Goal: Transaction & Acquisition: Purchase product/service

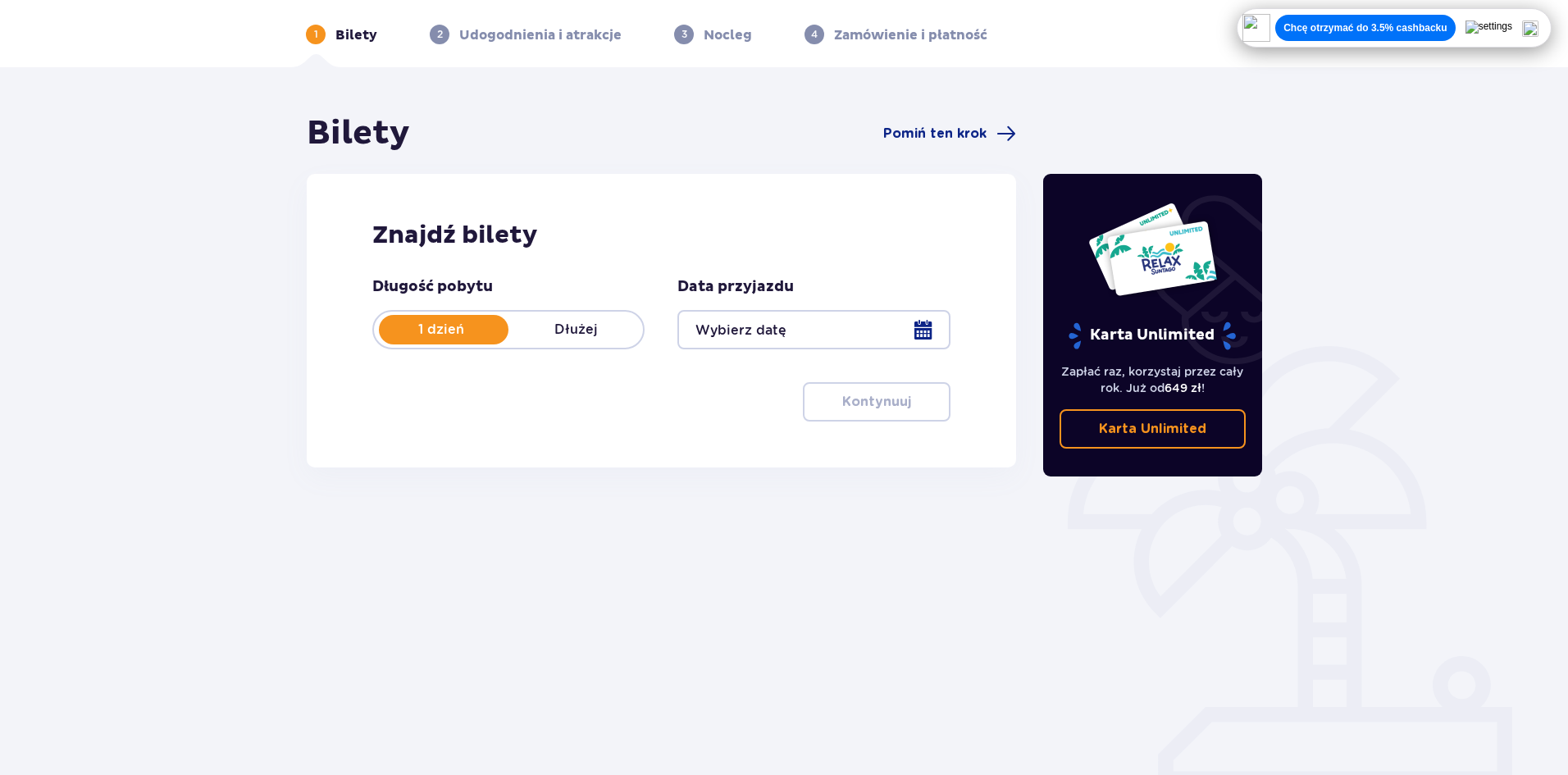
click at [921, 335] on div at bounding box center [813, 330] width 272 height 40
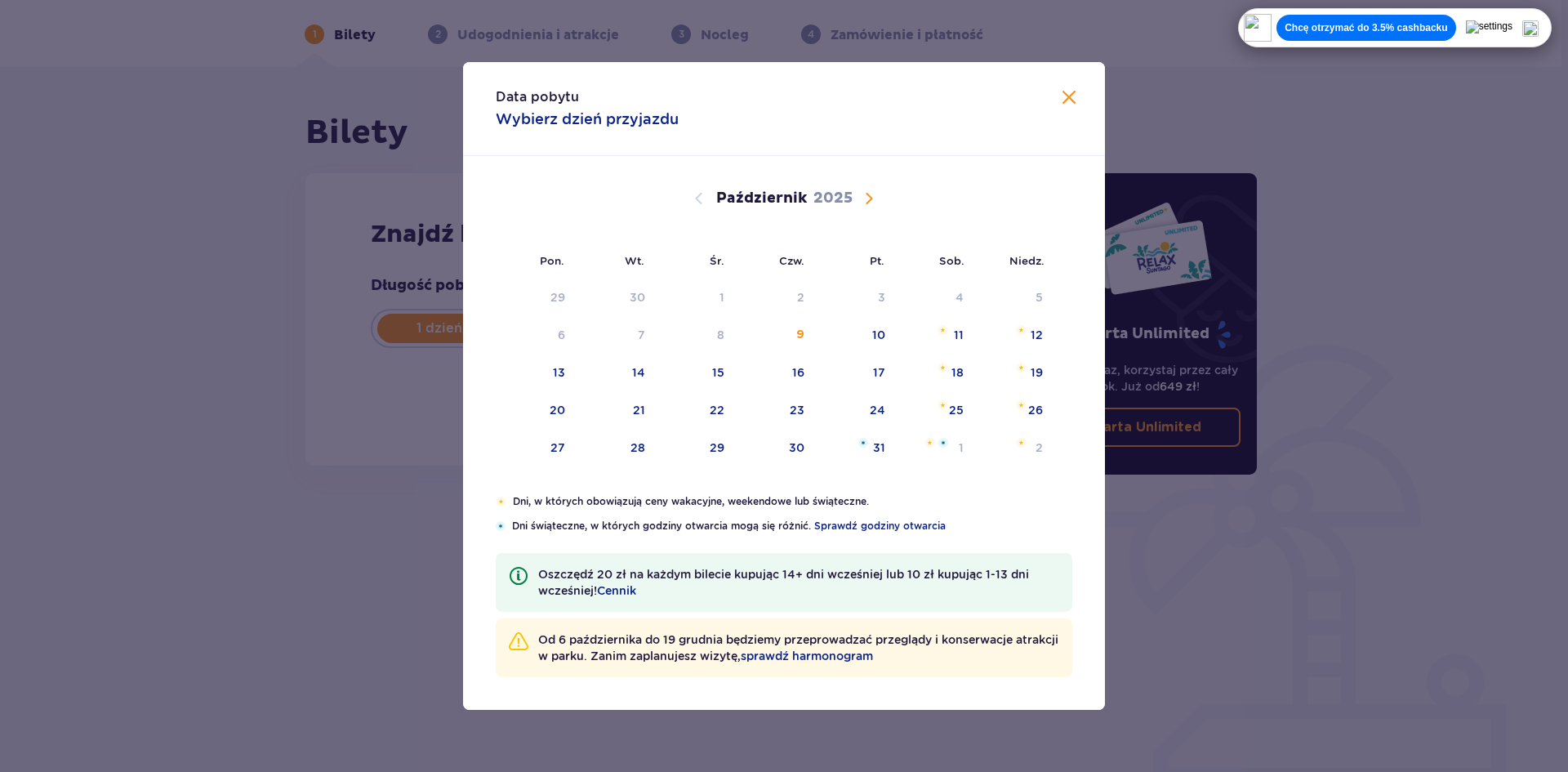
click at [878, 205] on span "Następny miesiąc" at bounding box center [869, 199] width 20 height 20
click at [696, 406] on div "19" at bounding box center [695, 411] width 79 height 36
type input "19.11.25"
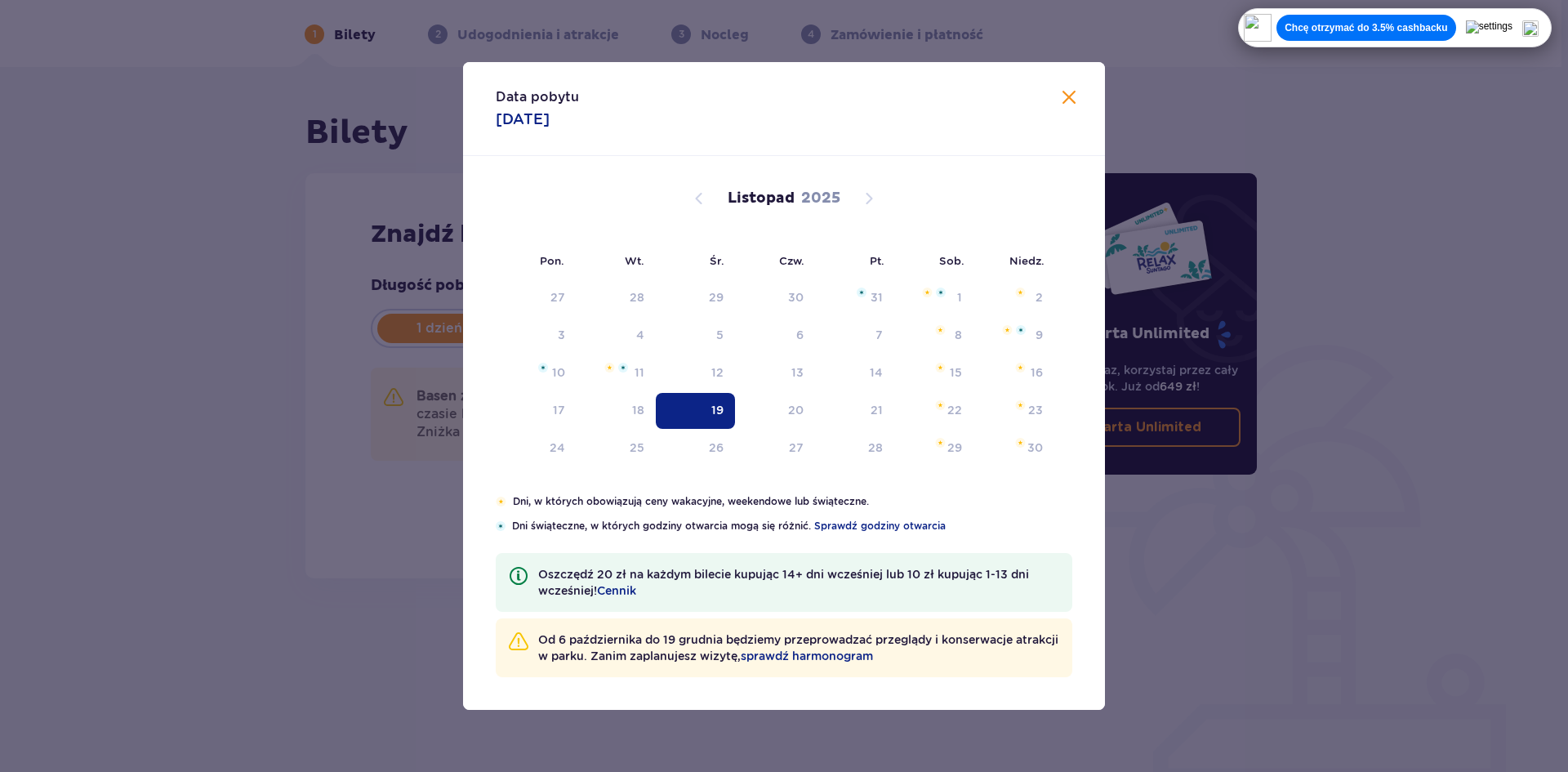
click at [276, 406] on div "Bilety Pomiń ten krok Znajdź bilety Długość pobytu 1 dzień Dłużej Data przyjazd…" at bounding box center [780, 420] width 1561 height 705
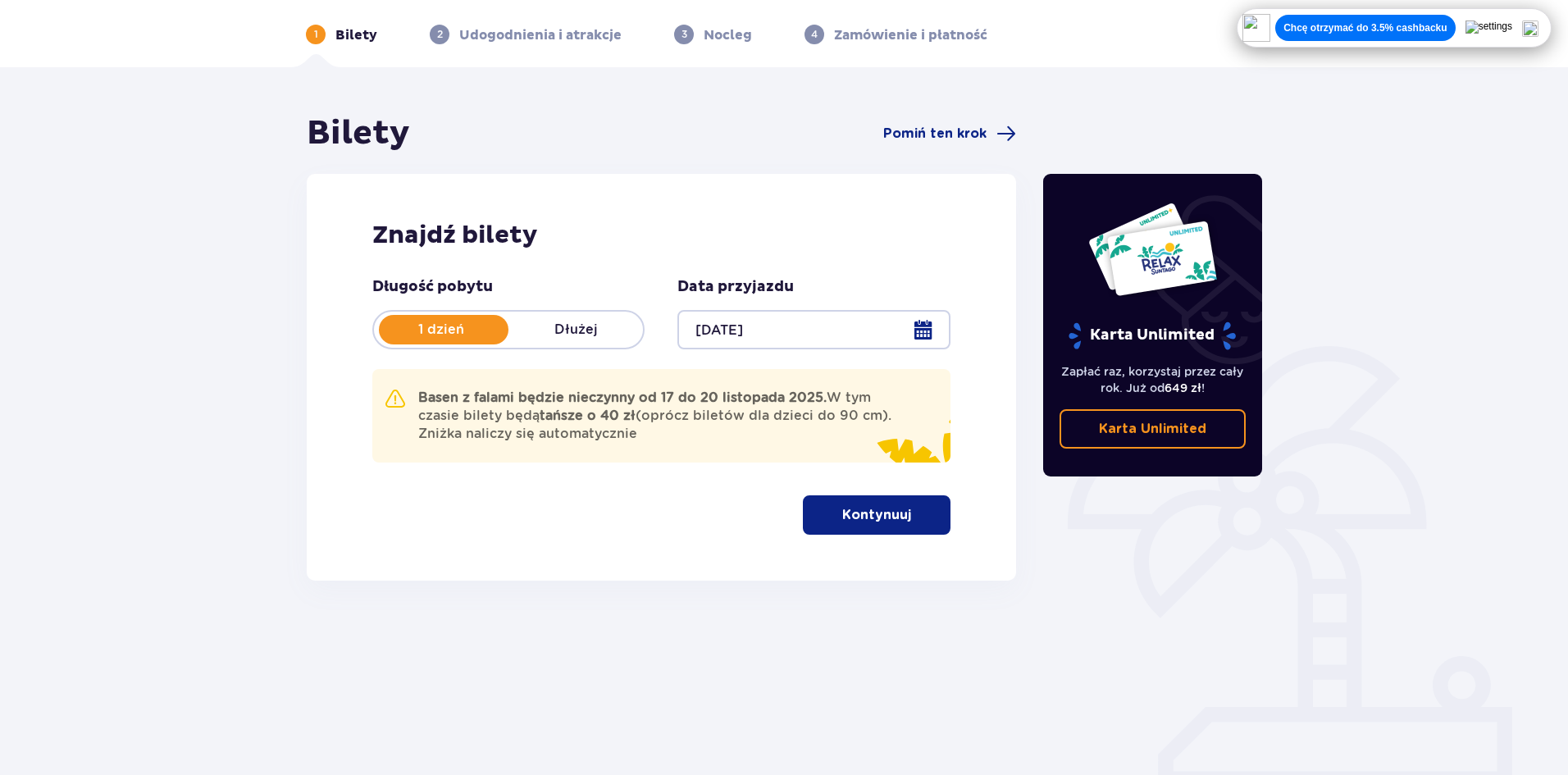
click at [848, 497] on button "Kontynuuj" at bounding box center [876, 515] width 148 height 40
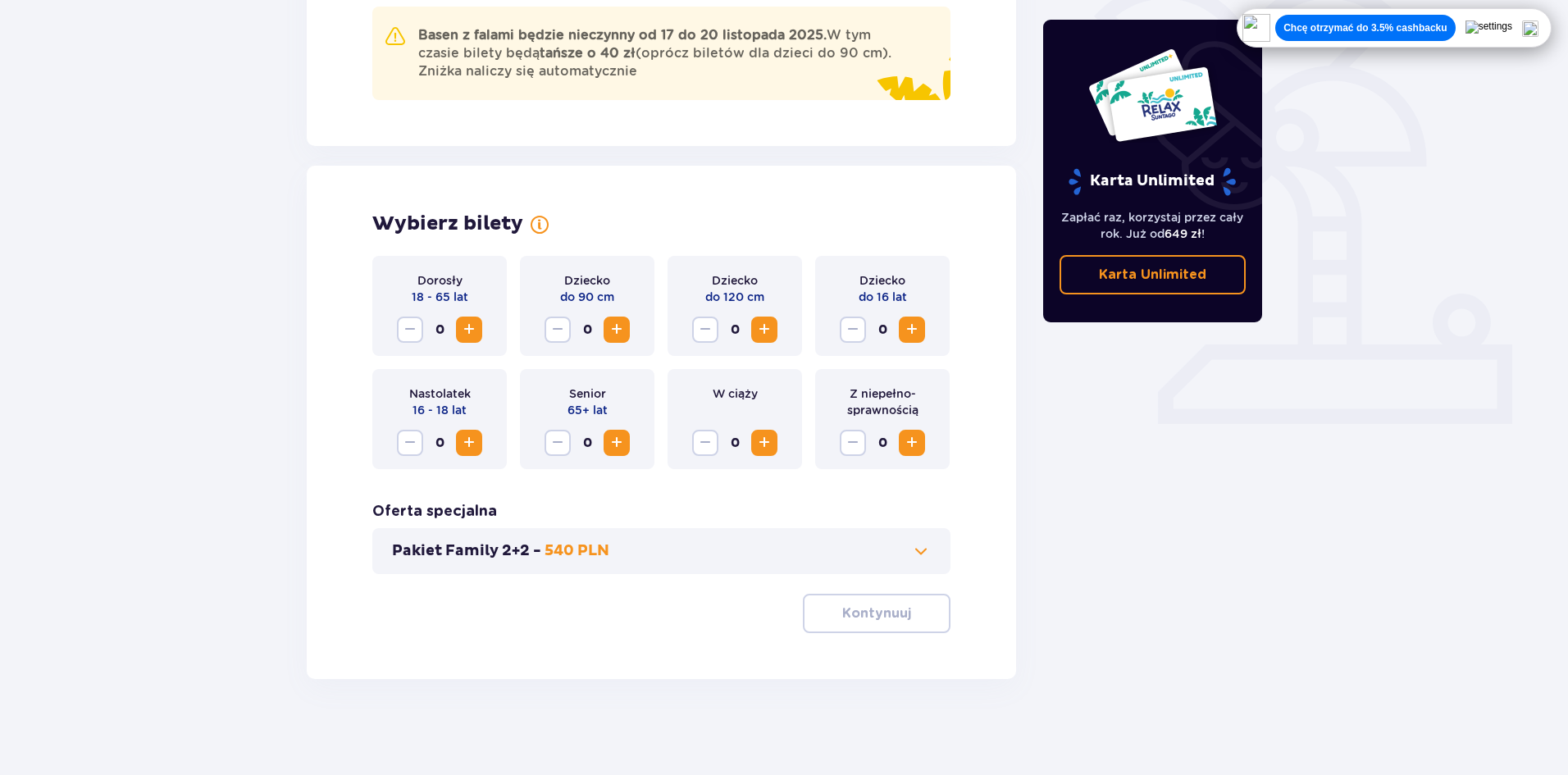
scroll to position [425, 0]
click at [473, 331] on span "Zwiększ" at bounding box center [469, 327] width 20 height 20
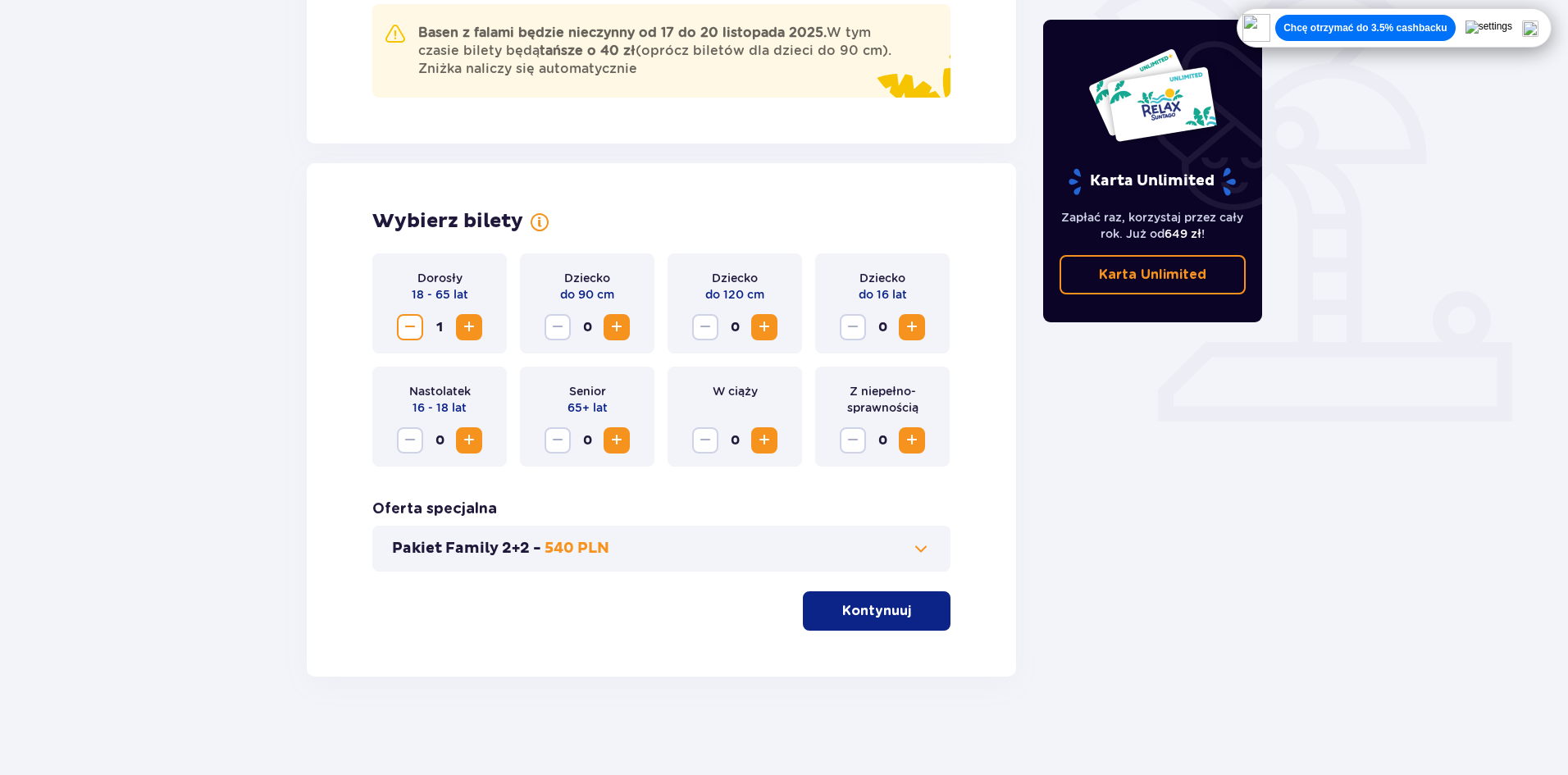
click at [701, 556] on button "Pakiet Family 2+2 - 540 PLN" at bounding box center [661, 548] width 538 height 20
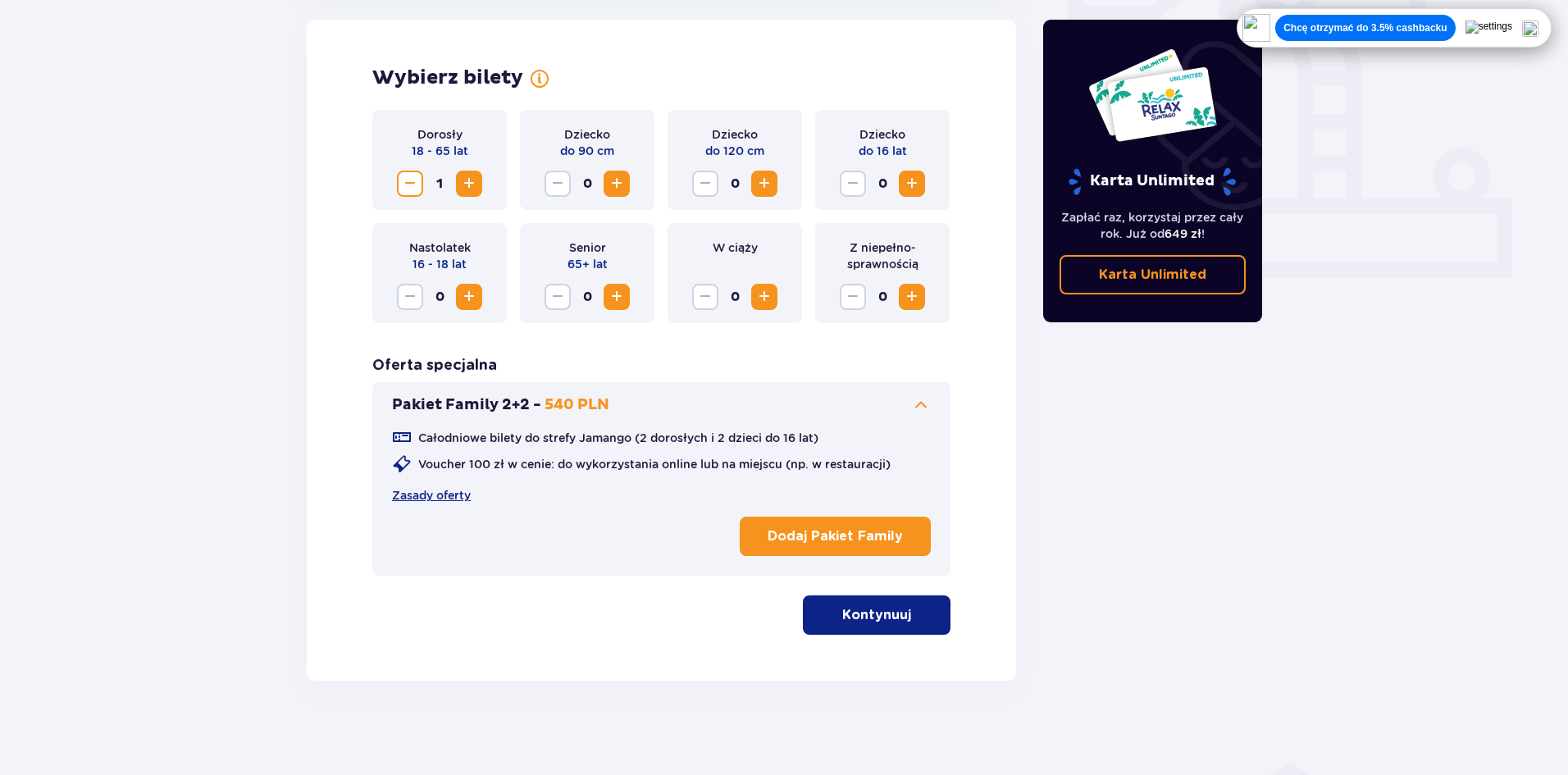
click at [715, 398] on button "Pakiet Family 2+2 - 540 PLN" at bounding box center [661, 405] width 538 height 20
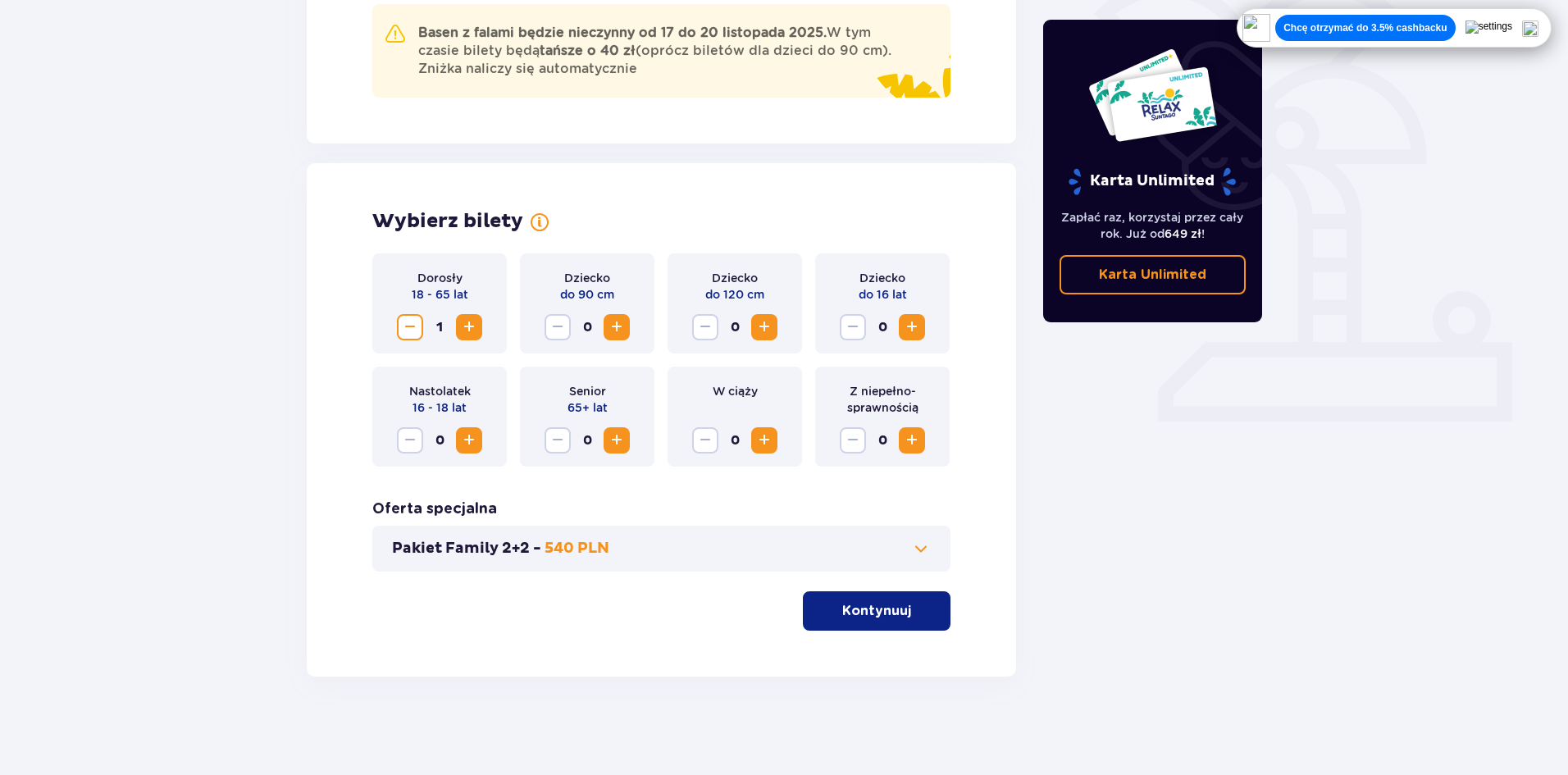
click at [916, 600] on button "Kontynuuj" at bounding box center [876, 611] width 148 height 40
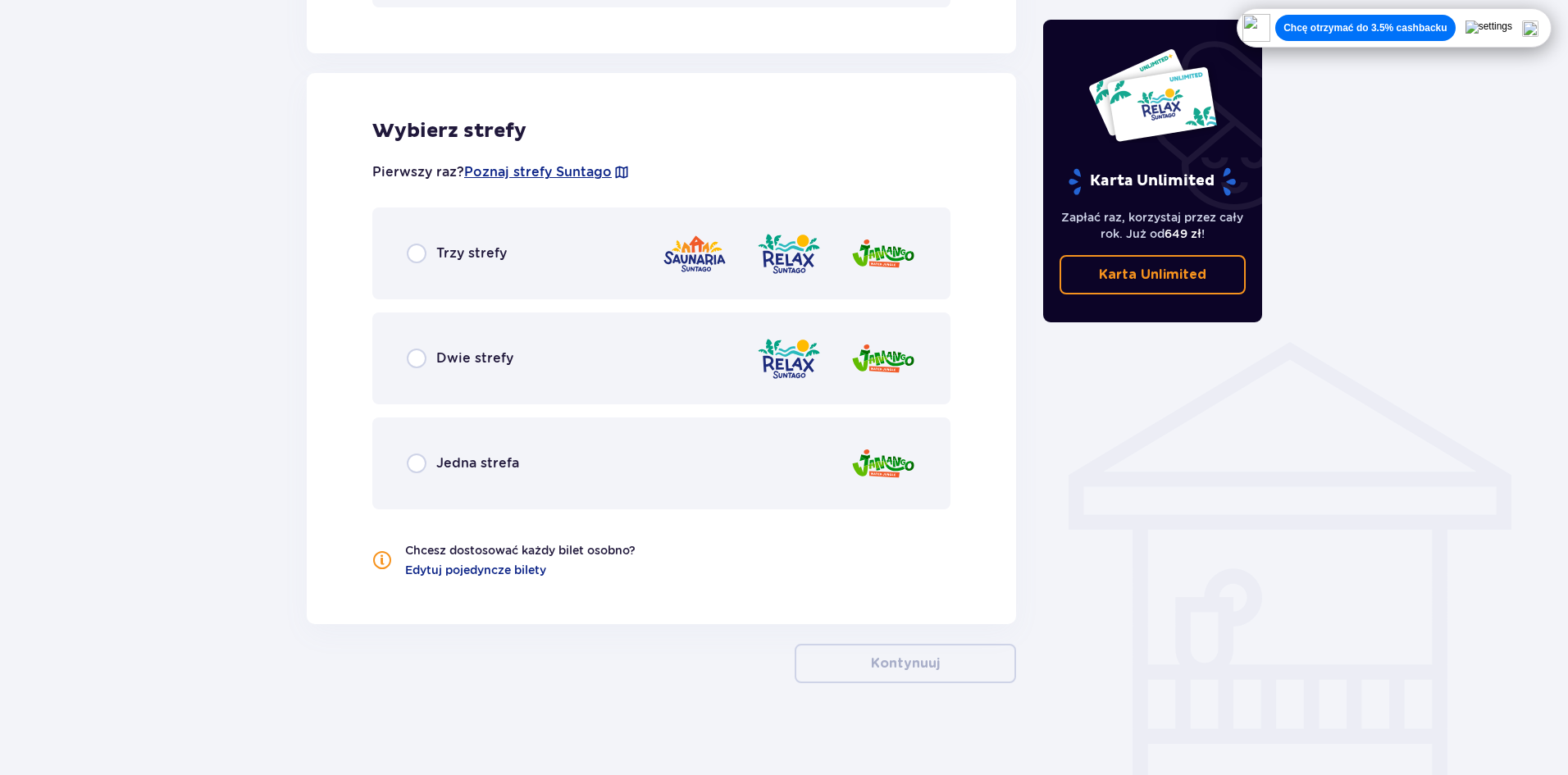
scroll to position [997, 0]
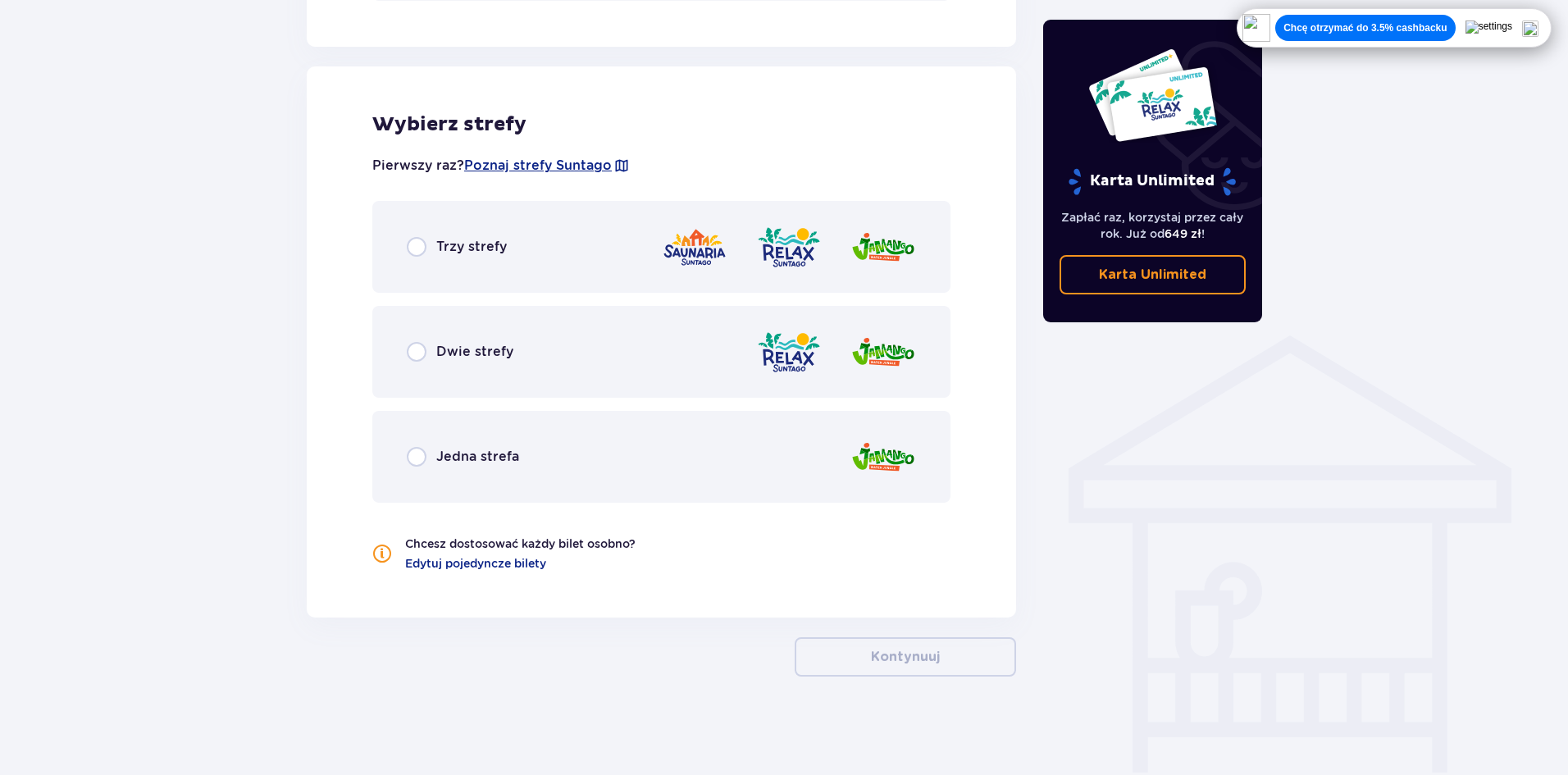
click at [439, 356] on span "Dwie strefy" at bounding box center [475, 351] width 77 height 18
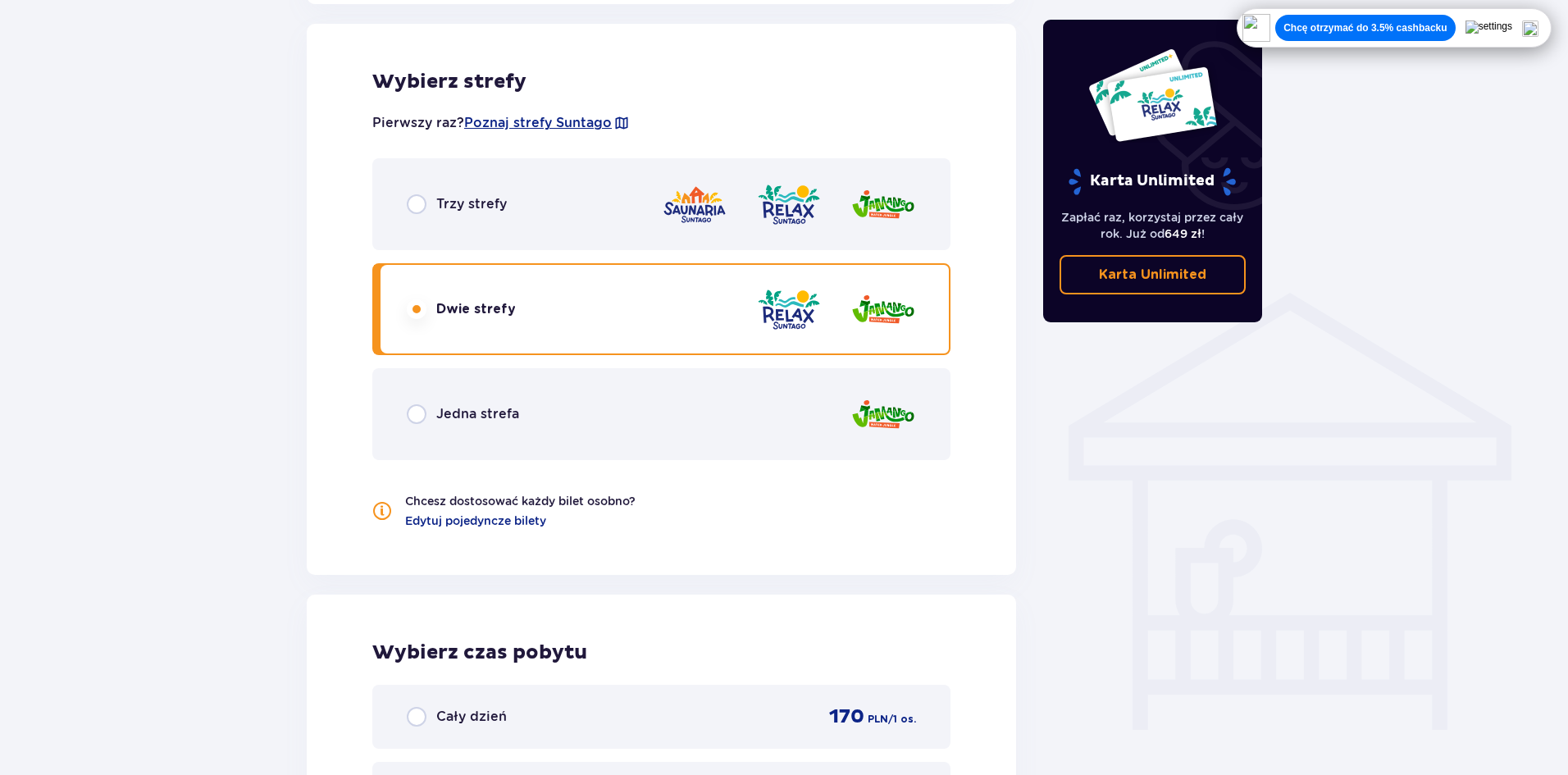
click at [455, 198] on span "Trzy strefy" at bounding box center [472, 204] width 71 height 18
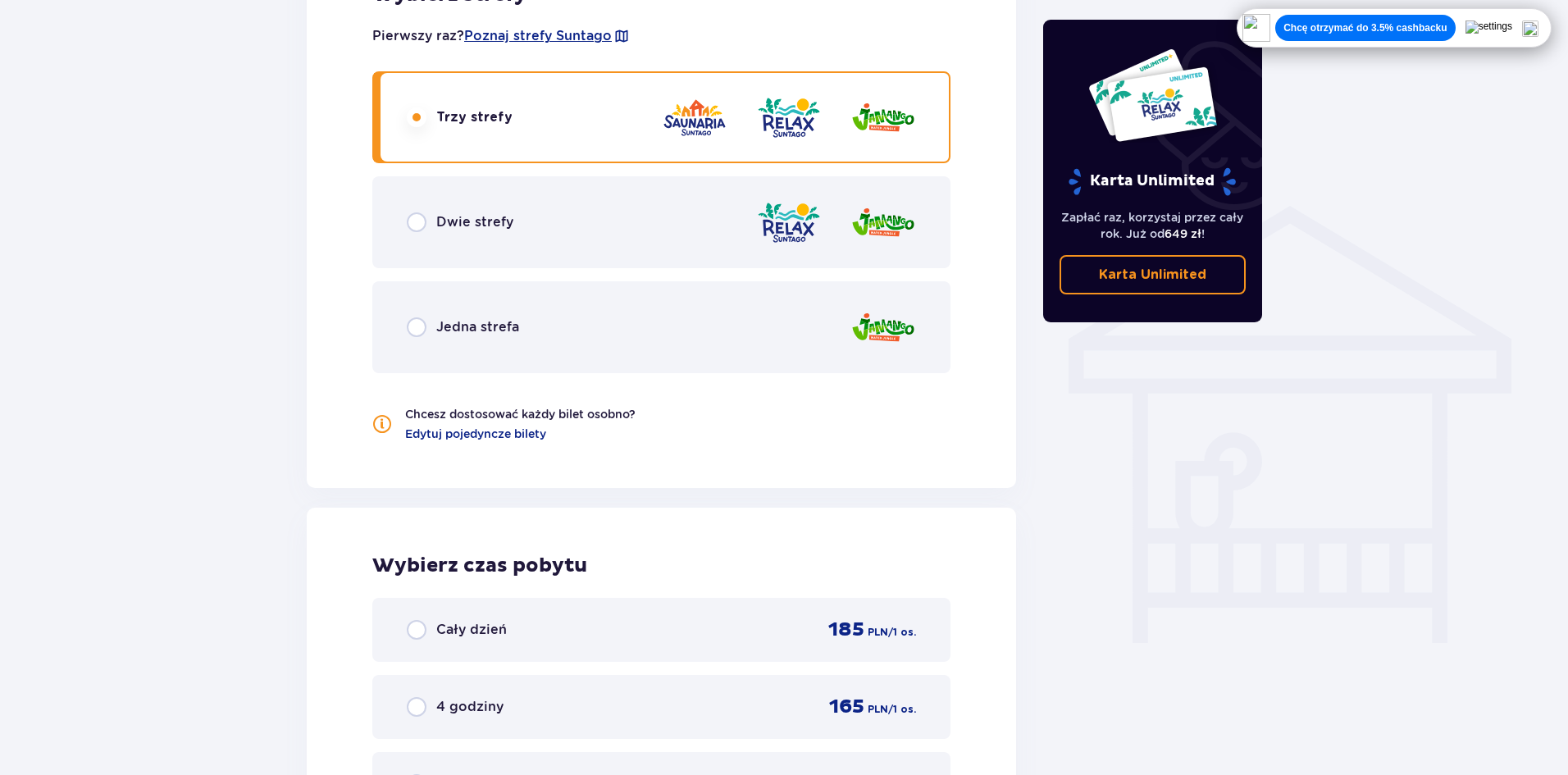
scroll to position [1121, 0]
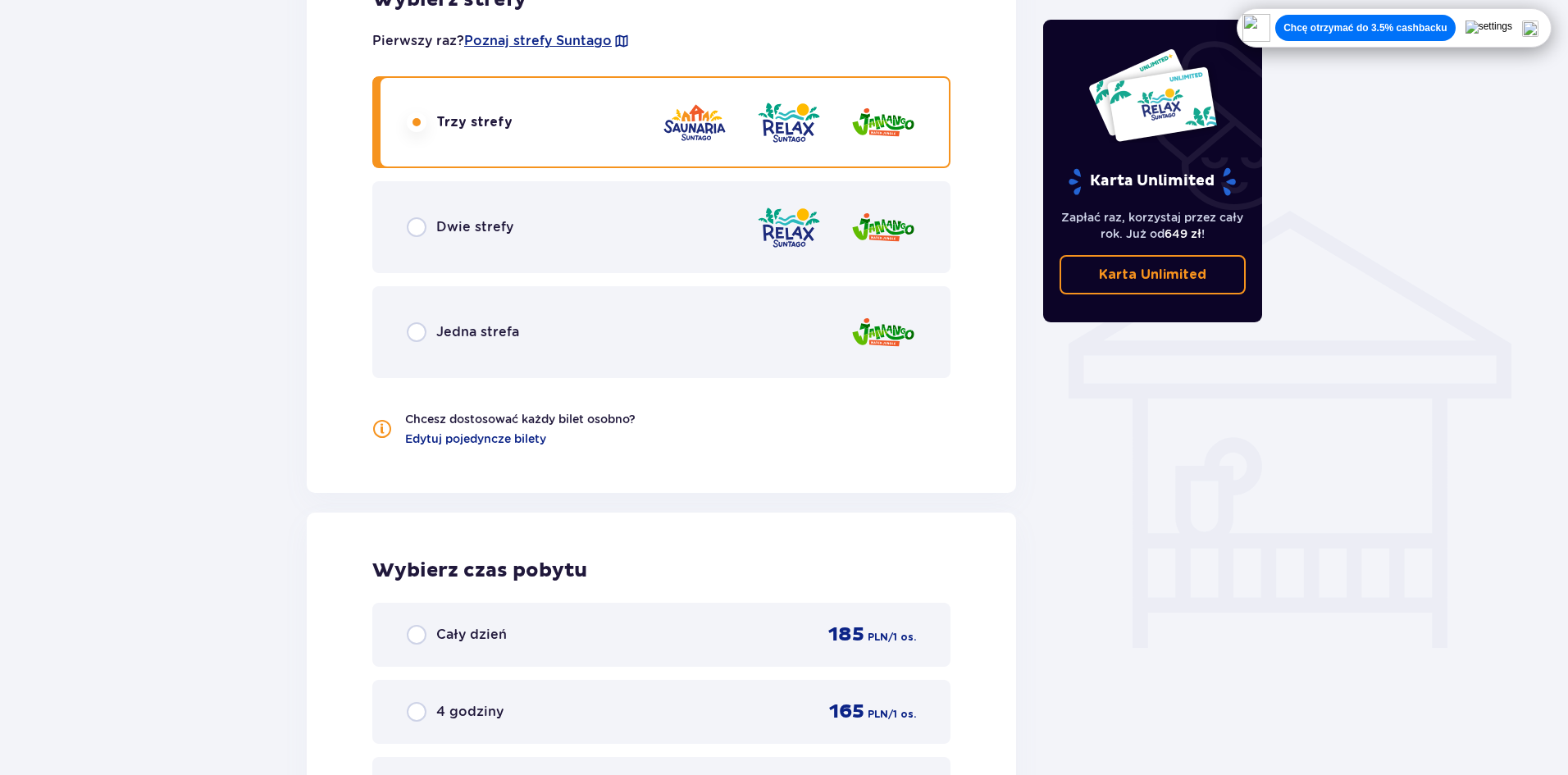
click at [513, 206] on div "Dwie strefy" at bounding box center [661, 227] width 578 height 91
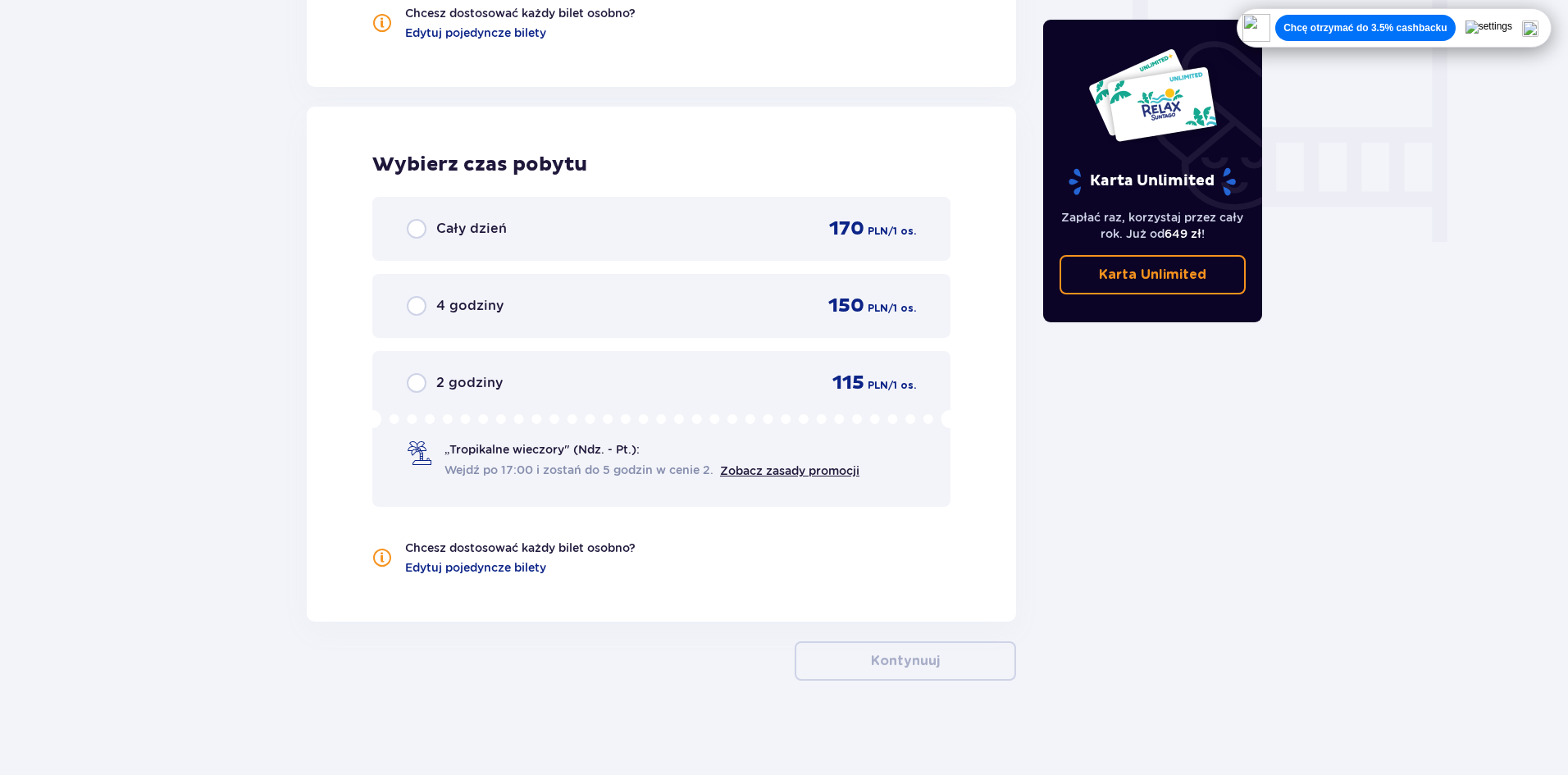
scroll to position [1531, 0]
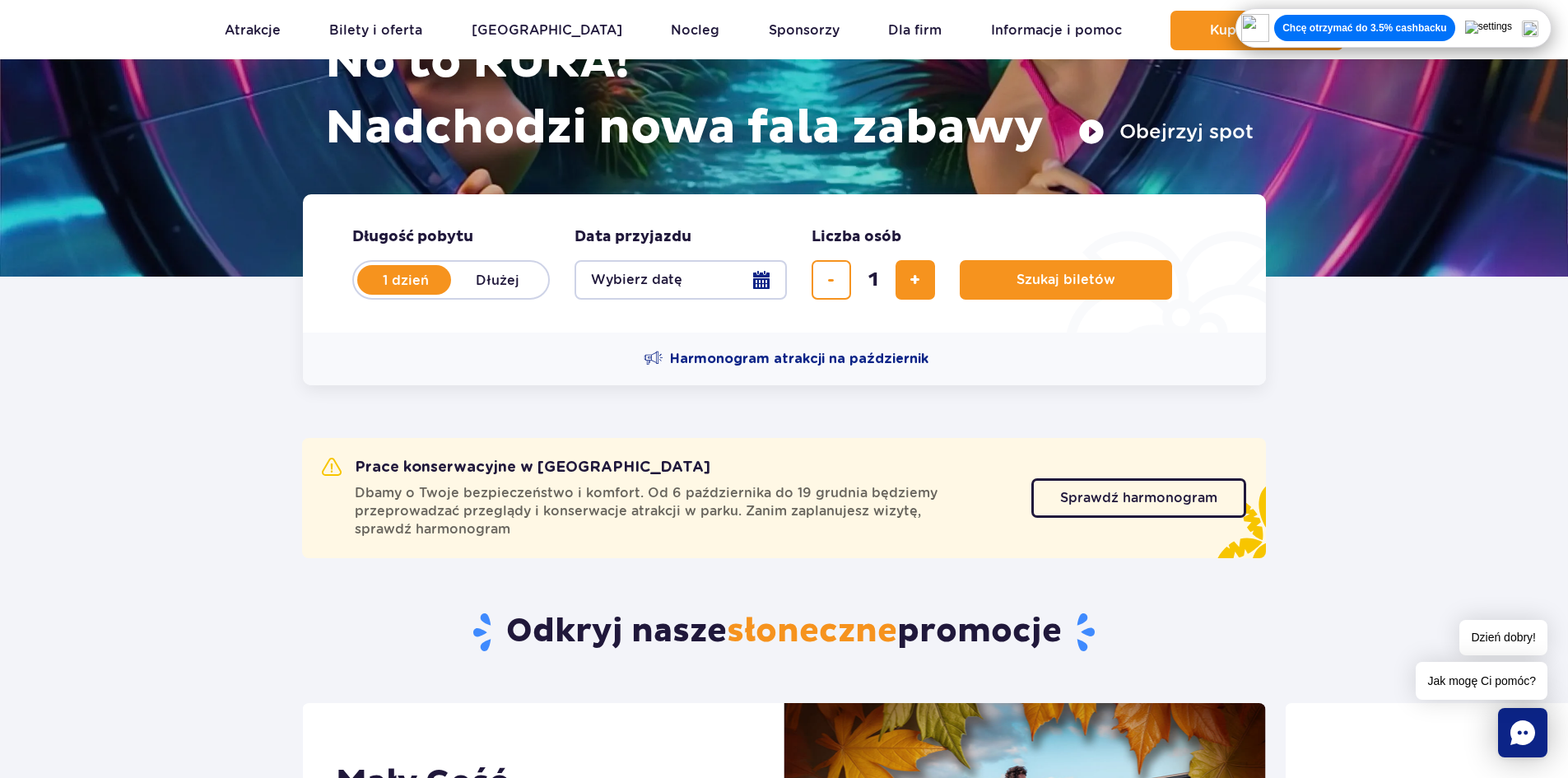
scroll to position [247, 0]
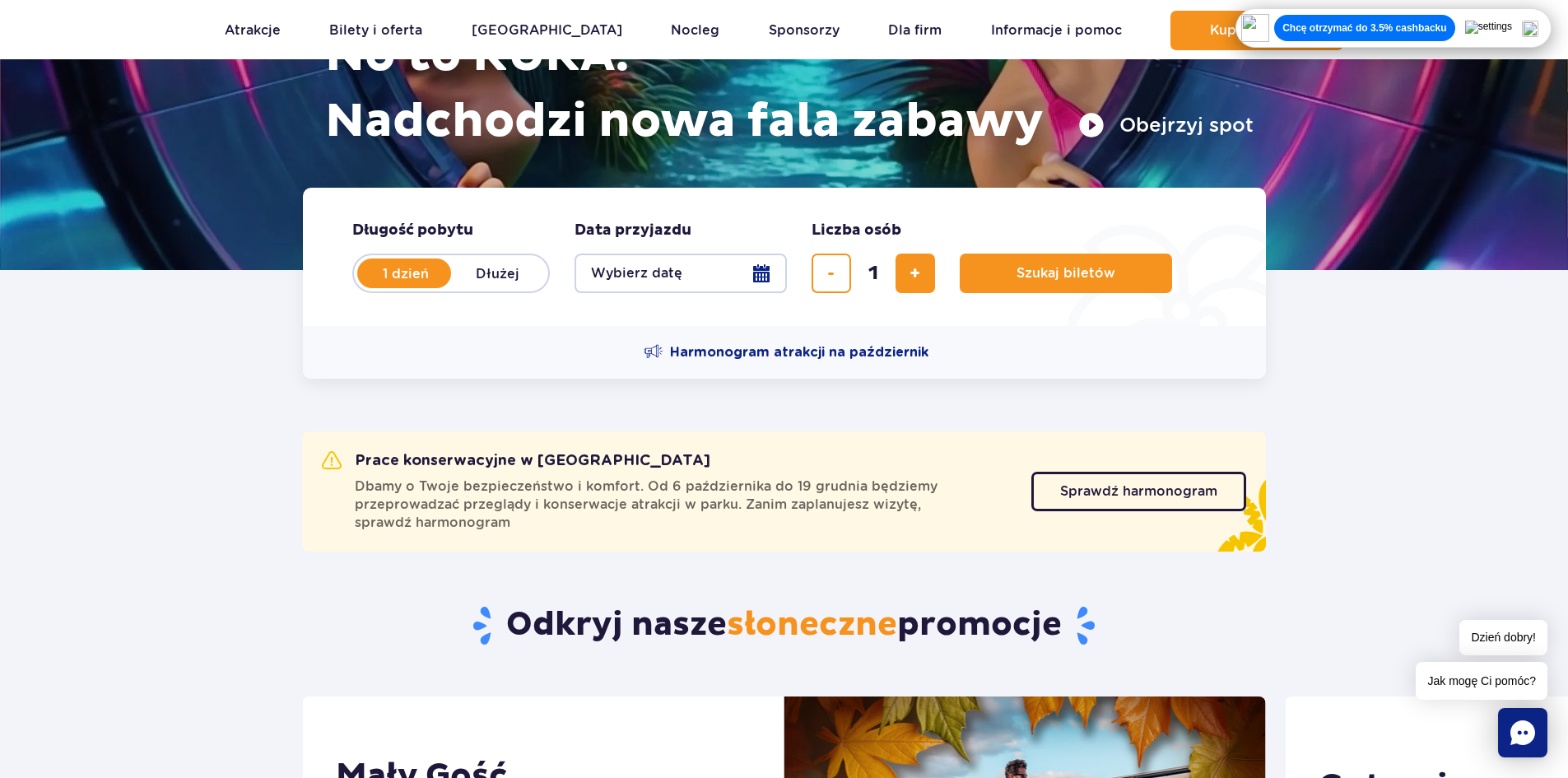
click at [645, 269] on button "Wybierz datę" at bounding box center [680, 274] width 212 height 40
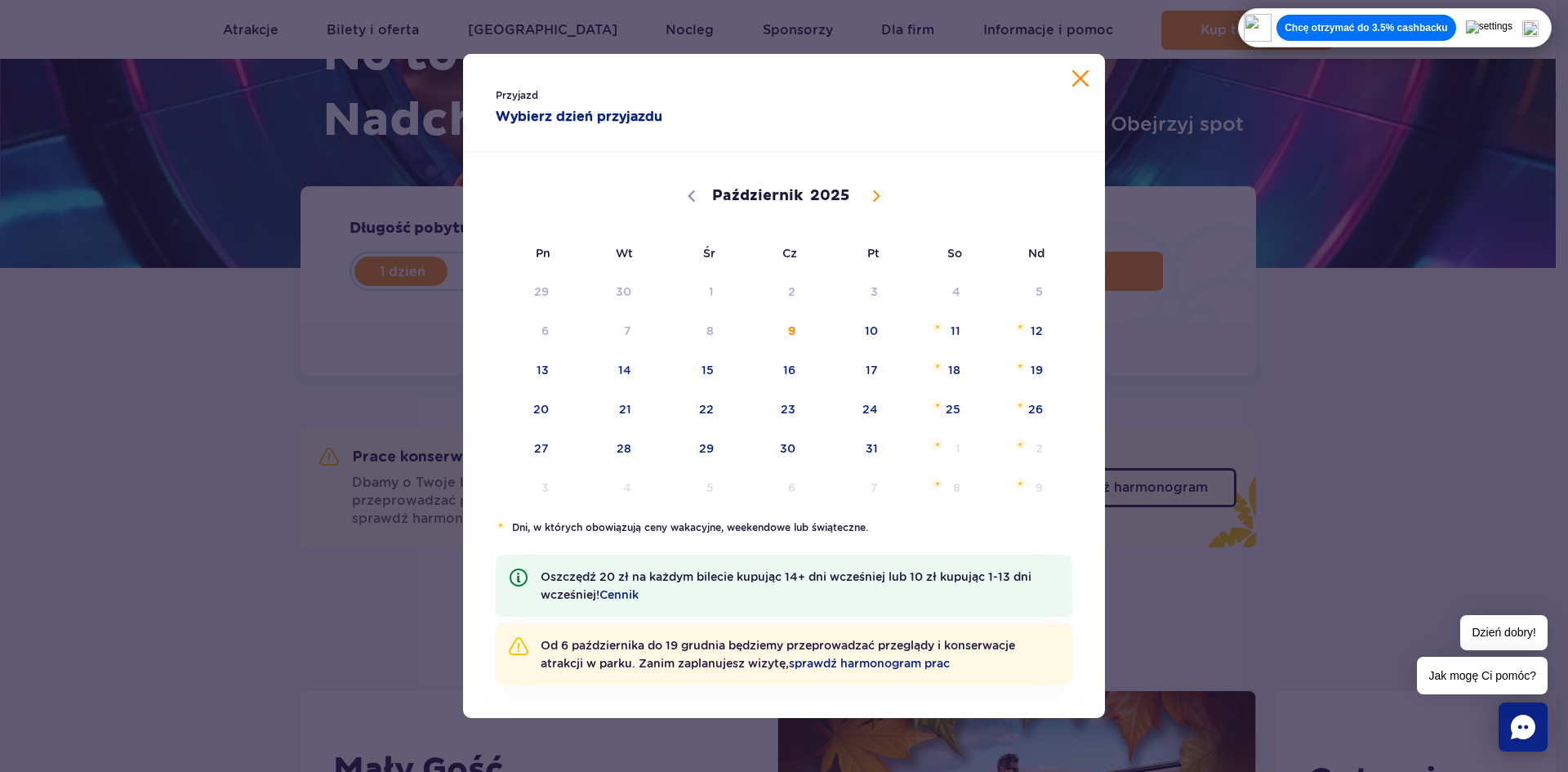
click at [883, 194] on span at bounding box center [876, 196] width 27 height 28
select select "10"
click at [618, 420] on span "18" at bounding box center [603, 409] width 82 height 38
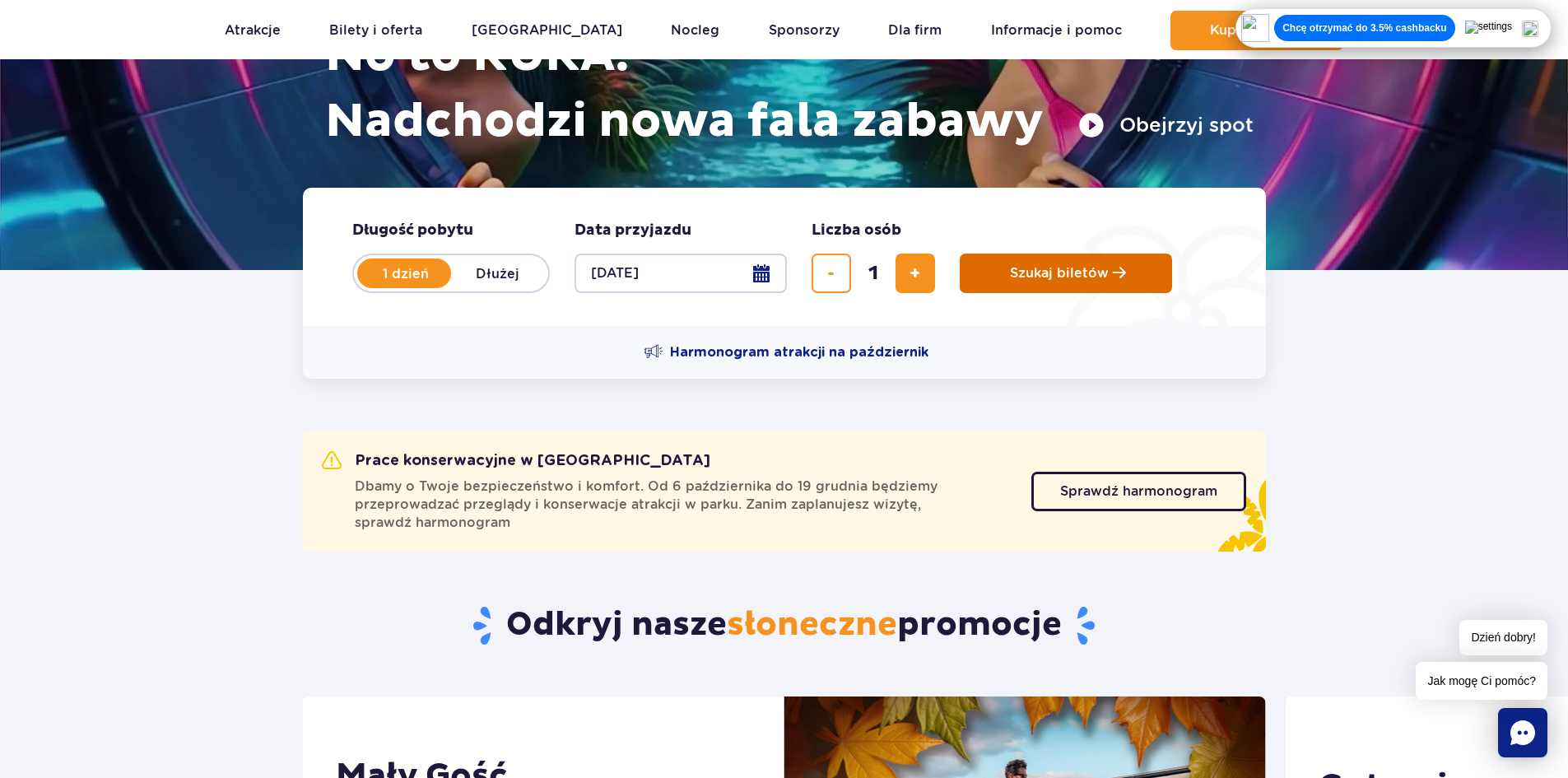
click at [1030, 264] on button "Szukaj biletów" at bounding box center [1066, 274] width 212 height 40
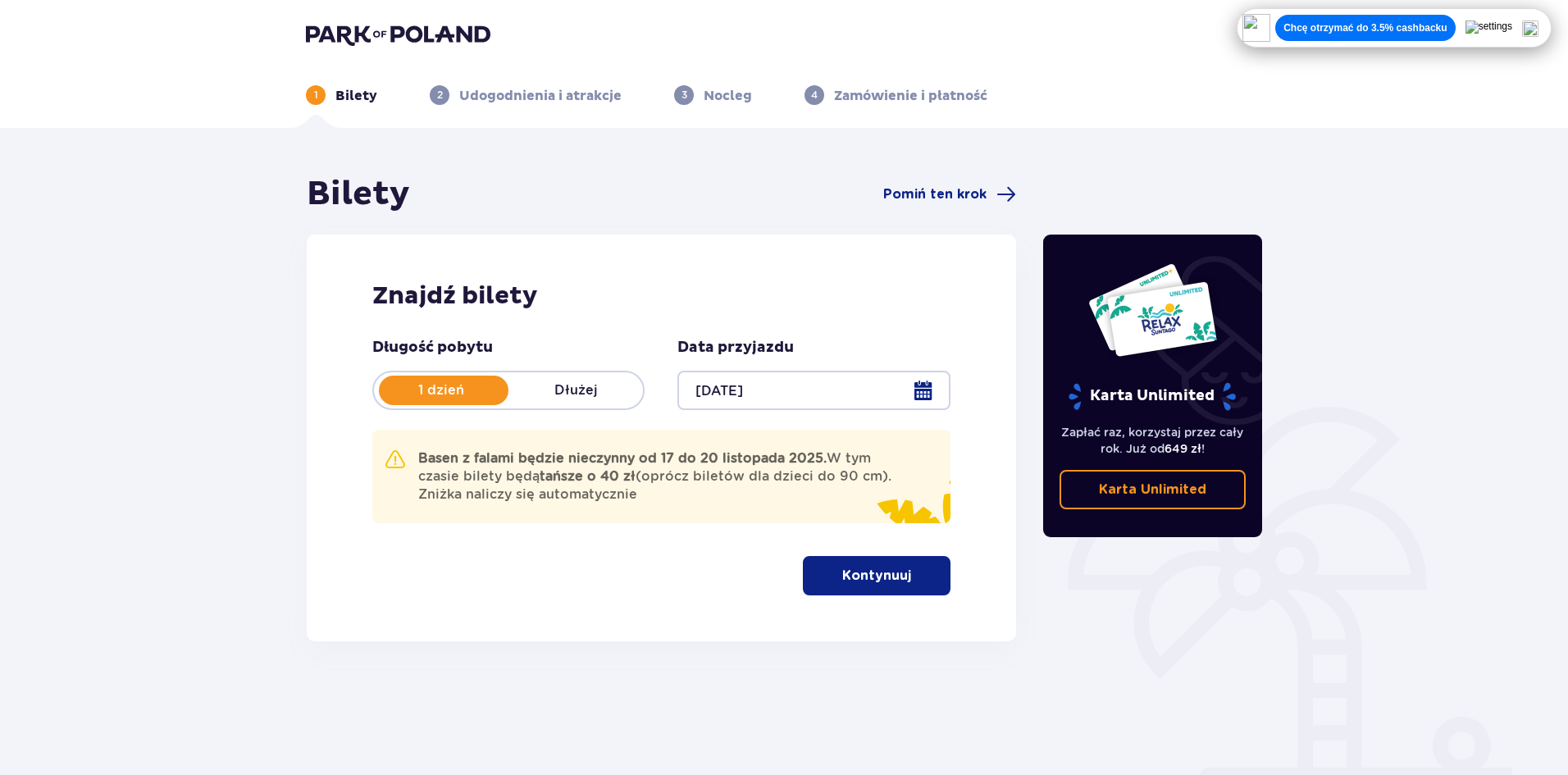
click at [753, 381] on div at bounding box center [813, 391] width 272 height 40
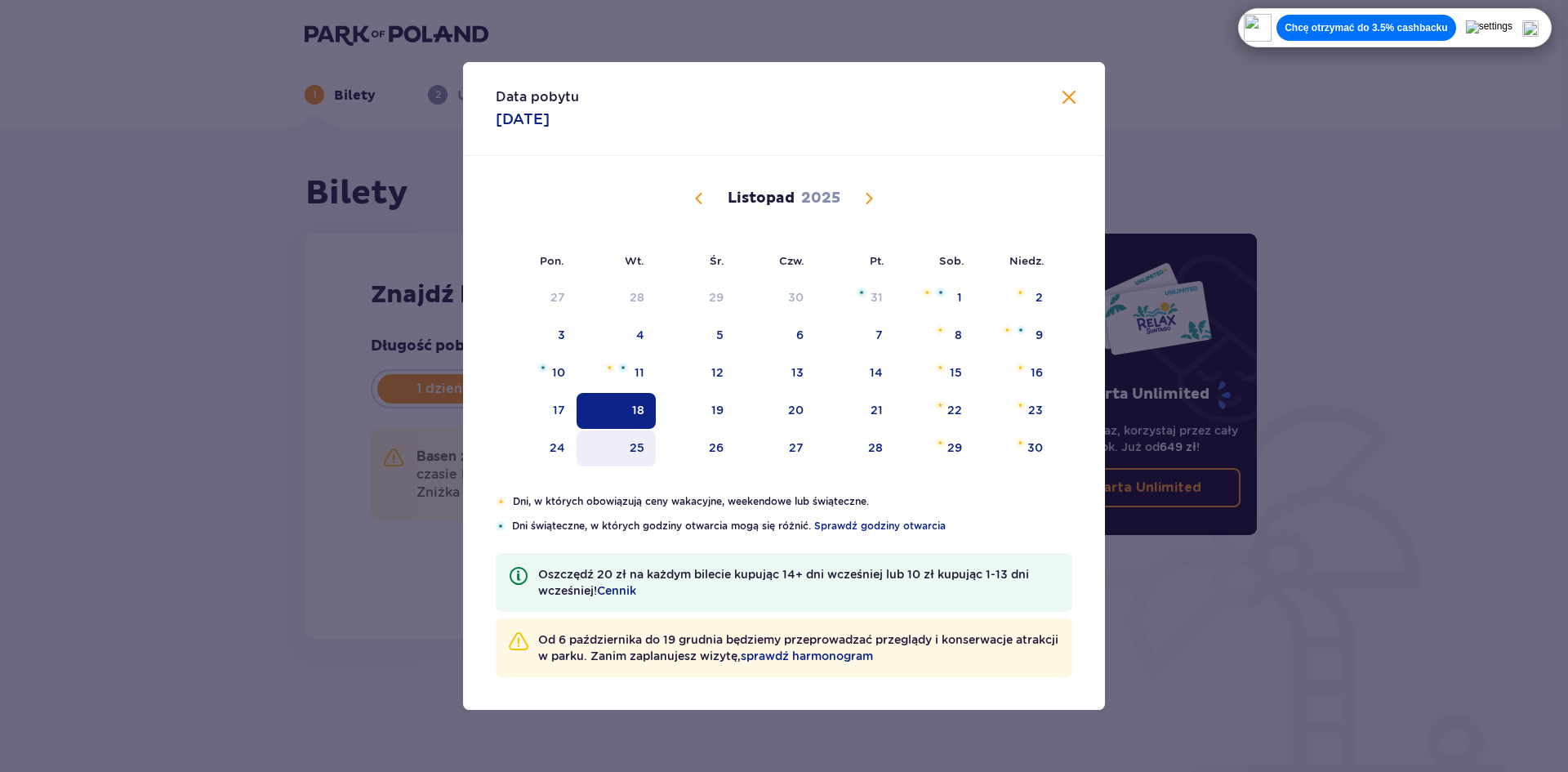
click at [646, 445] on div "25" at bounding box center [616, 449] width 79 height 36
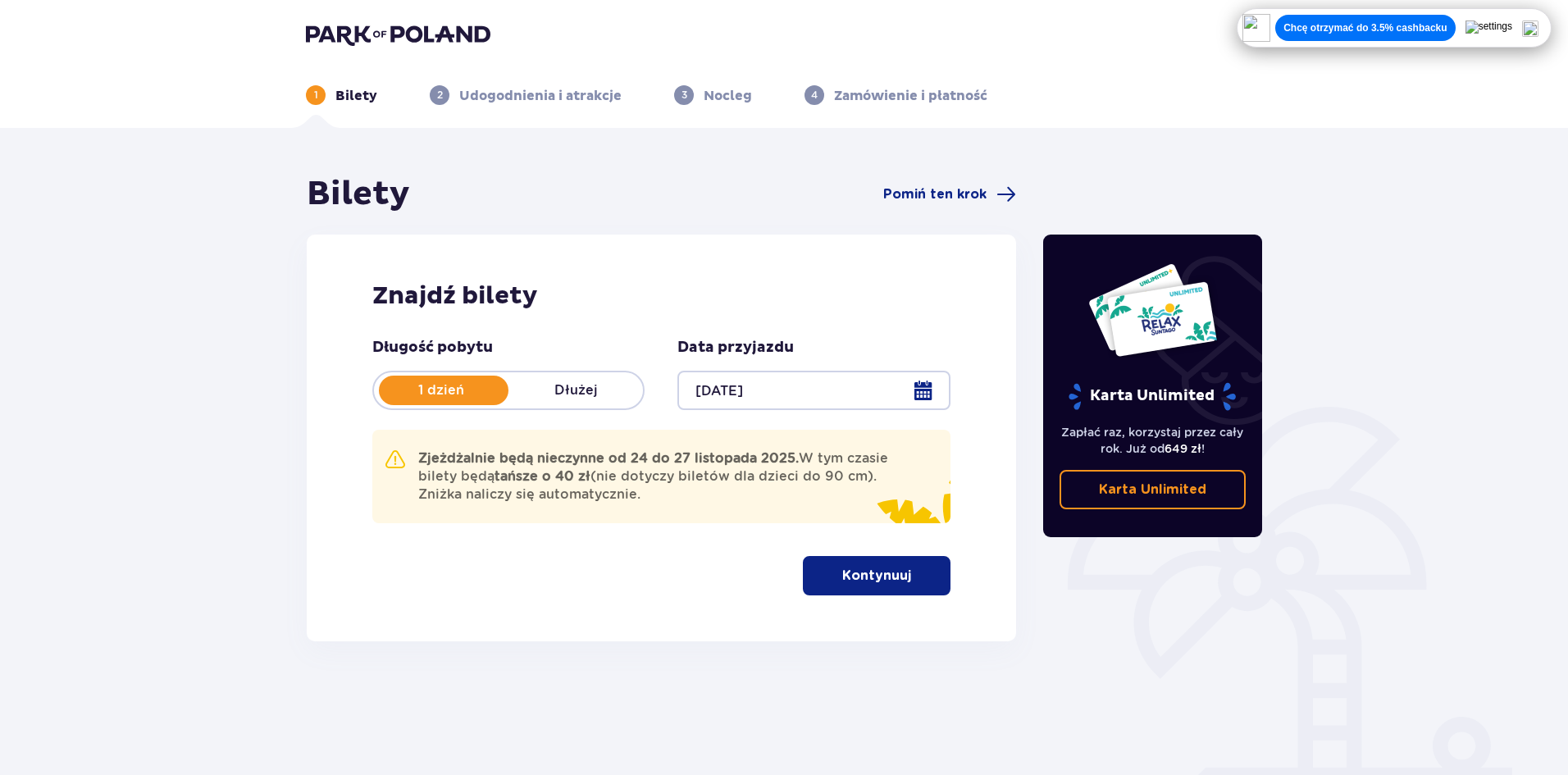
click at [825, 579] on button "Kontynuuj" at bounding box center [876, 576] width 148 height 40
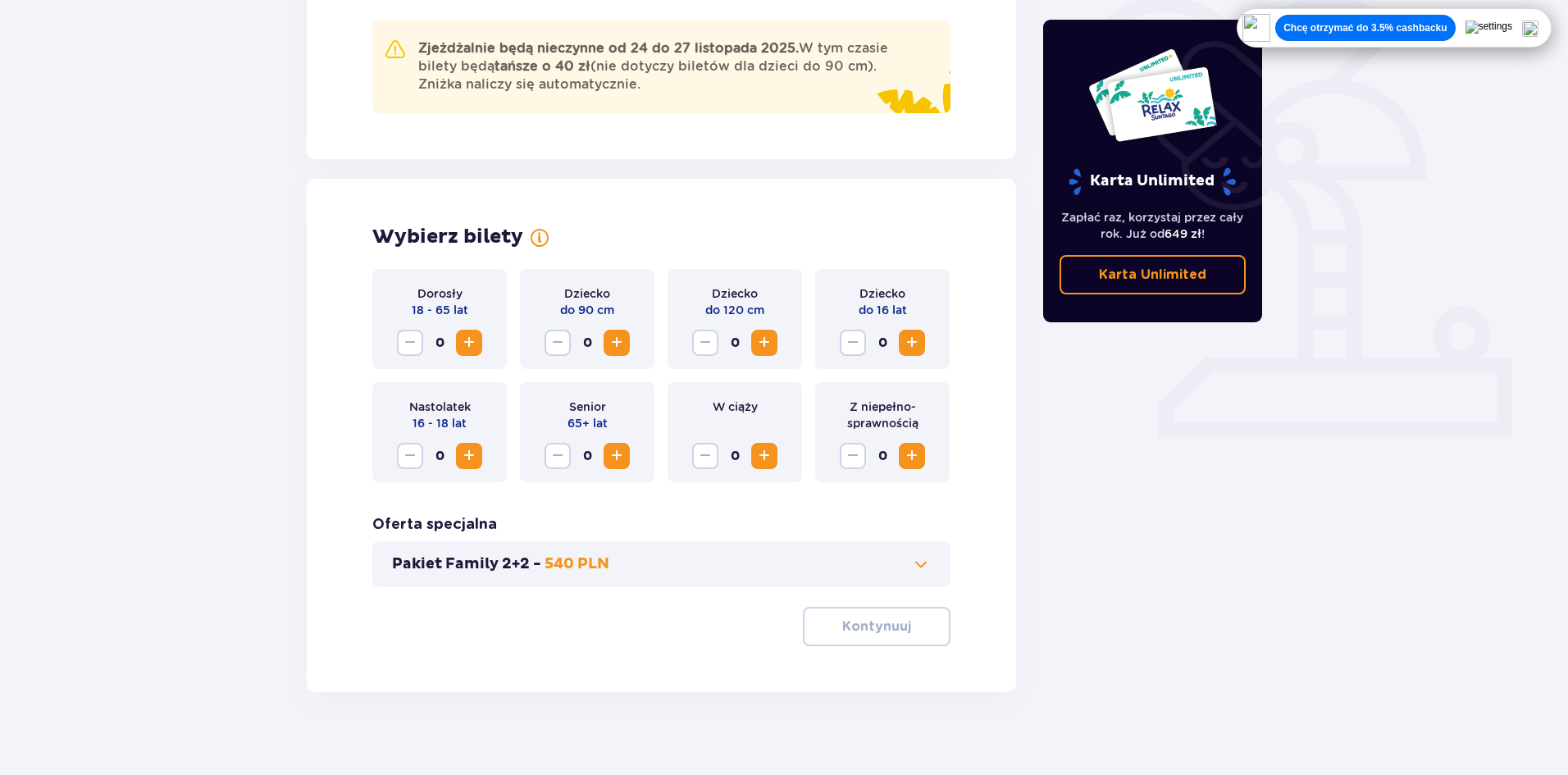
scroll to position [425, 0]
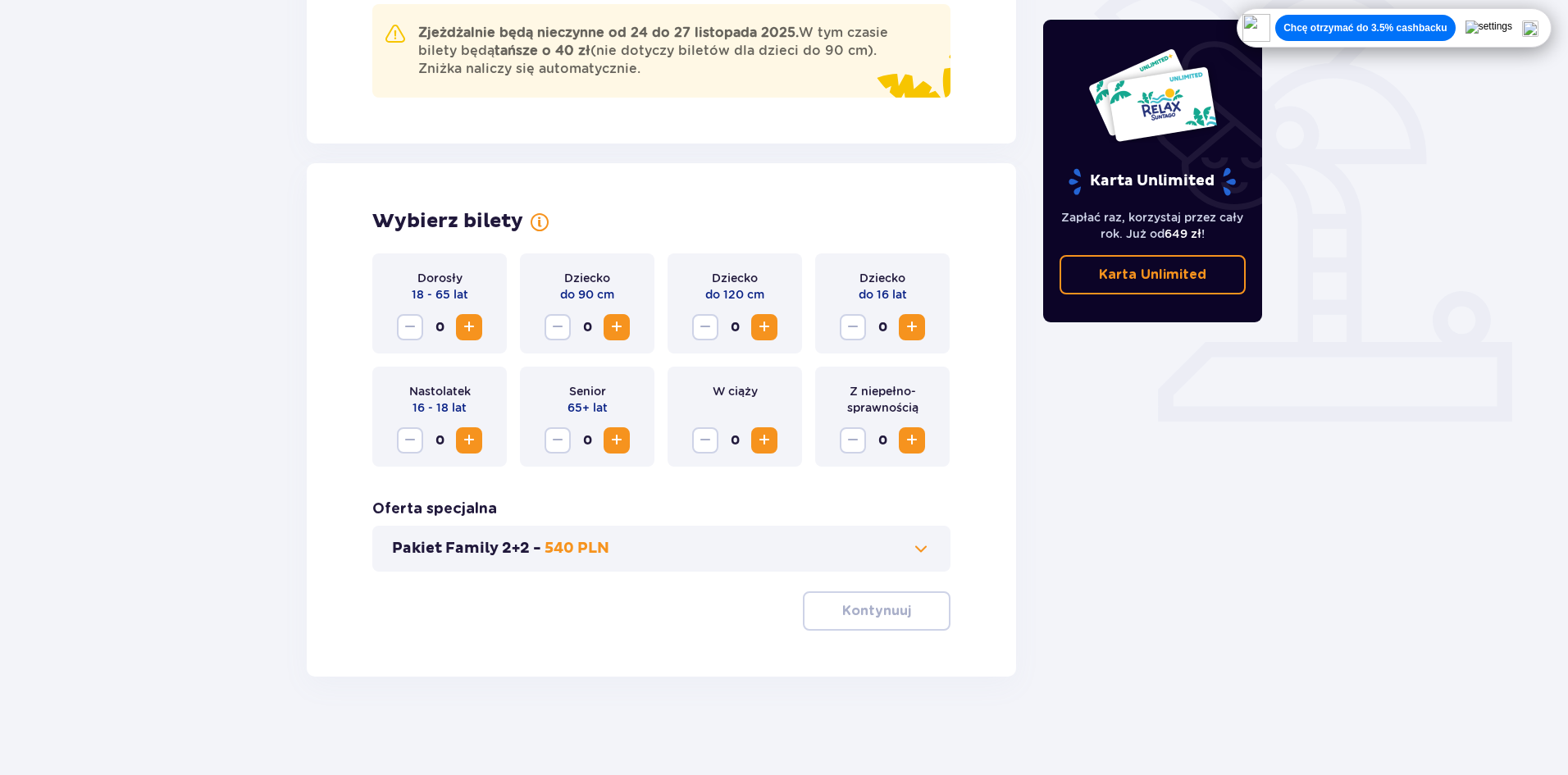
click at [470, 337] on span "Zwiększ" at bounding box center [469, 327] width 20 height 20
click at [826, 608] on button "Kontynuuj" at bounding box center [876, 611] width 148 height 40
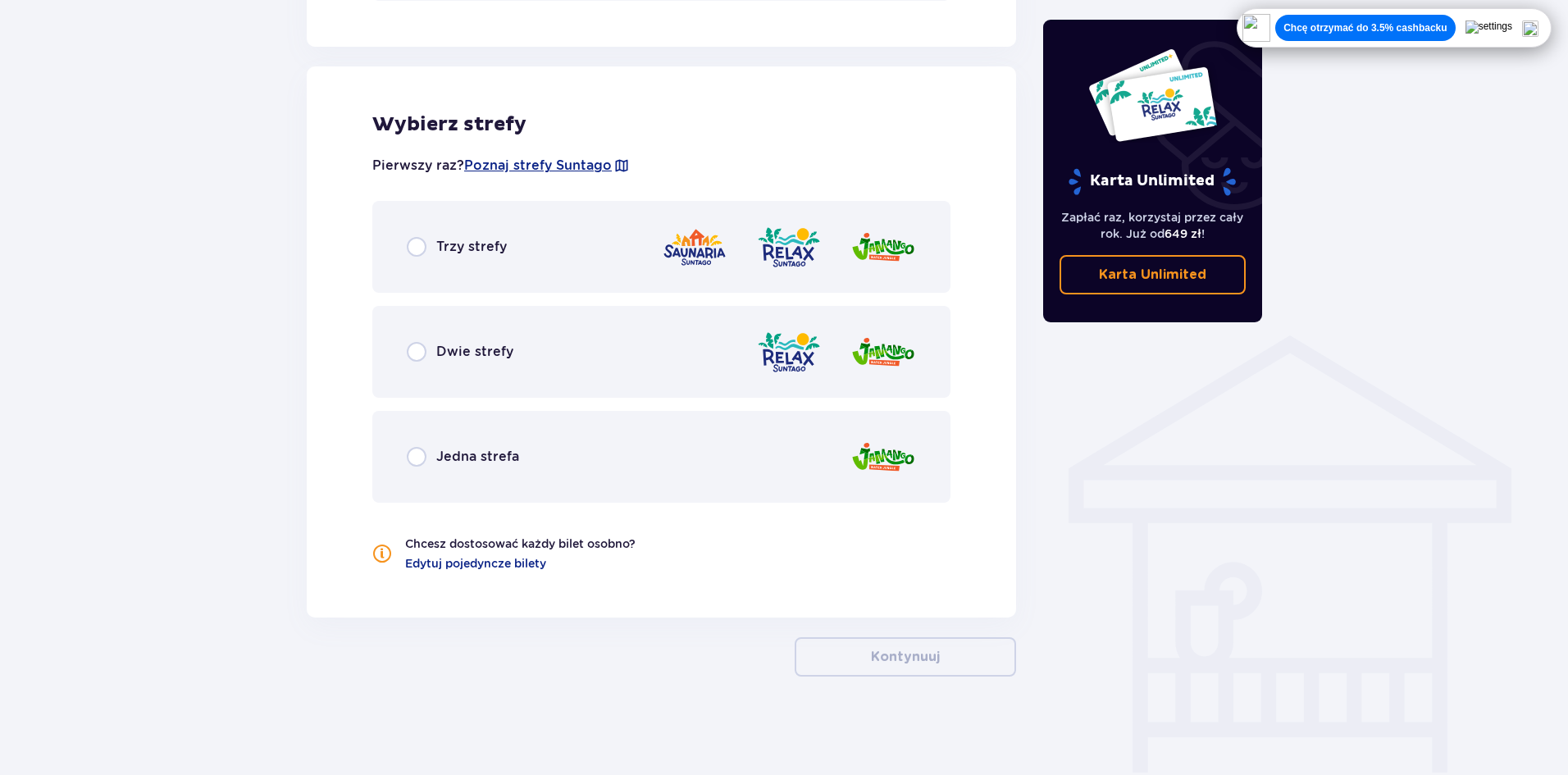
click at [503, 239] on span "Trzy strefy" at bounding box center [472, 247] width 71 height 18
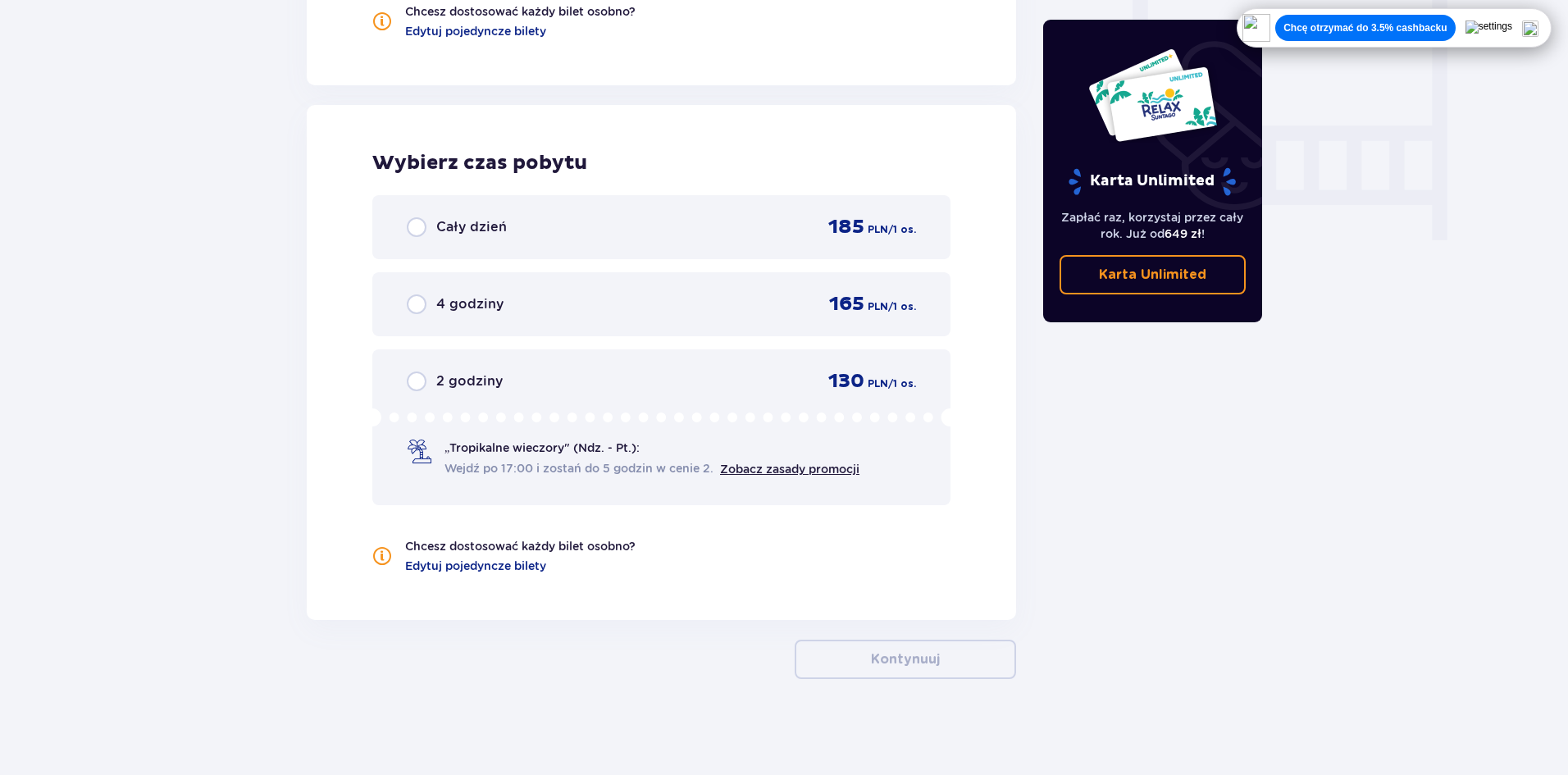
scroll to position [1531, 0]
click at [549, 230] on div "Cały dzień 185 PLN / 1 os." at bounding box center [661, 224] width 509 height 25
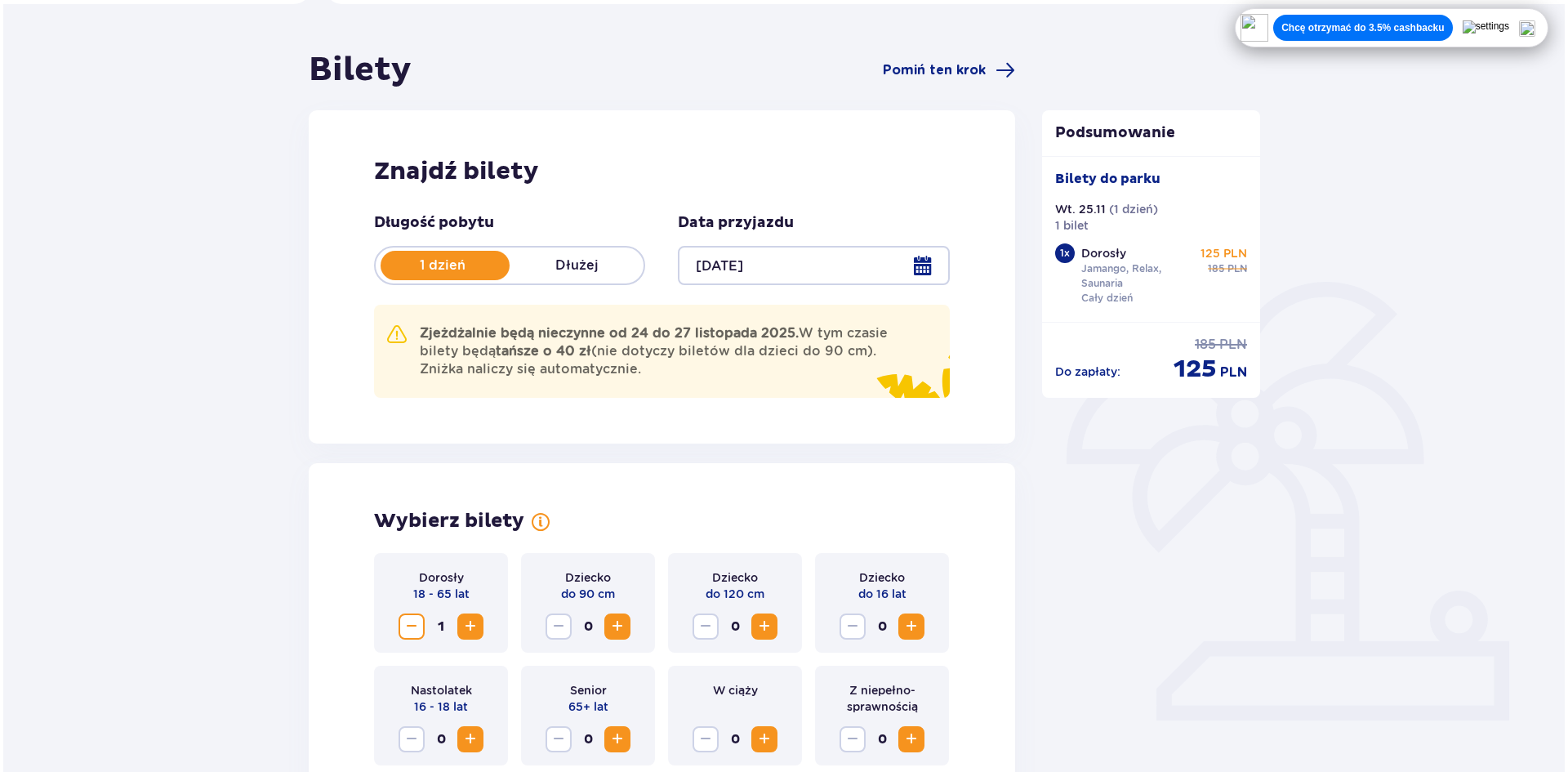
scroll to position [64, 0]
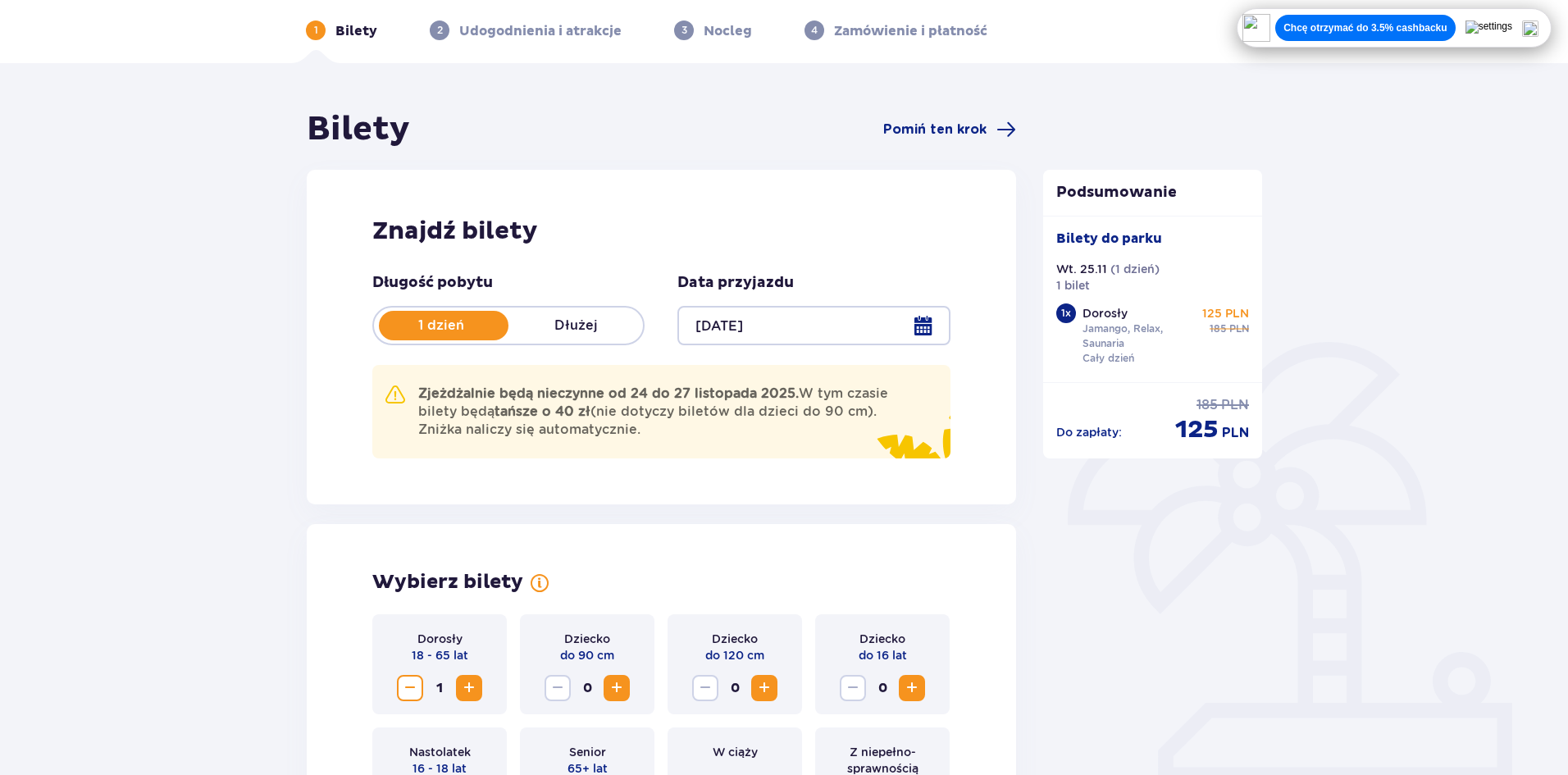
click at [727, 334] on div at bounding box center [813, 325] width 272 height 40
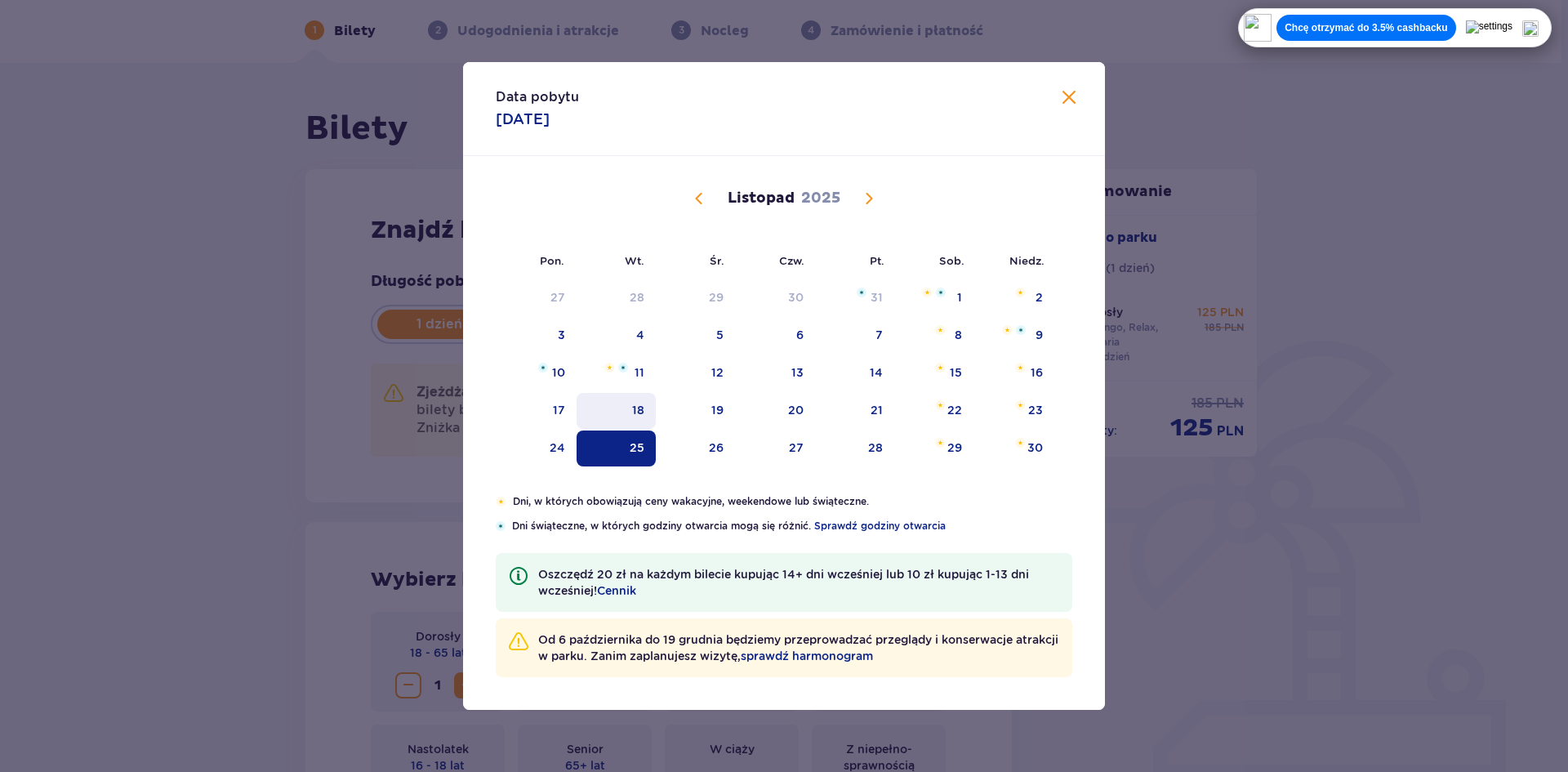
click at [644, 412] on div "18" at bounding box center [616, 411] width 79 height 36
type input "18.11.25"
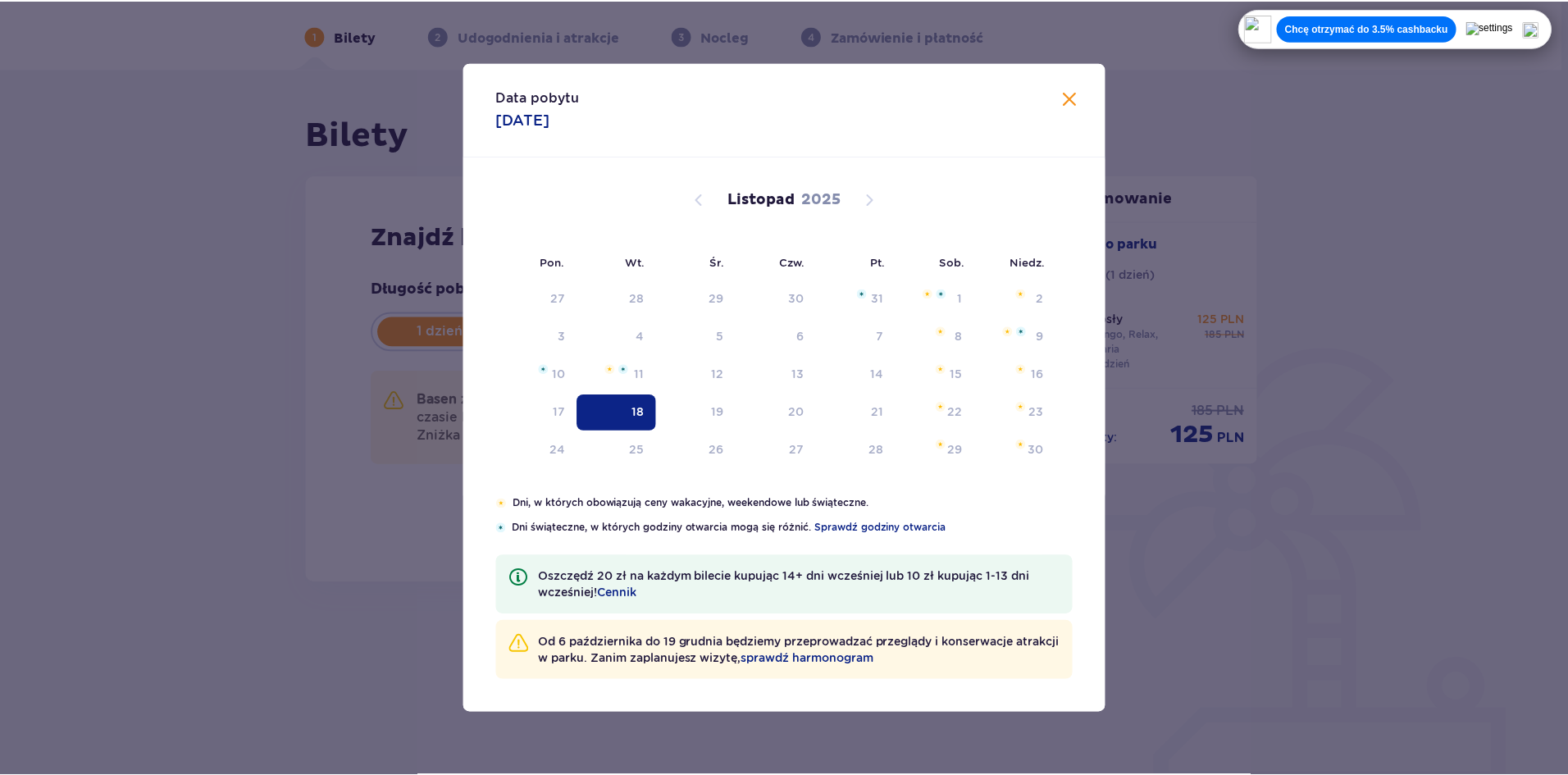
scroll to position [59, 0]
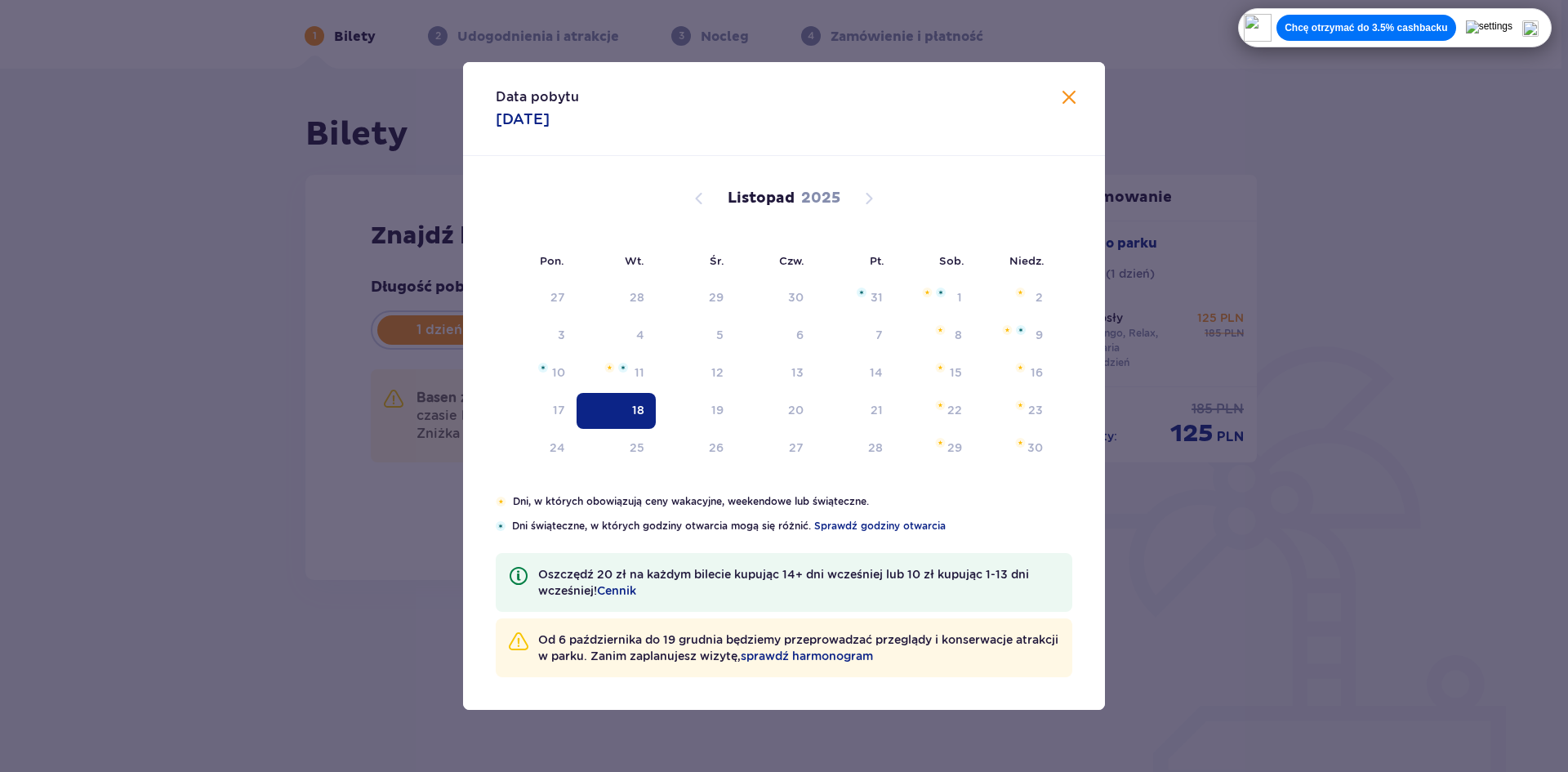
click at [282, 426] on div "Data pobytu 18.11.2025 Pon. Wt. Śr. Czw. Pt. Sob. Niedz. Październik 2025 29 30…" at bounding box center [784, 386] width 1568 height 772
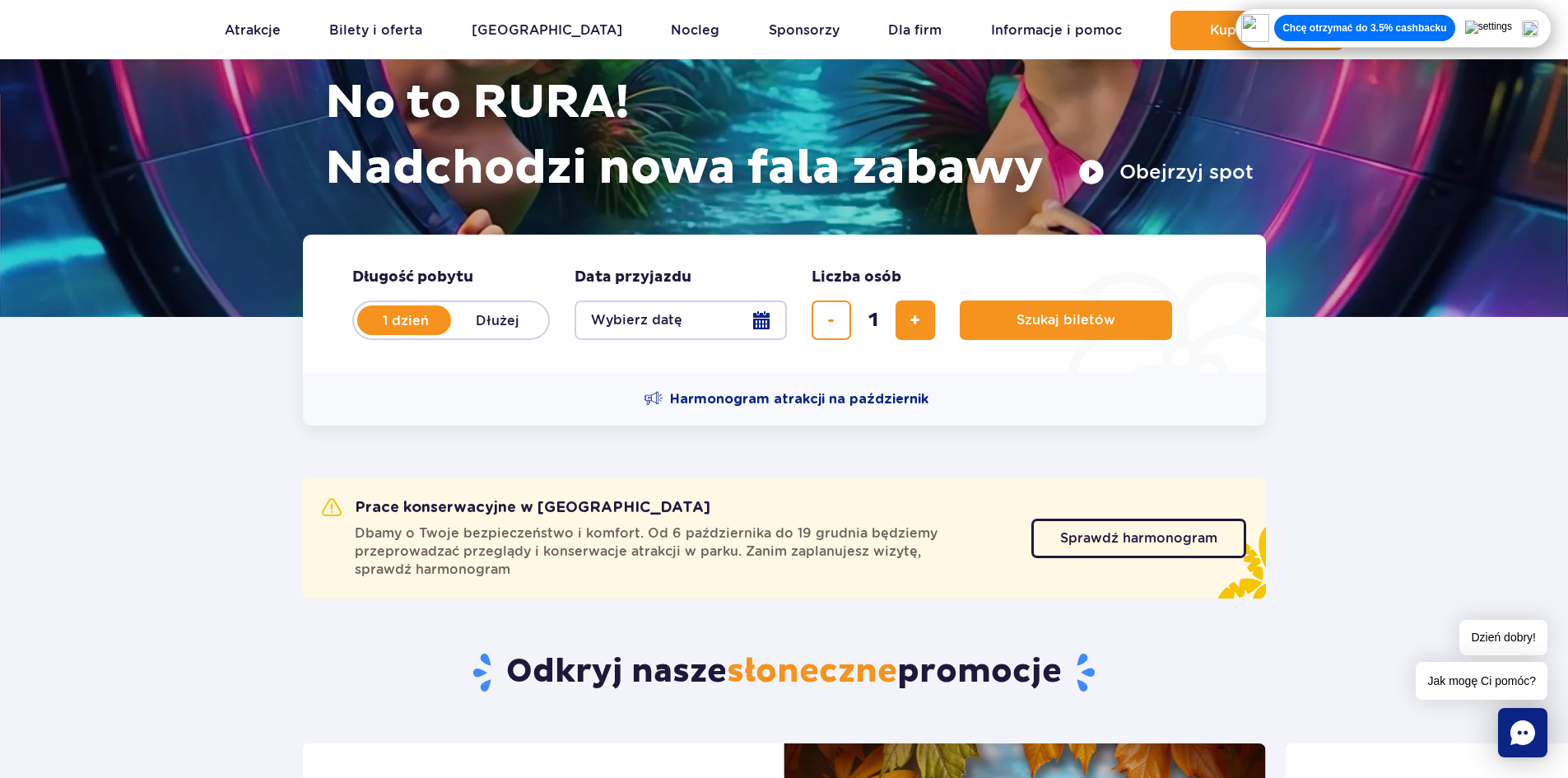
scroll to position [165, 0]
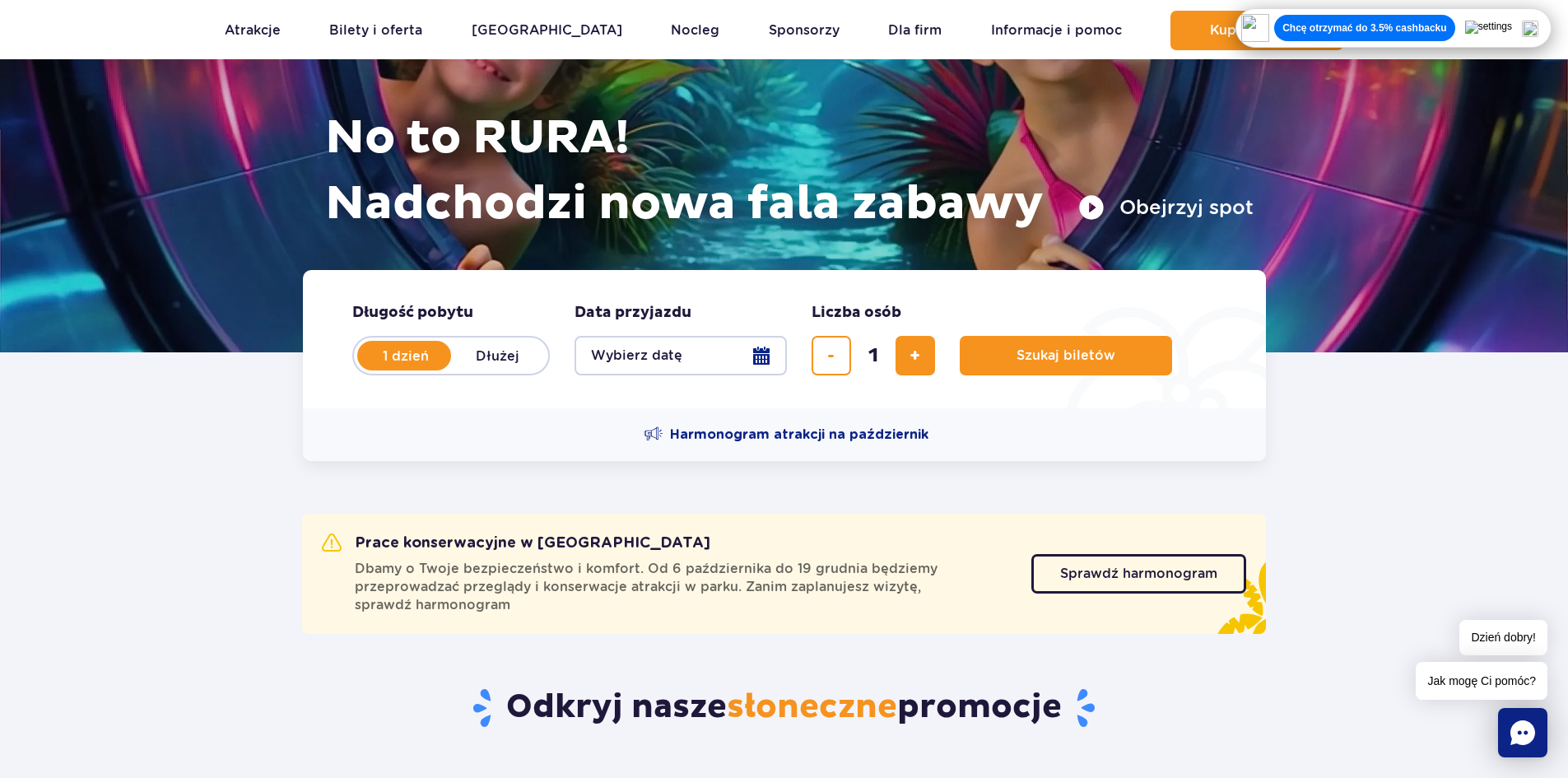
click at [665, 359] on button "Wybierz datę" at bounding box center [680, 356] width 212 height 40
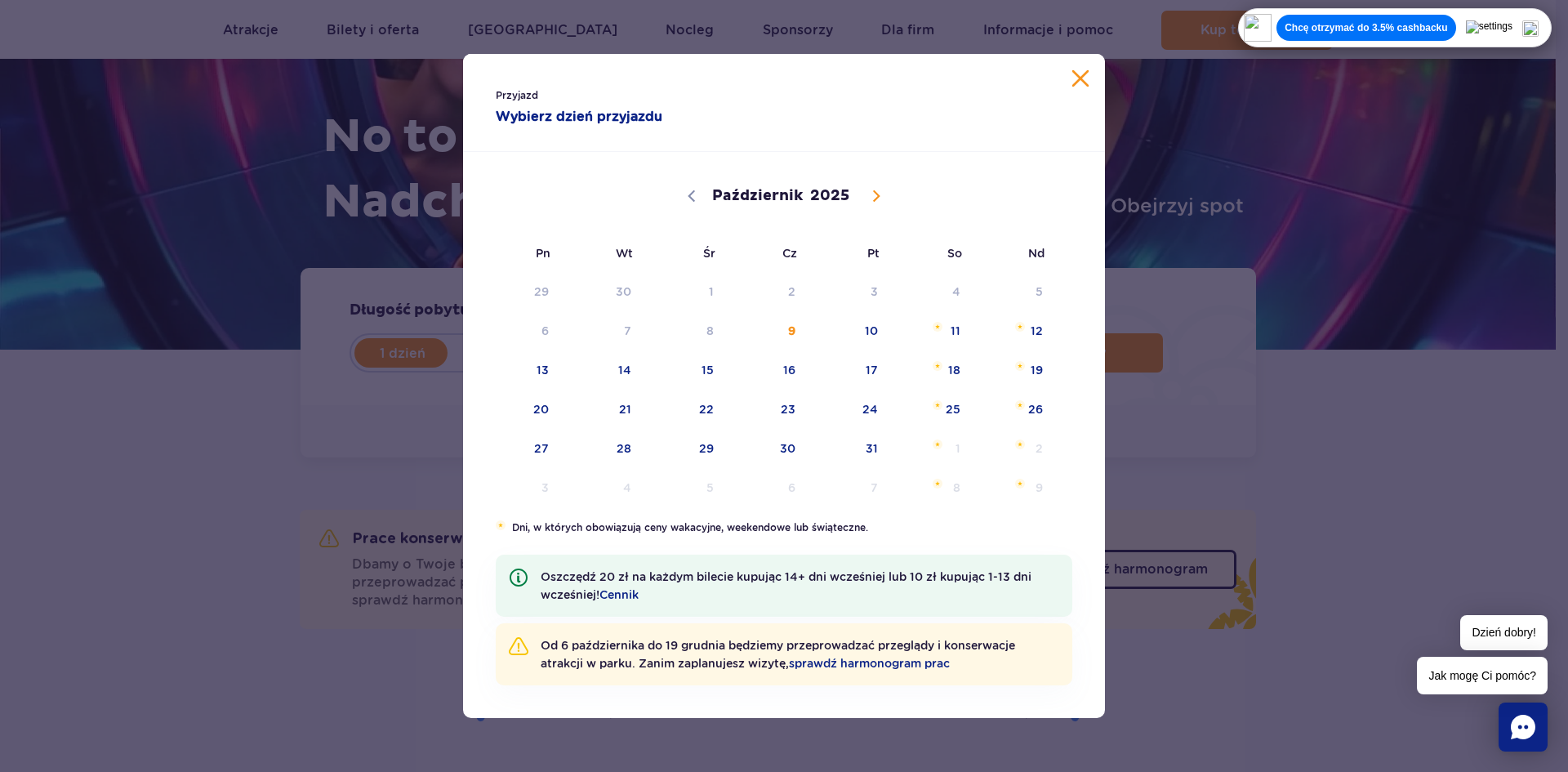
click at [884, 203] on span at bounding box center [876, 196] width 27 height 28
select select "10"
click at [856, 402] on span "21" at bounding box center [850, 409] width 82 height 38
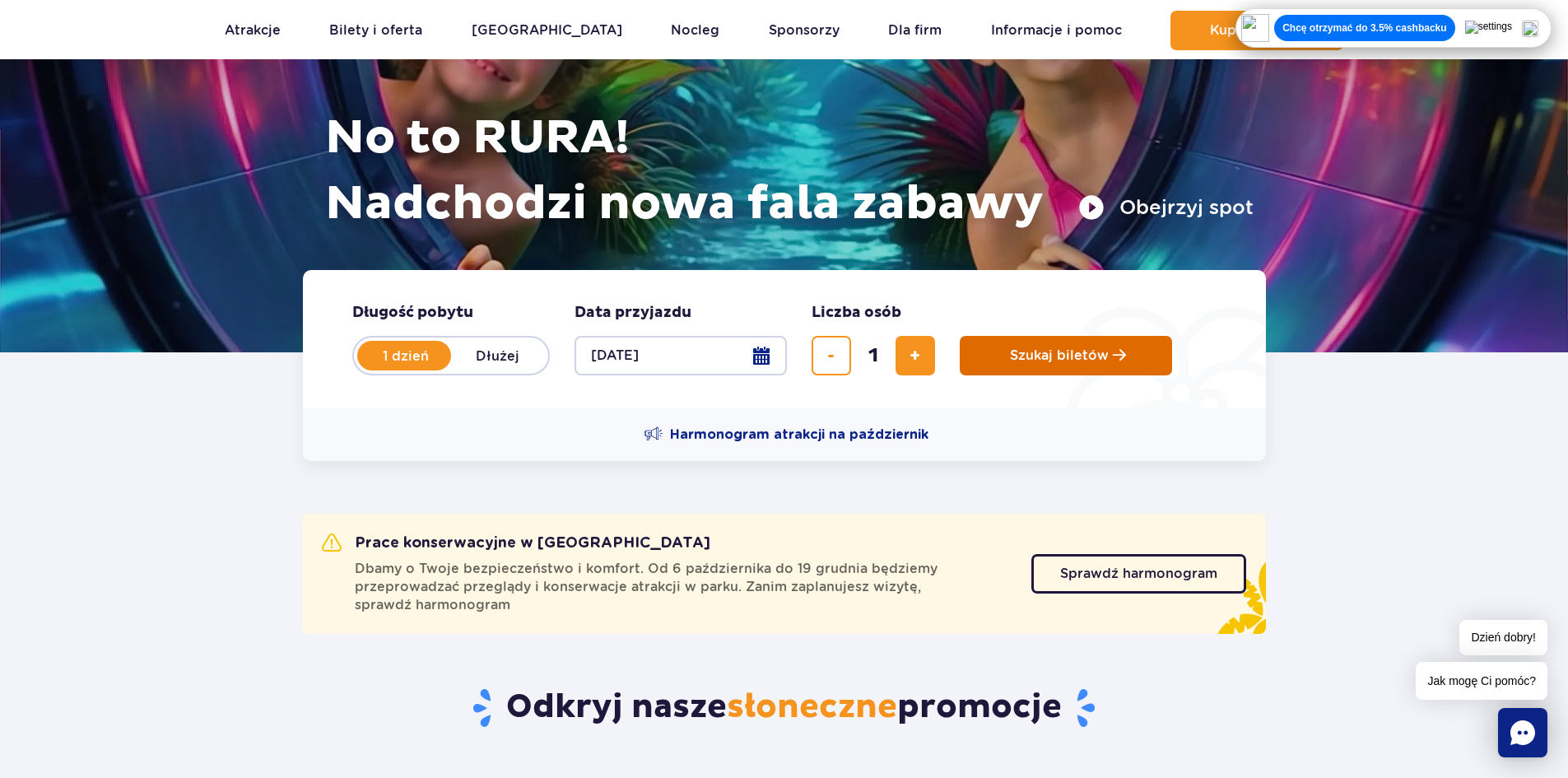
click at [1039, 355] on span "Szukaj biletów" at bounding box center [1059, 355] width 99 height 15
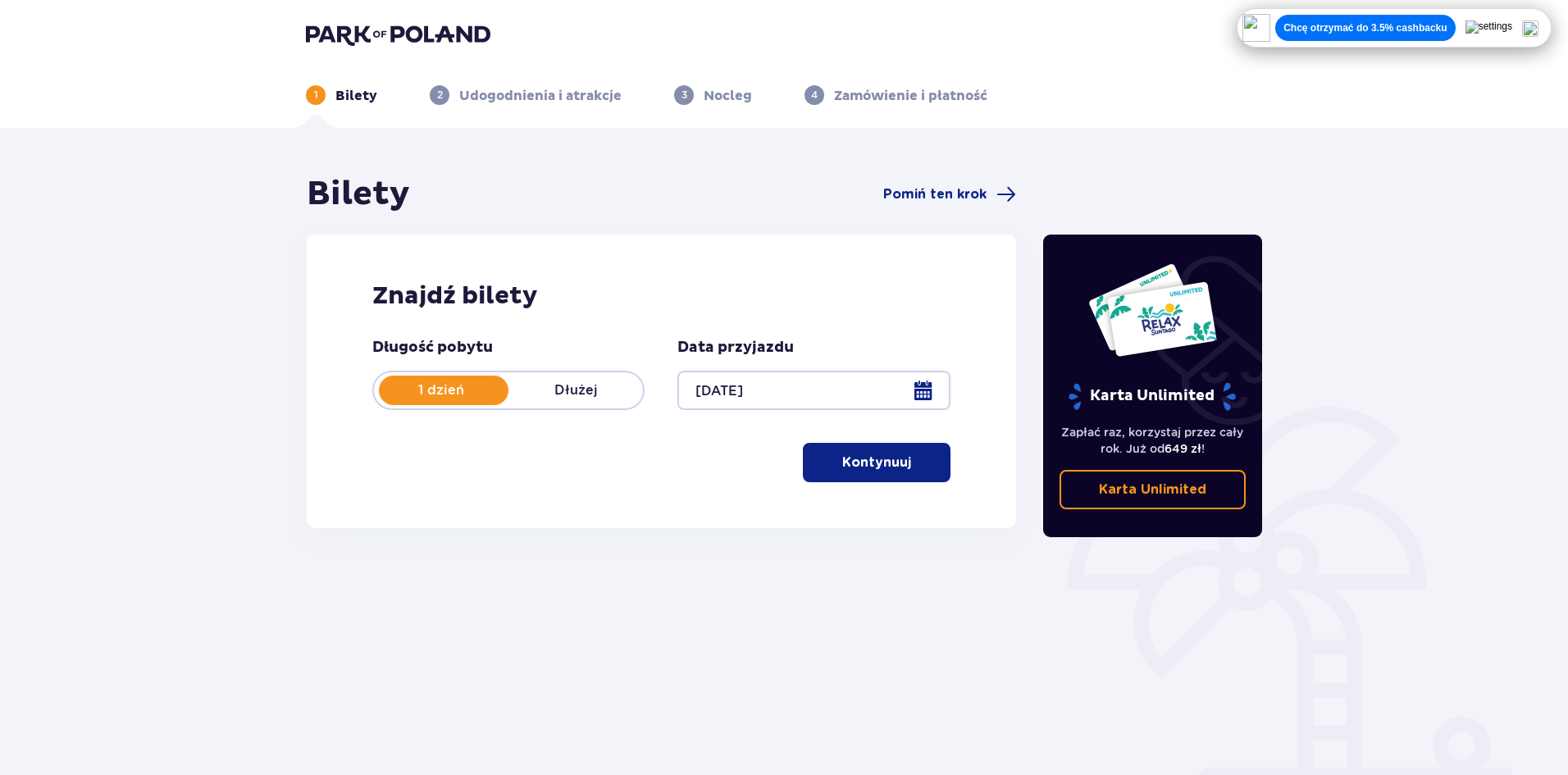
click at [842, 466] on p "Kontynuuj" at bounding box center [877, 462] width 69 height 18
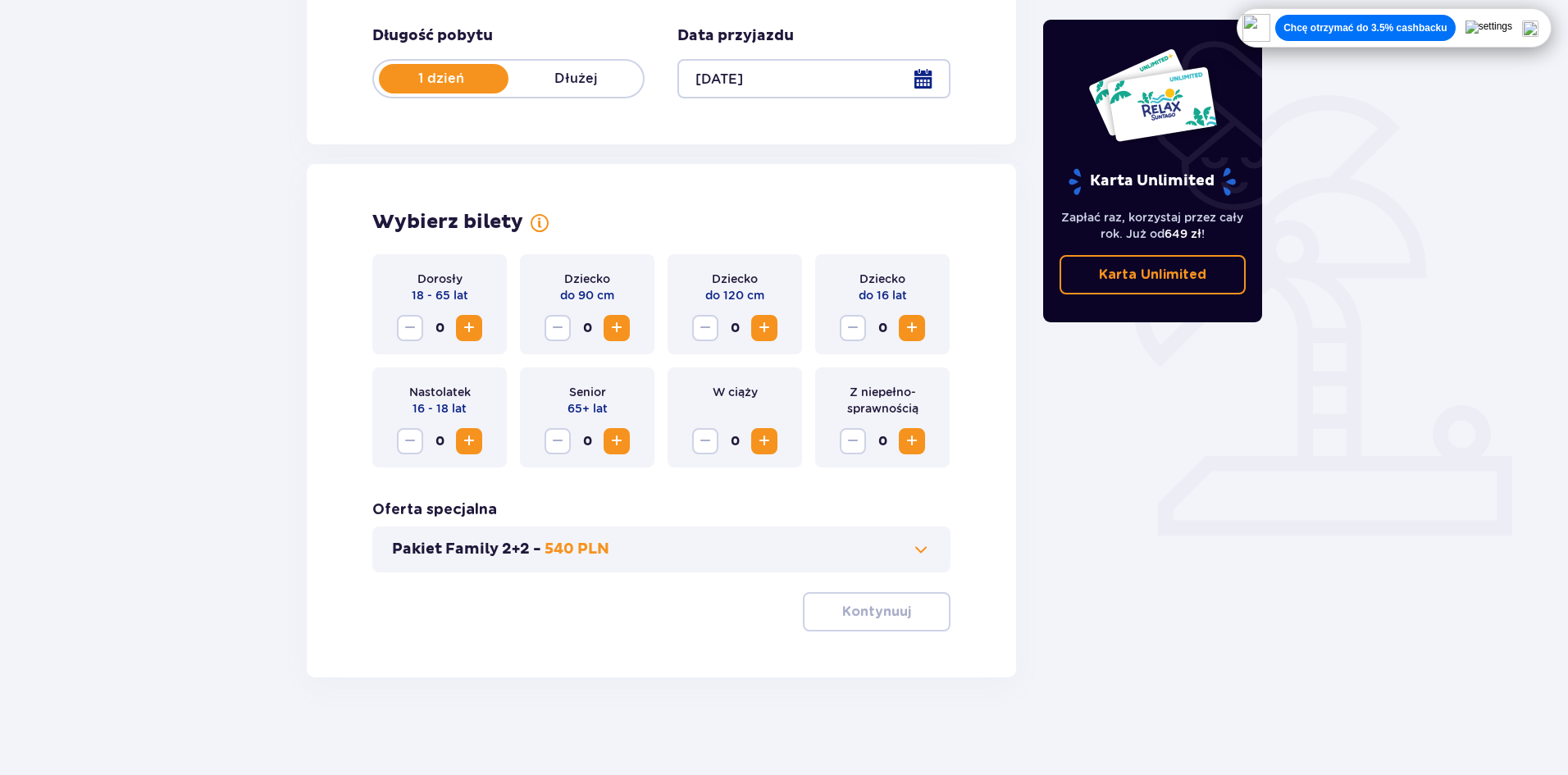
scroll to position [312, 0]
click at [463, 324] on span "Zwiększ" at bounding box center [469, 327] width 20 height 20
click at [845, 598] on button "Kontynuuj" at bounding box center [876, 611] width 148 height 40
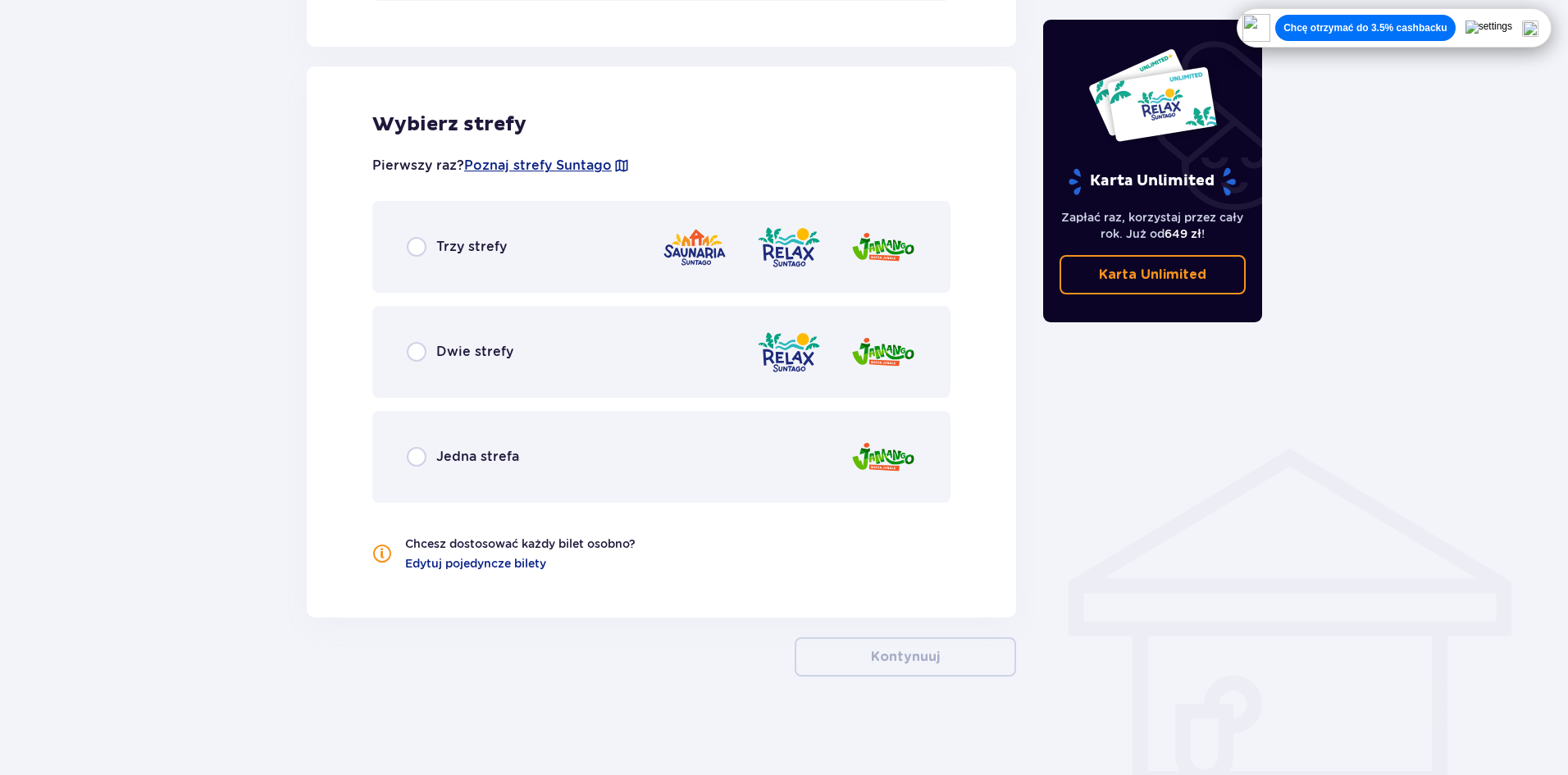
click at [435, 249] on div "Trzy strefy" at bounding box center [457, 247] width 100 height 20
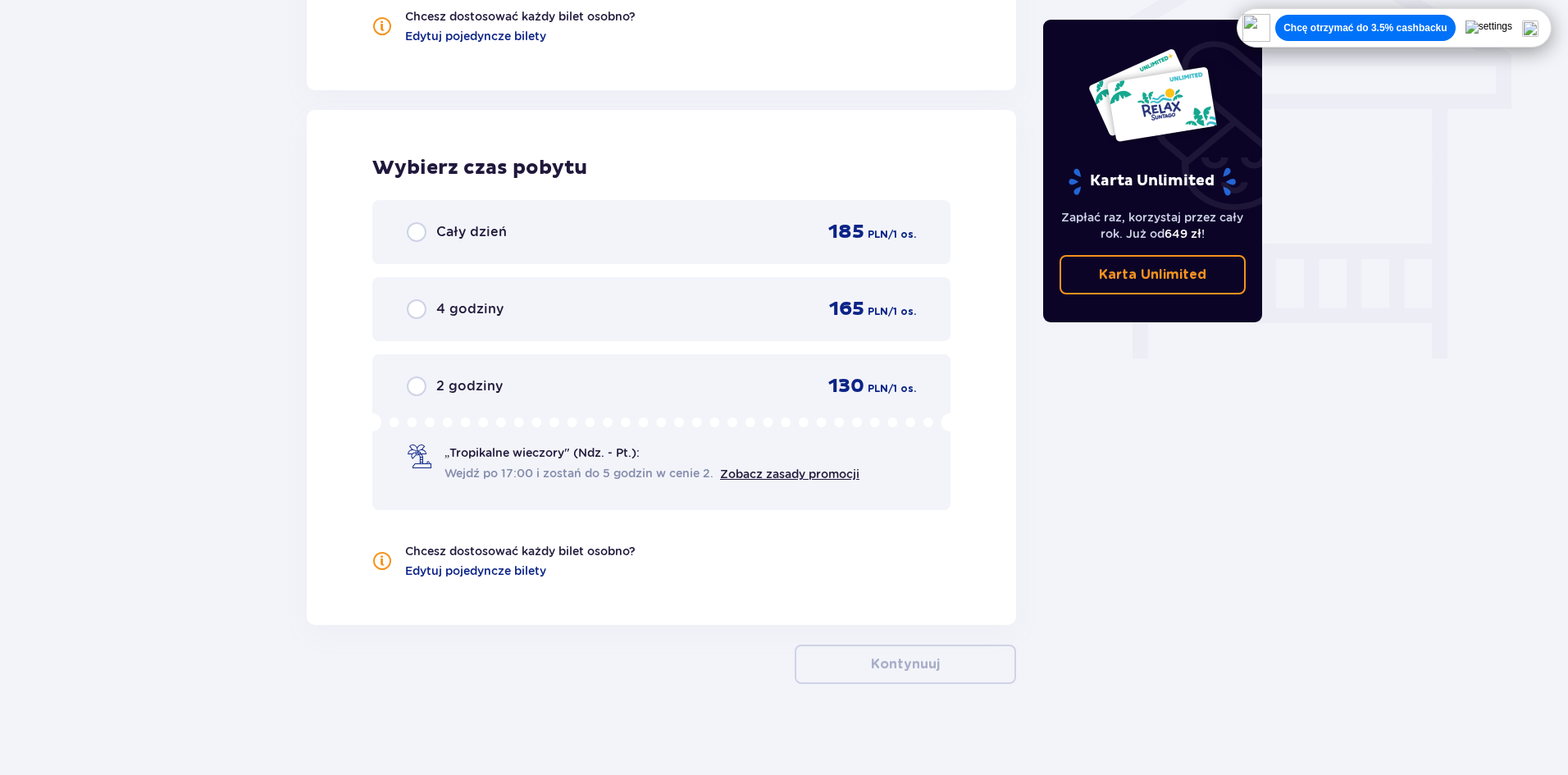
scroll to position [1418, 0]
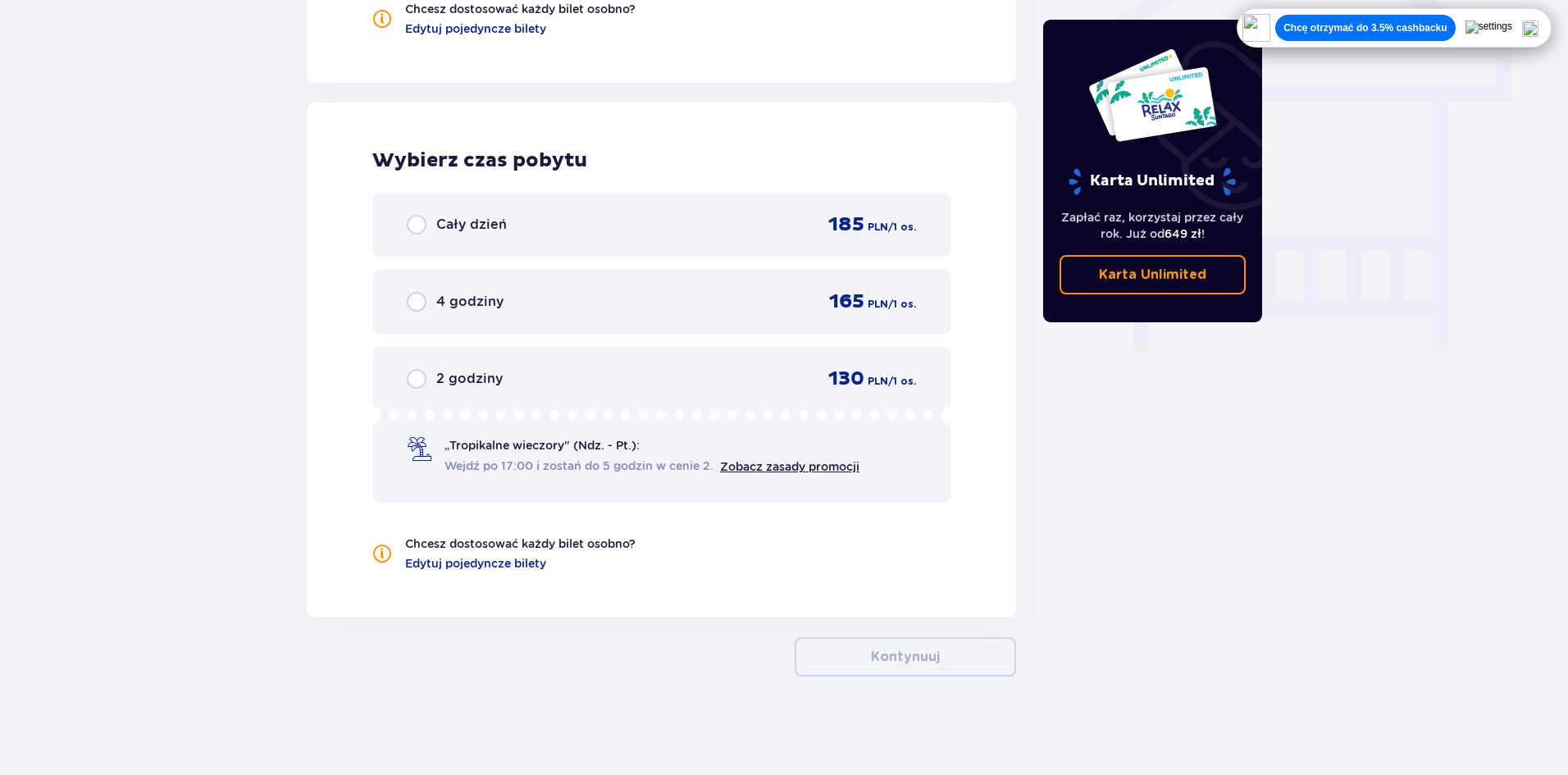
click at [450, 233] on span "Cały dzień" at bounding box center [472, 224] width 71 height 18
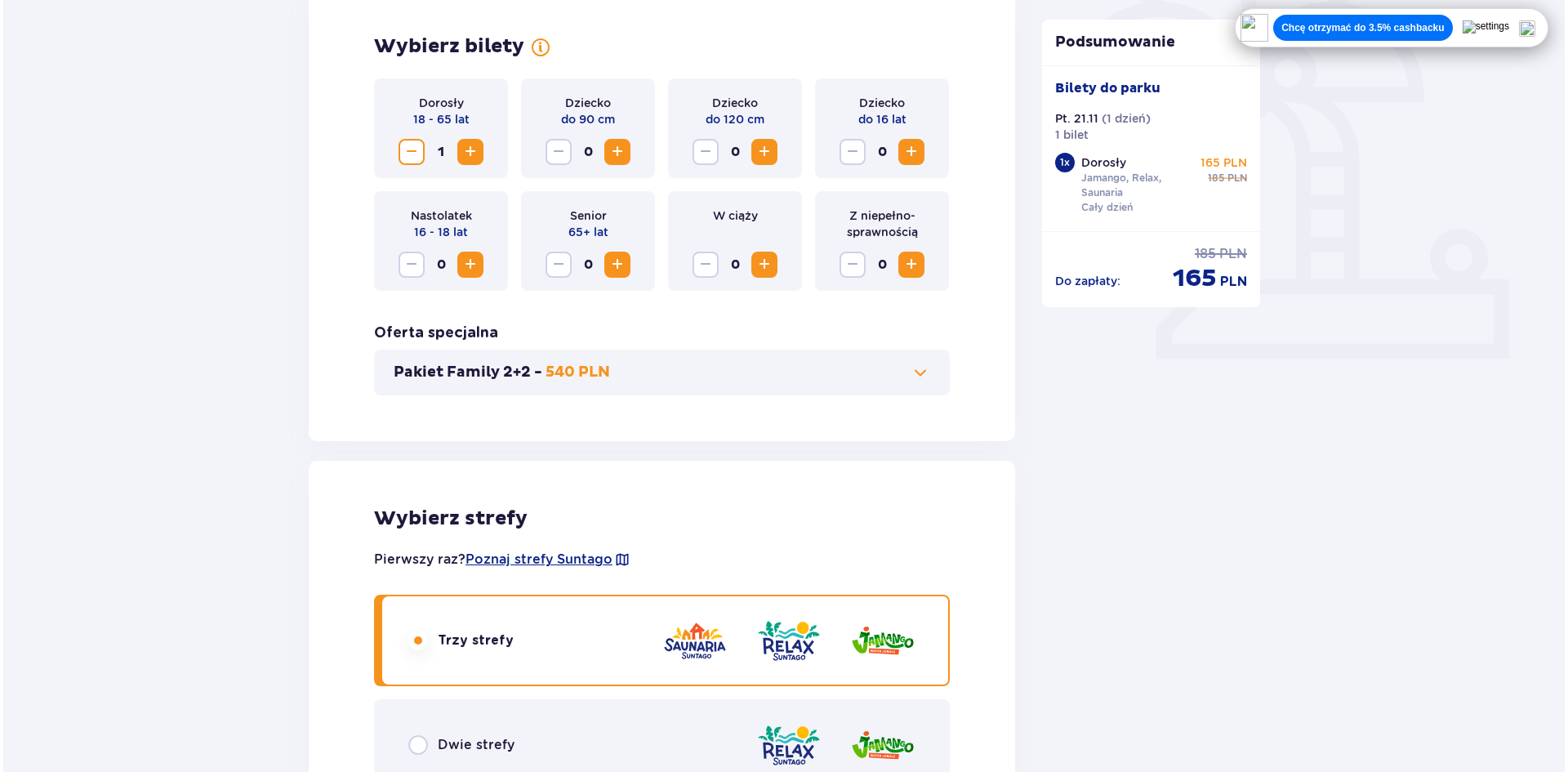
scroll to position [490, 0]
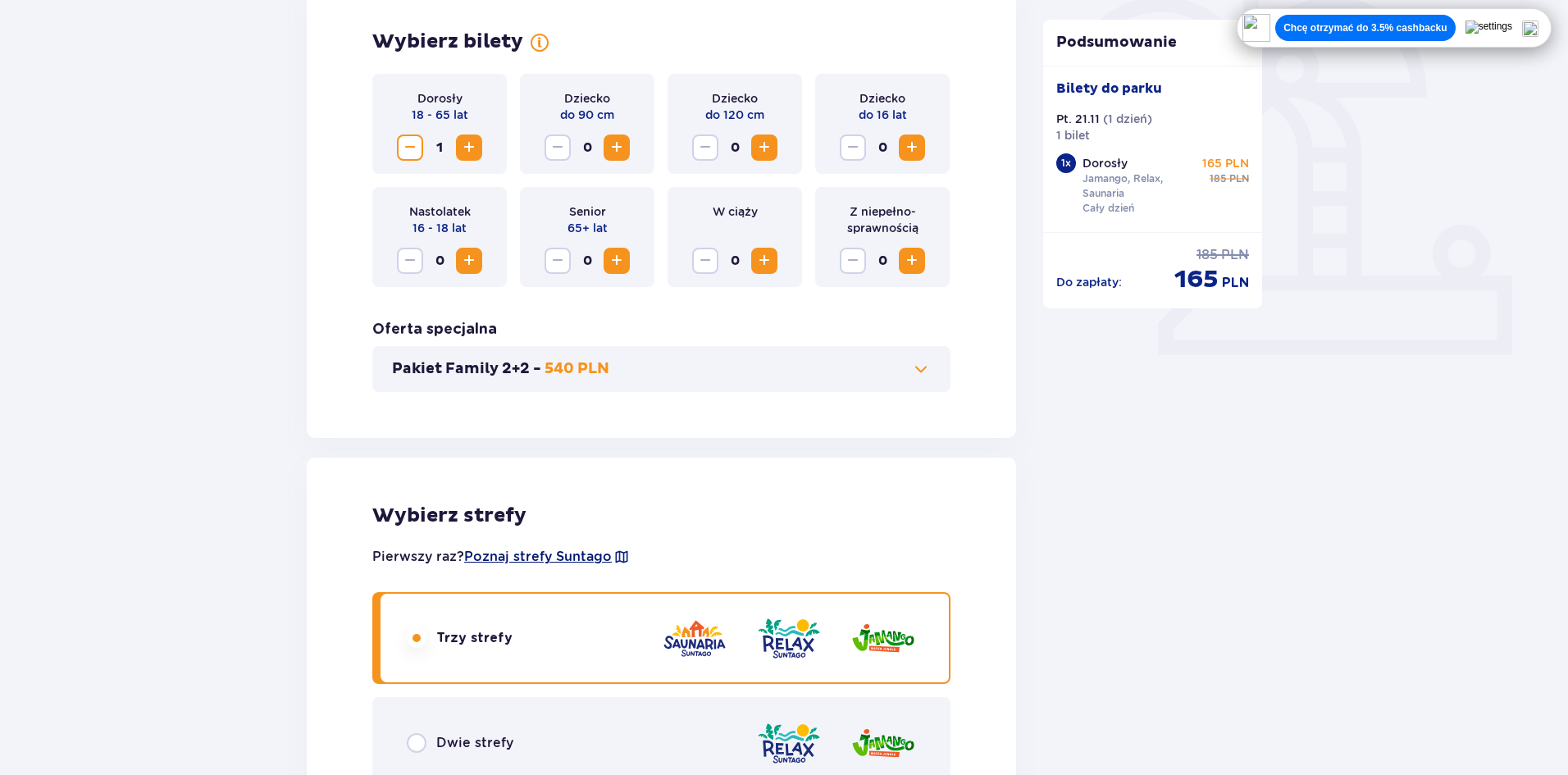
click at [557, 548] on span "Poznaj strefy Suntago" at bounding box center [538, 557] width 148 height 18
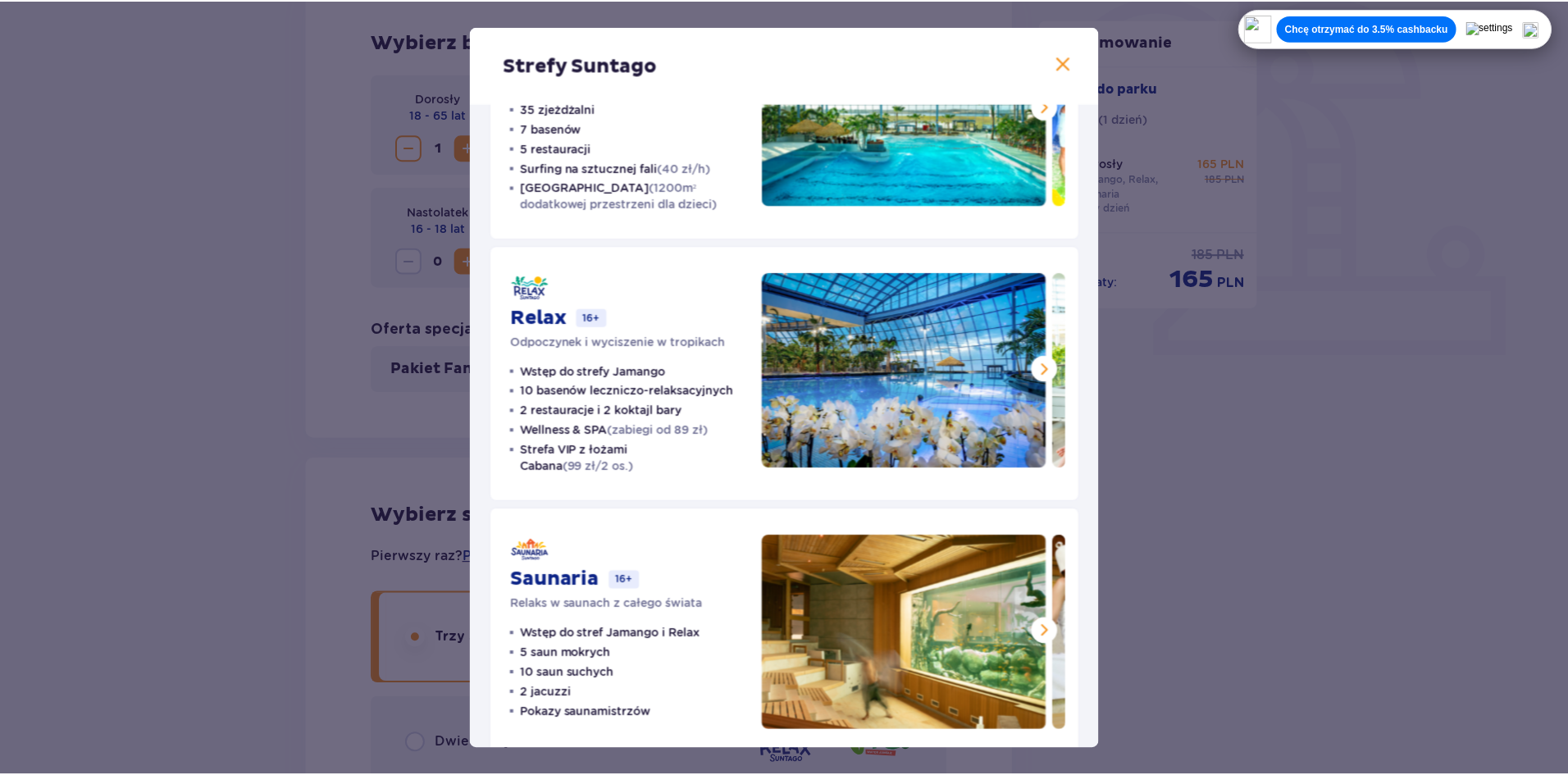
scroll to position [168, 0]
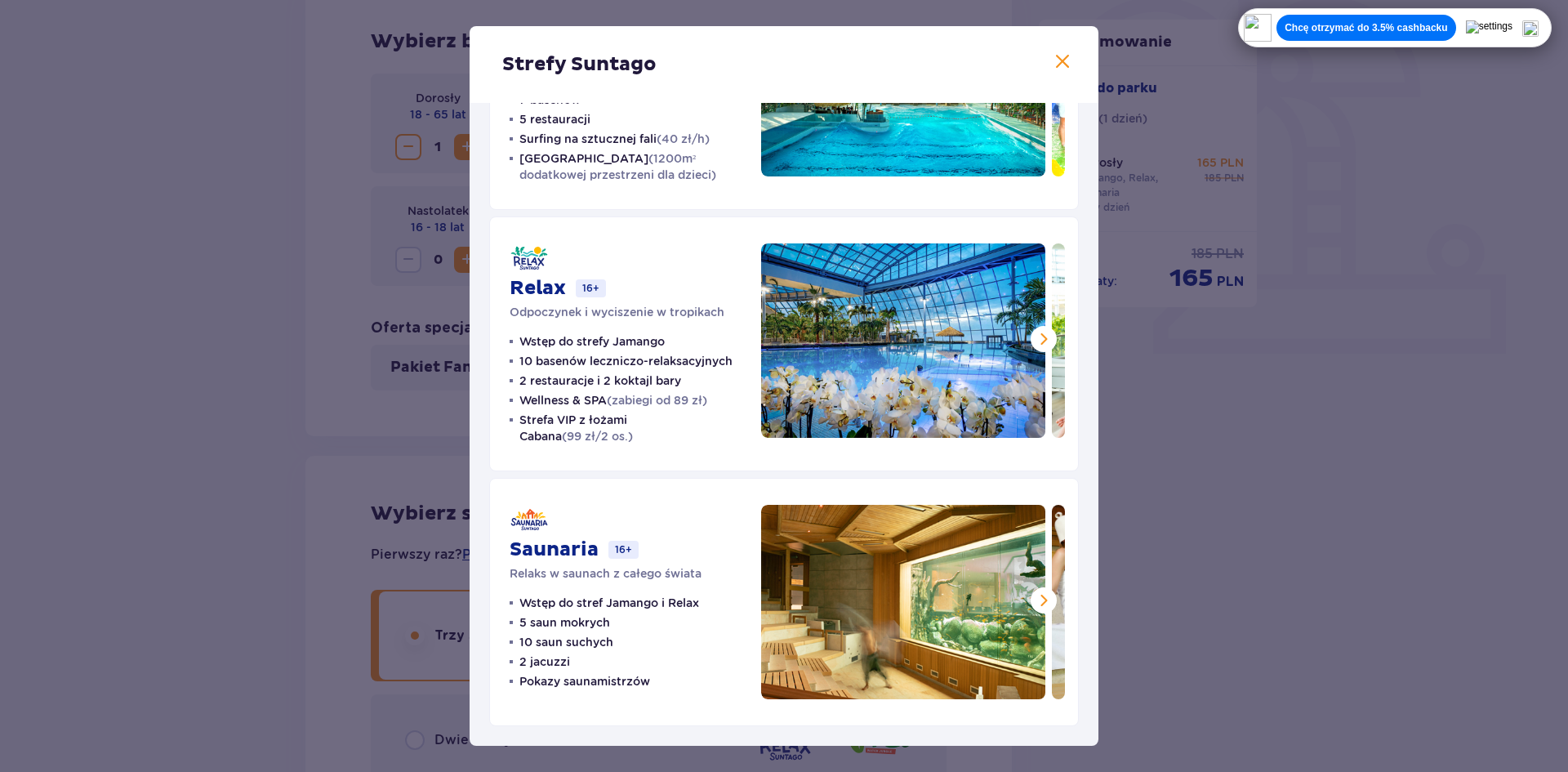
click at [314, 293] on div "Strefy Suntago Jamango Wodna rozrywka dla całej rodziny 35 zjeżdżalni 7 basenów…" at bounding box center [784, 386] width 1568 height 772
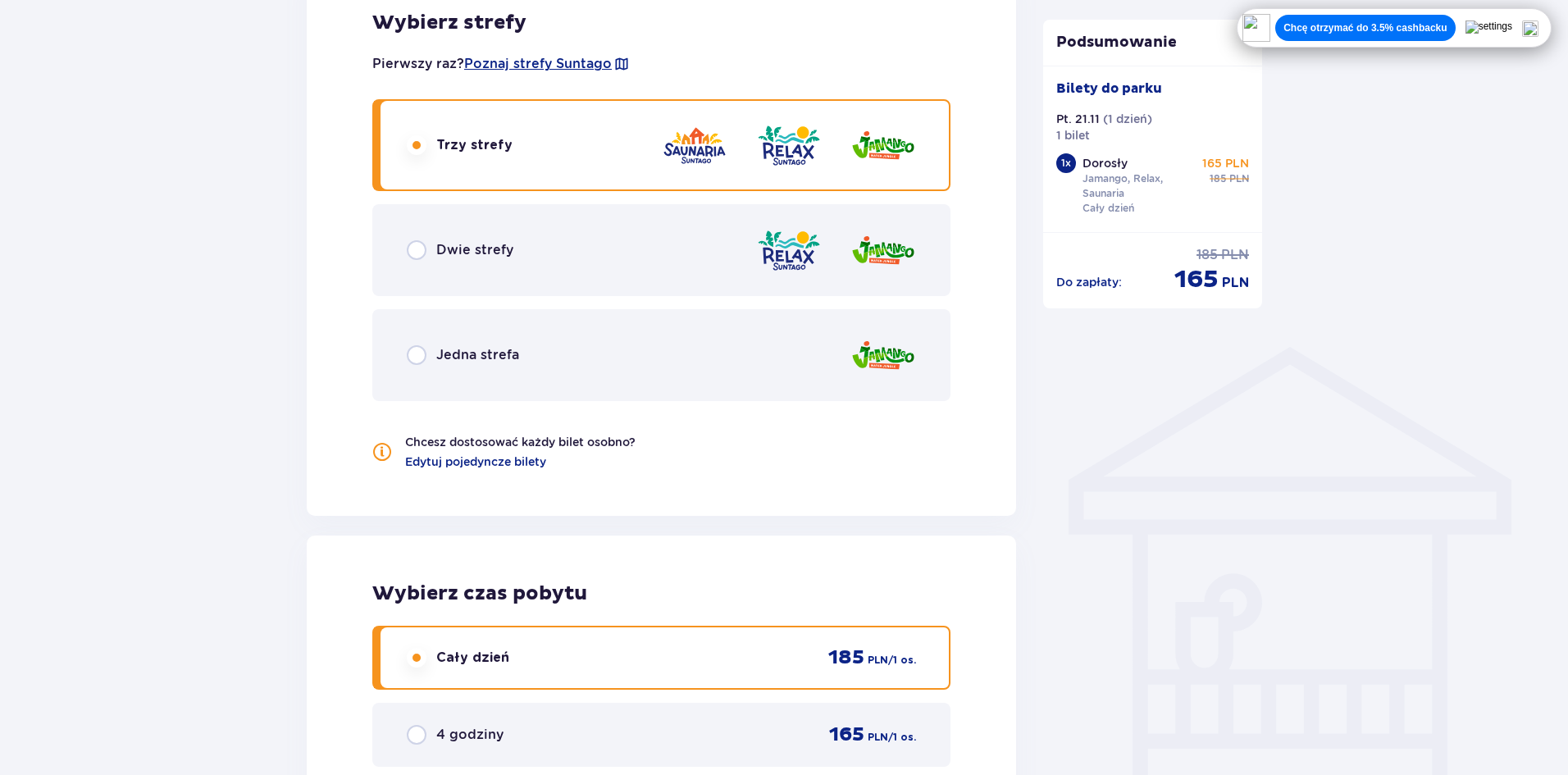
scroll to position [984, 0]
click at [525, 242] on div "Dwie strefy" at bounding box center [661, 251] width 578 height 91
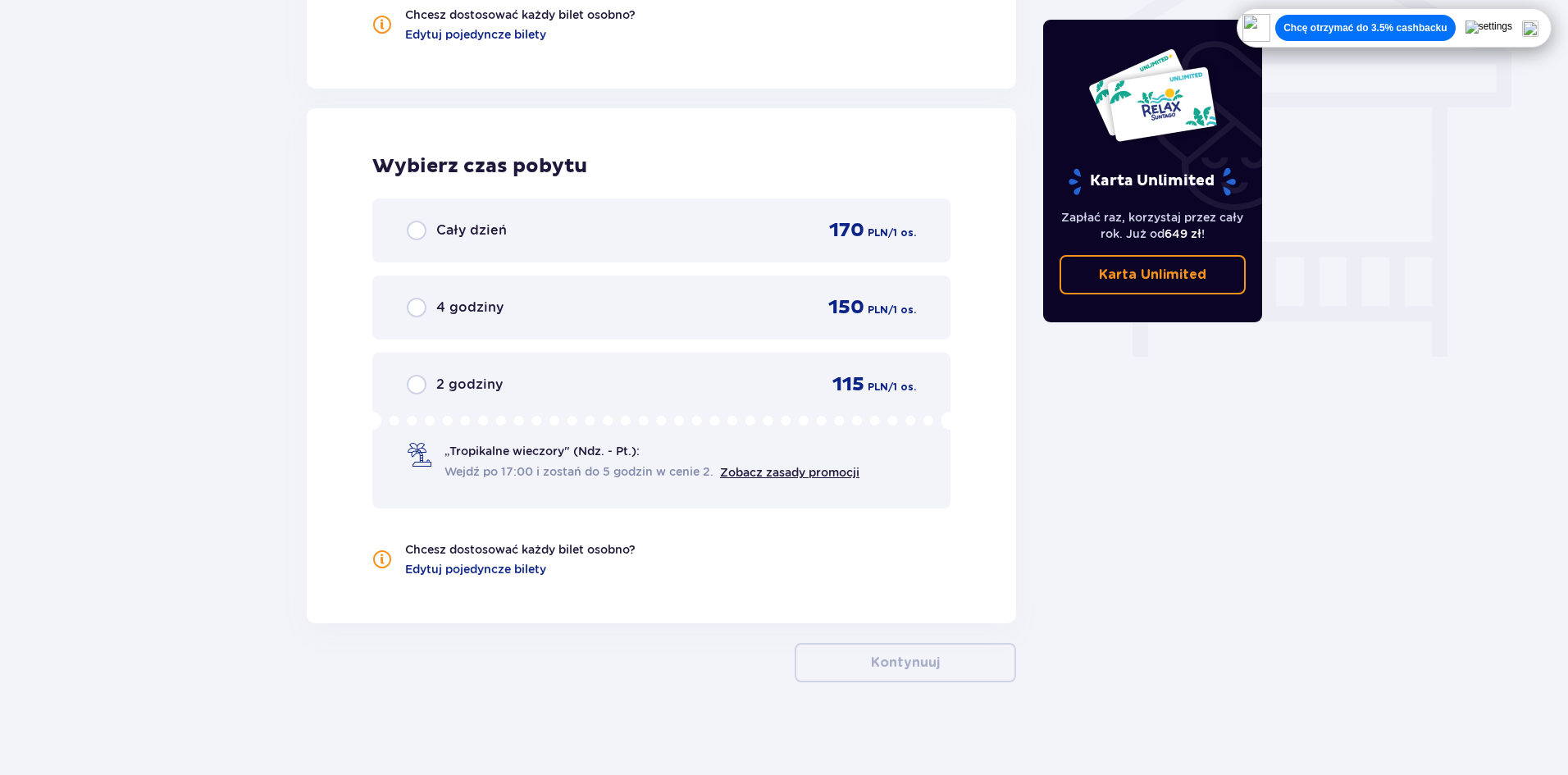
scroll to position [1418, 0]
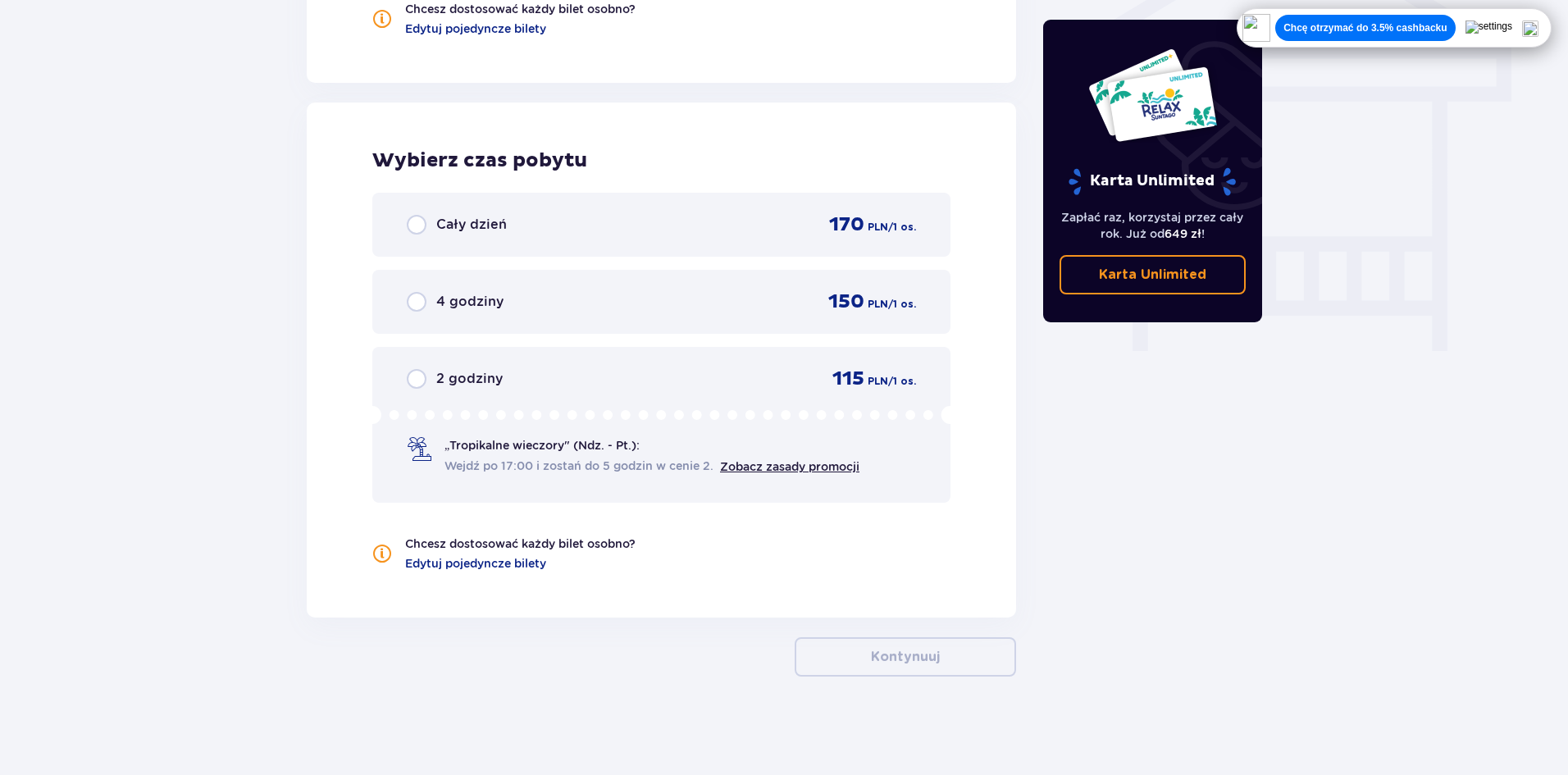
click at [525, 242] on div "Cały dzień 170 PLN / 1 os." at bounding box center [661, 224] width 578 height 64
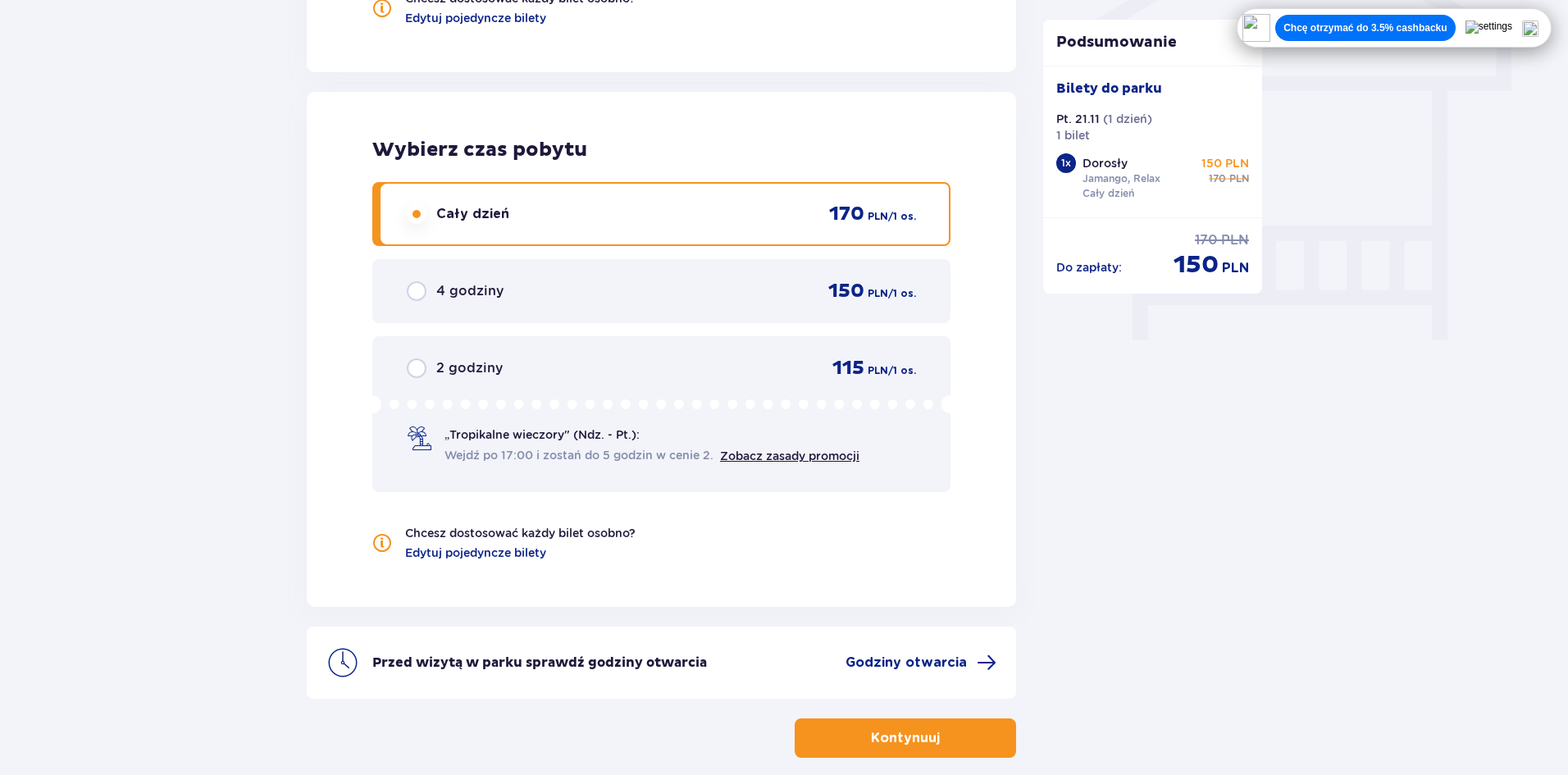
scroll to position [1412, 0]
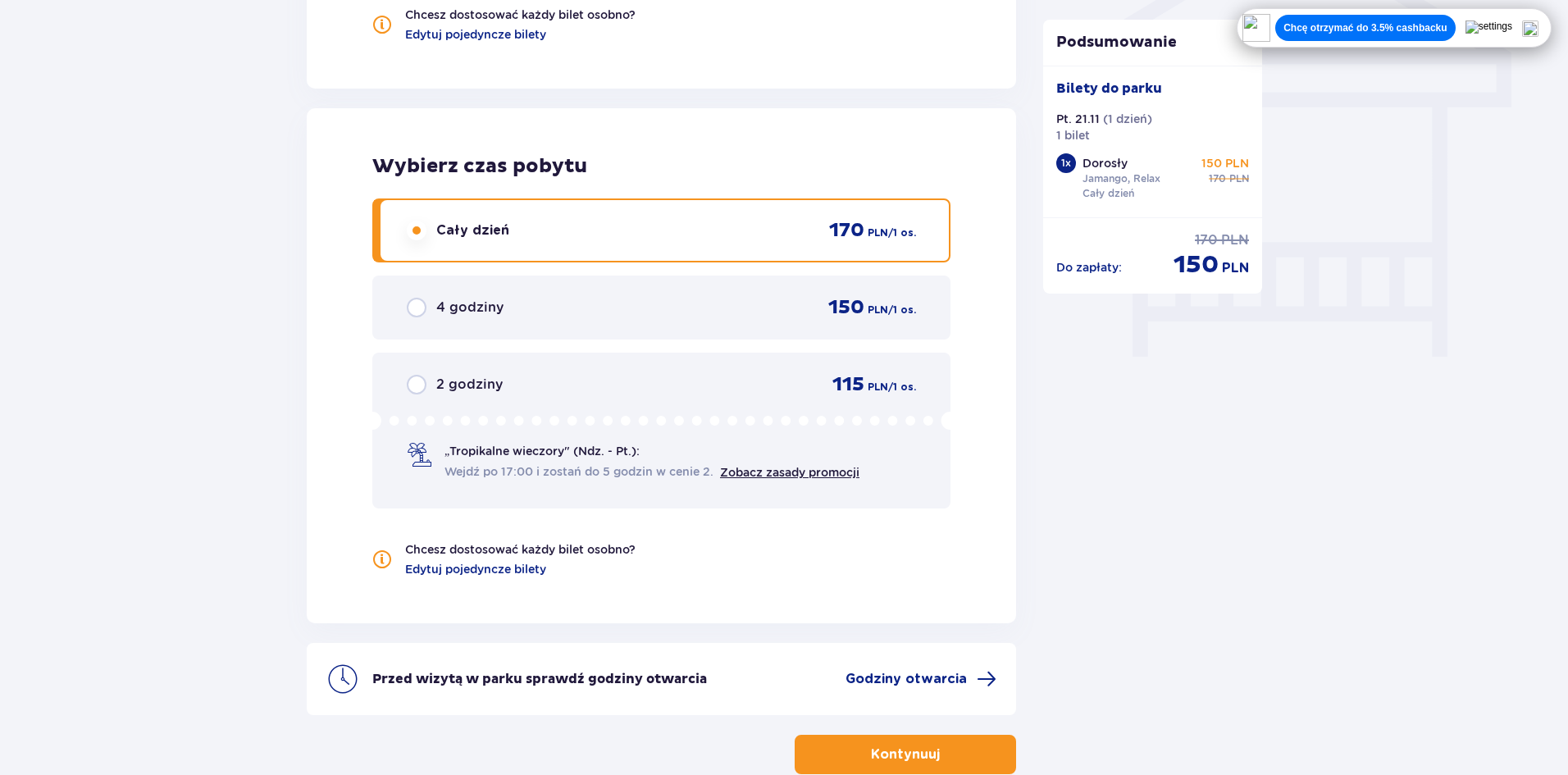
click at [525, 242] on div "Cały dzień 170 PLN / 1 os." at bounding box center [661, 230] width 509 height 25
click at [483, 451] on span "„Tropikalne wieczory" (Ndz. - Pt.):" at bounding box center [542, 451] width 195 height 16
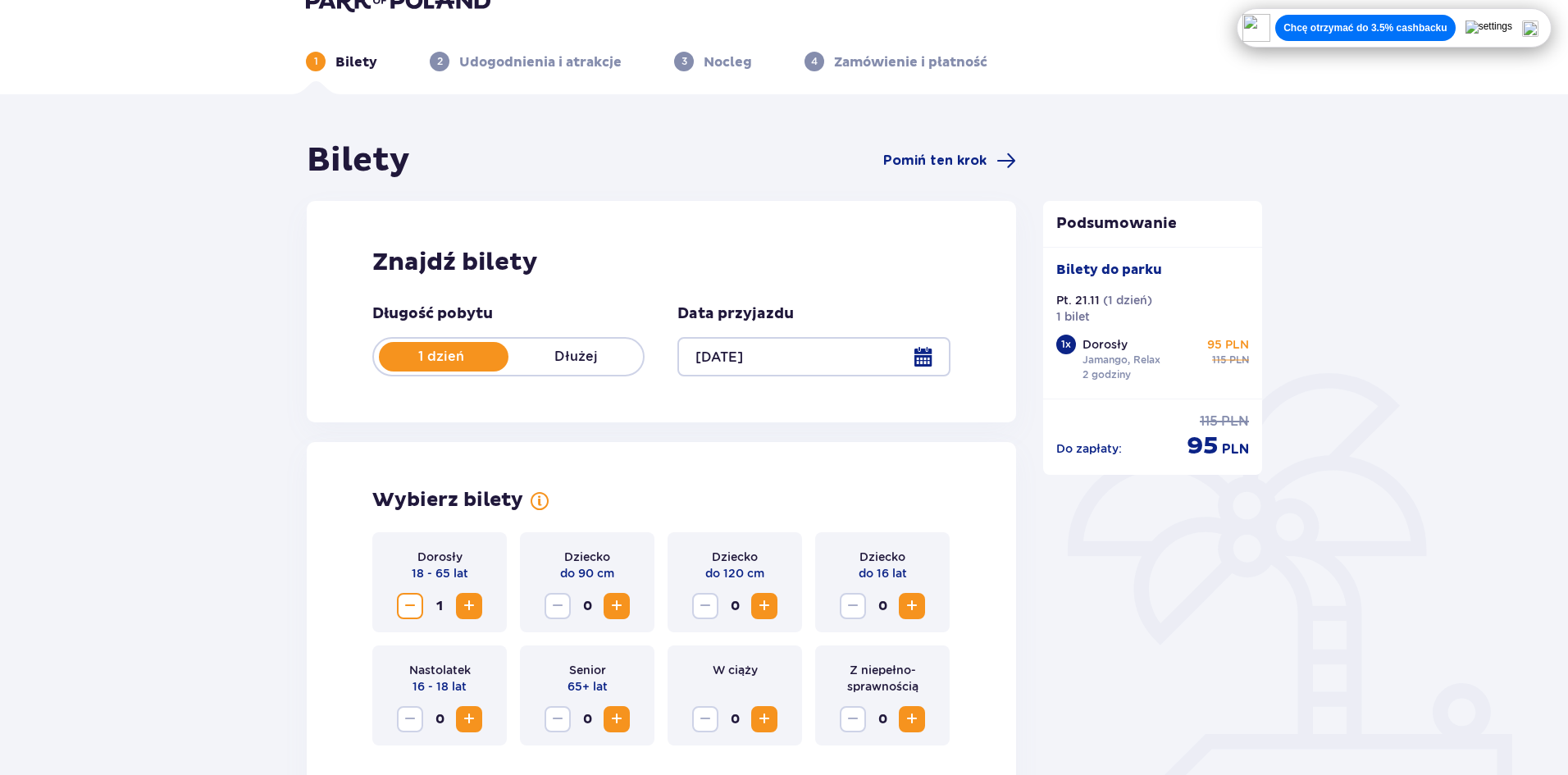
scroll to position [0, 0]
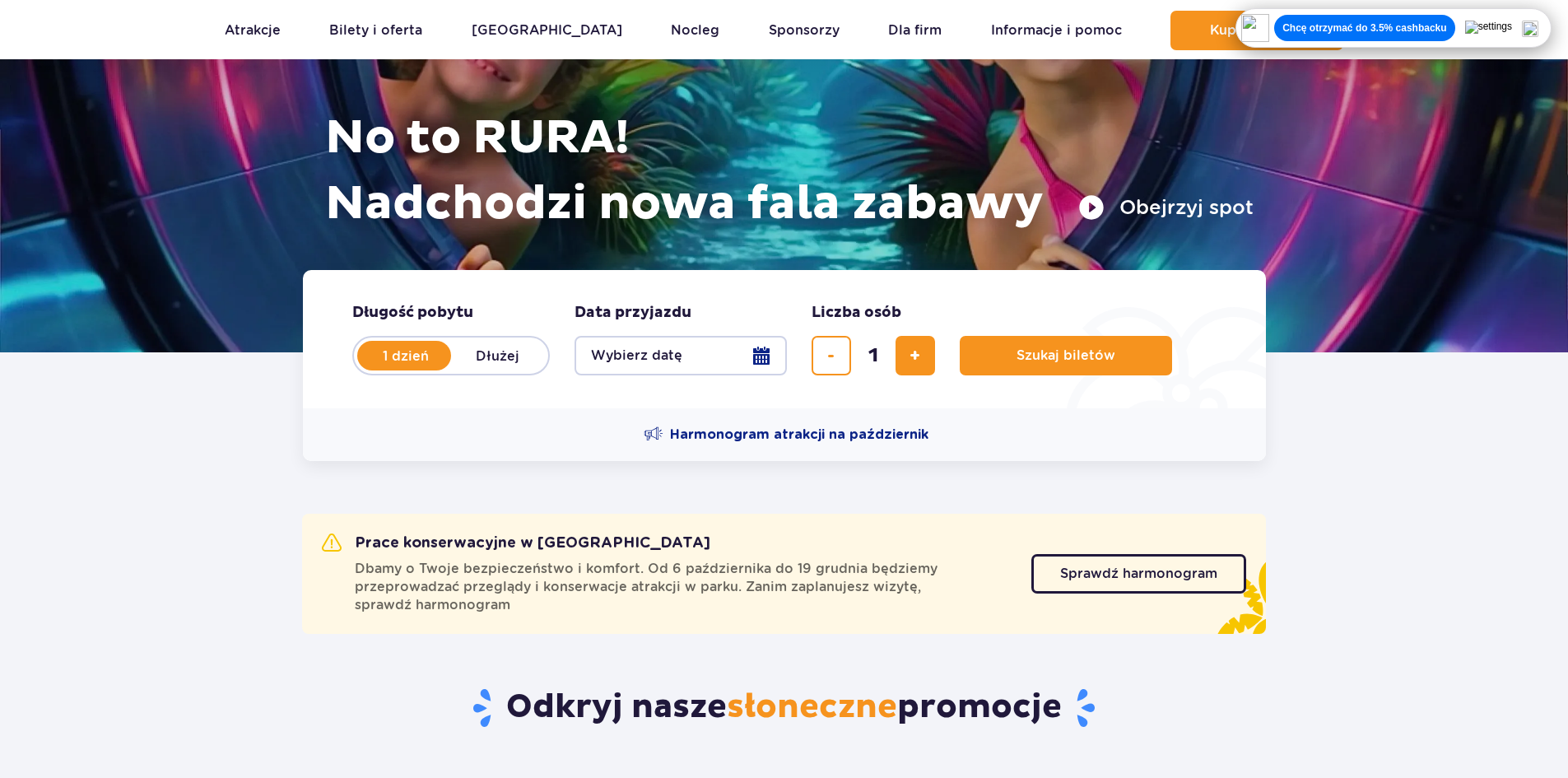
click at [754, 353] on button "Wybierz datę" at bounding box center [680, 356] width 212 height 40
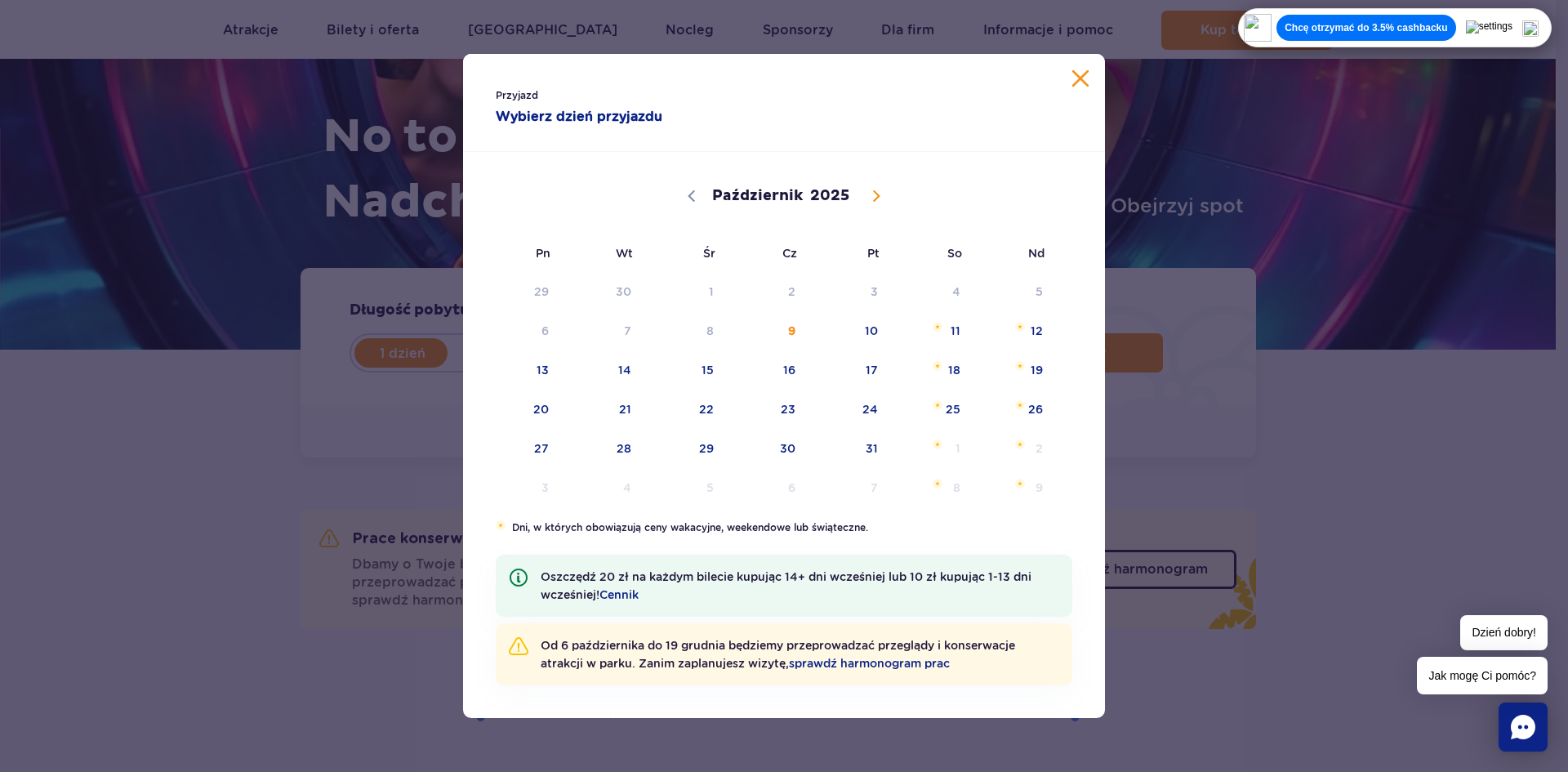
click at [876, 205] on span at bounding box center [876, 196] width 27 height 28
select select "10"
click at [625, 328] on span "4" at bounding box center [603, 331] width 82 height 38
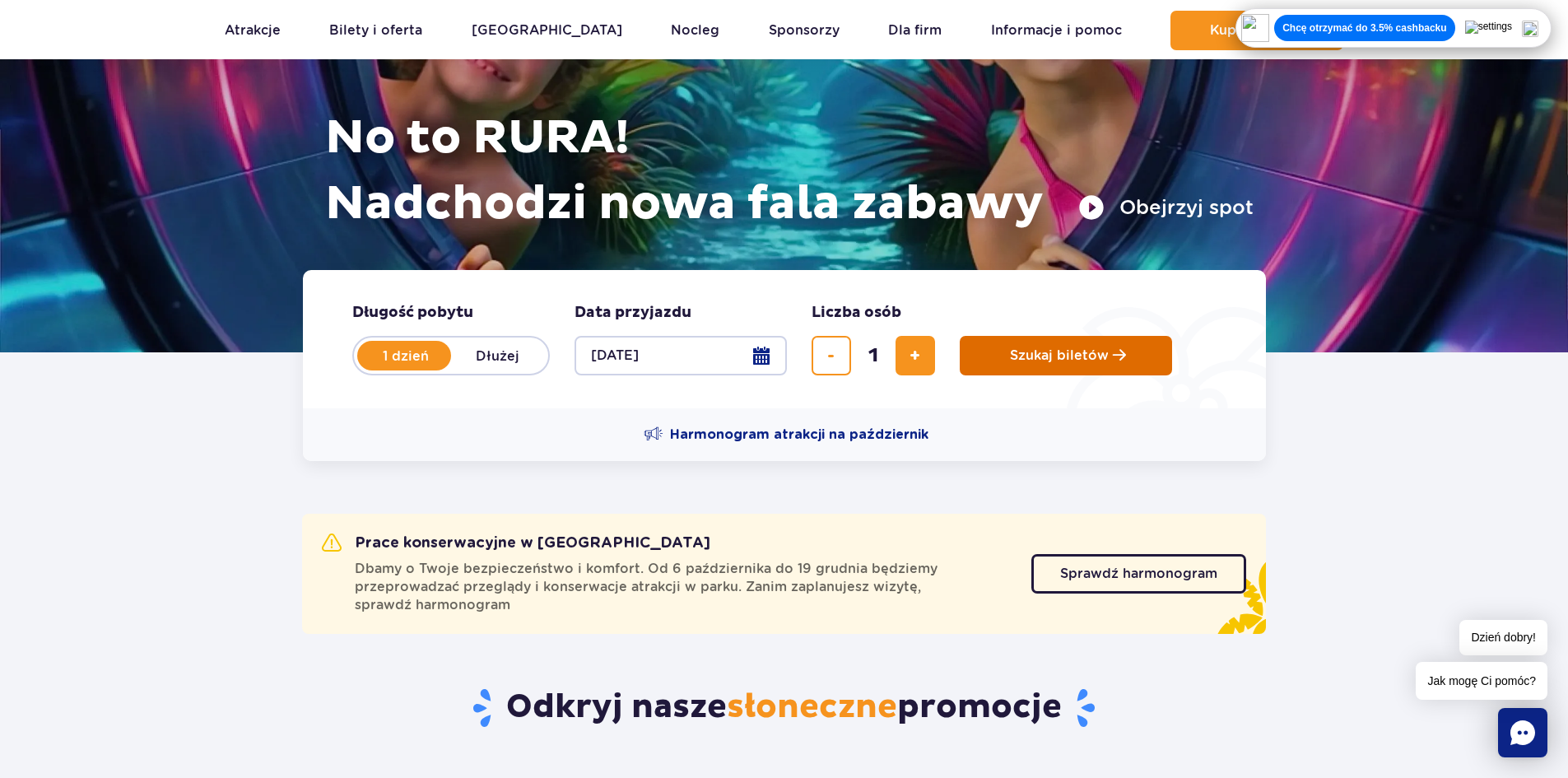
click at [999, 358] on button "Szukaj biletów" at bounding box center [1066, 356] width 212 height 40
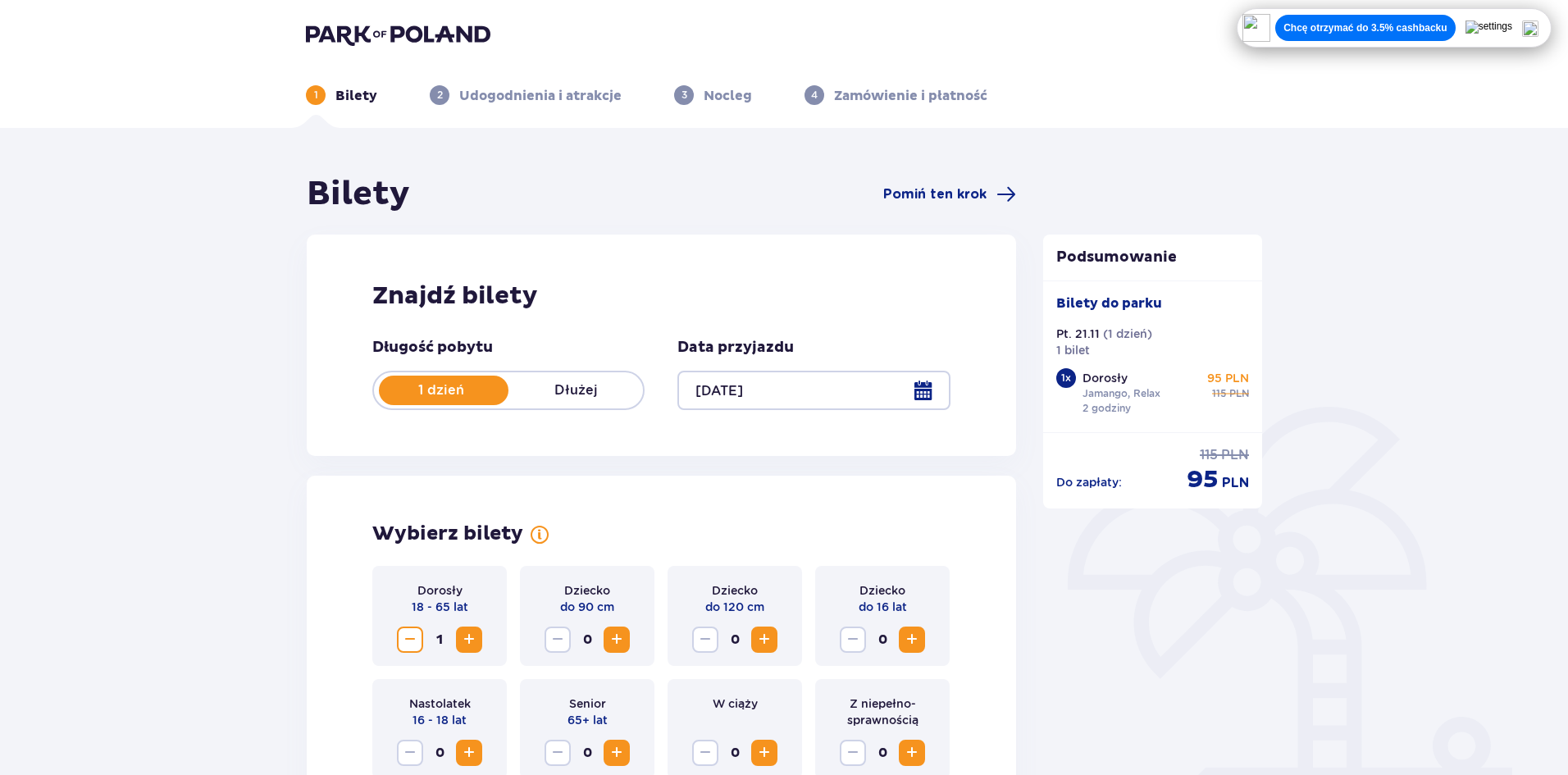
click at [931, 377] on div at bounding box center [813, 391] width 272 height 40
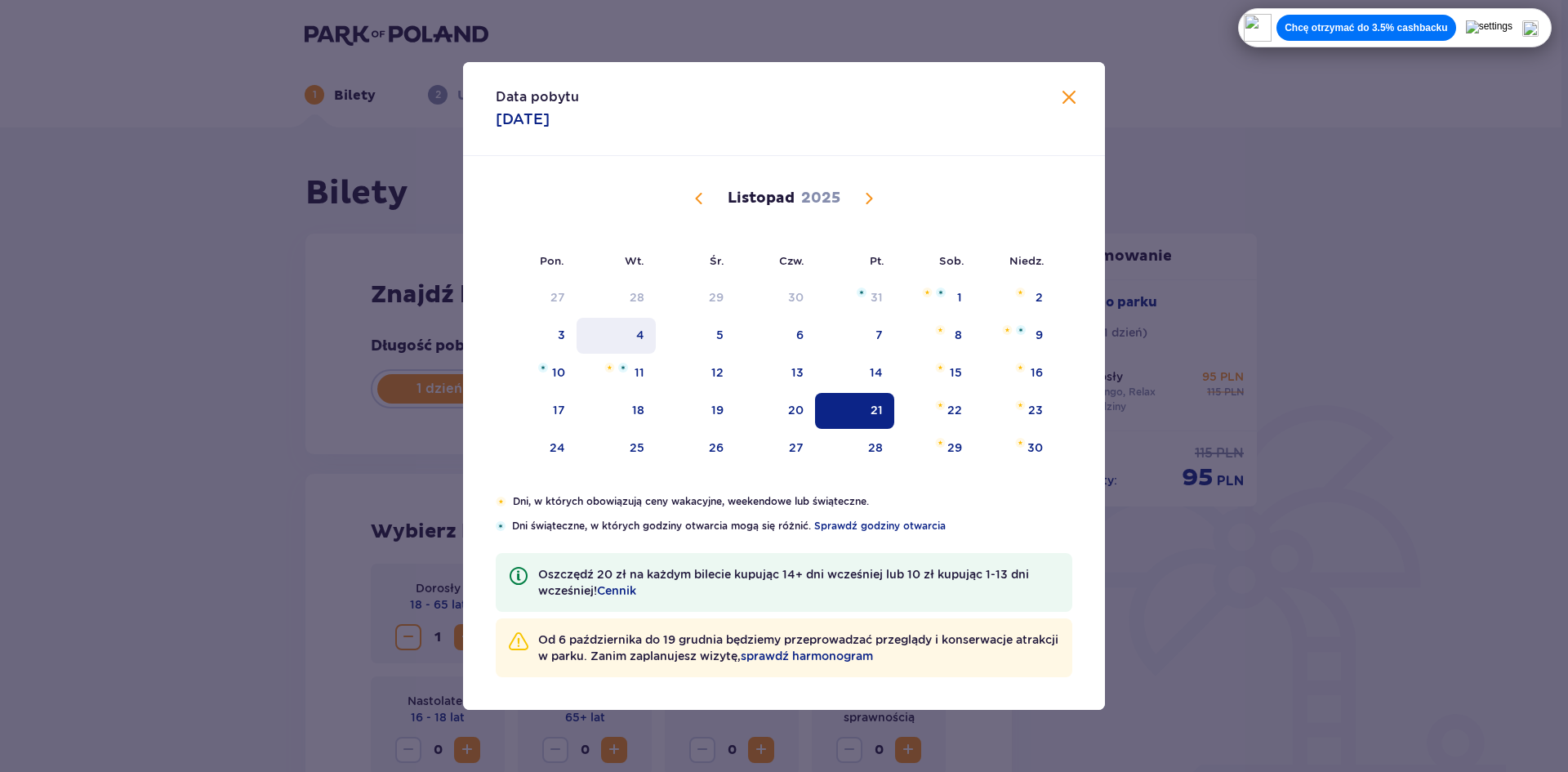
click at [645, 340] on div "4" at bounding box center [616, 336] width 79 height 36
type input "[DATE]"
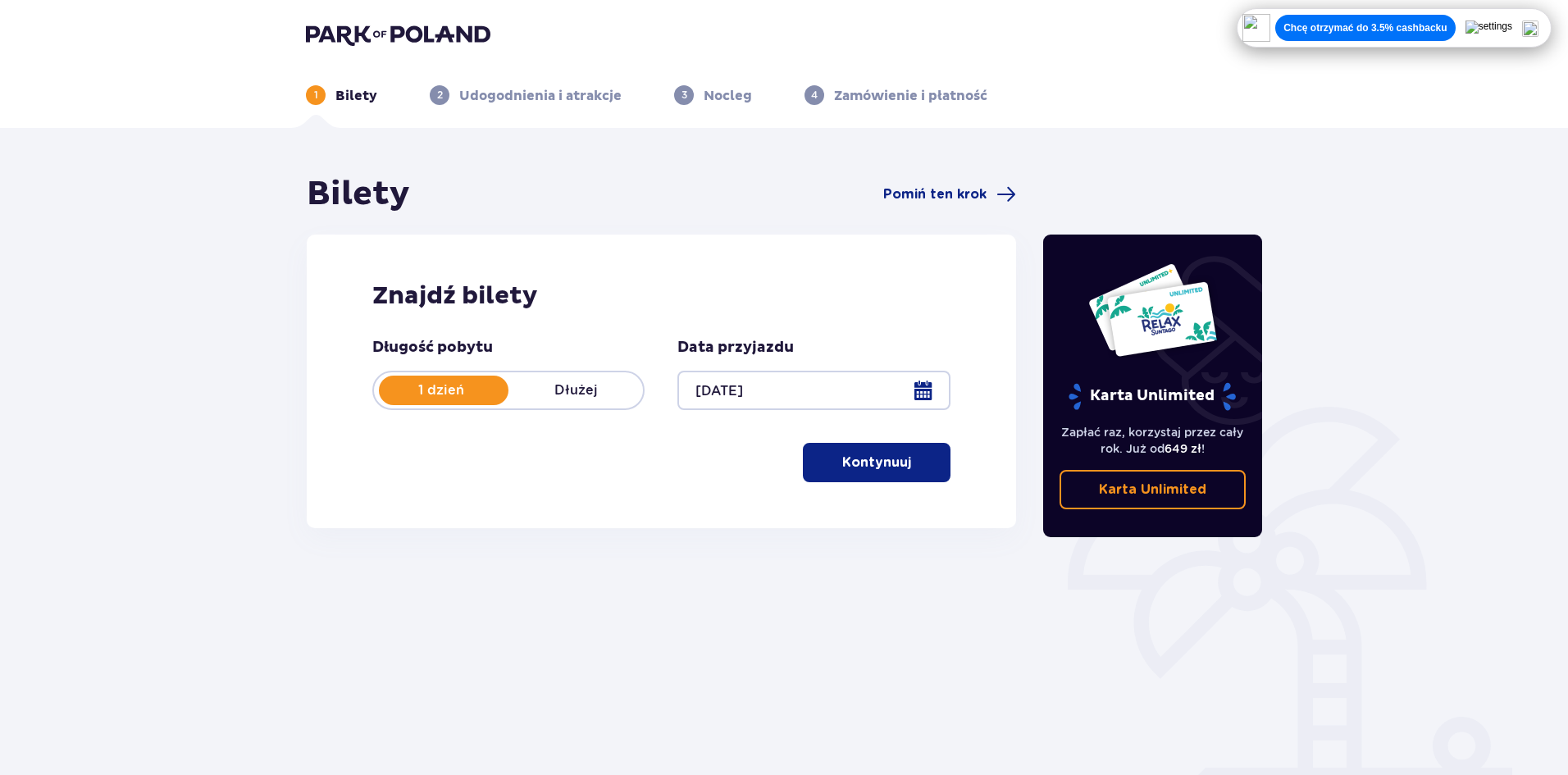
click at [925, 390] on div at bounding box center [813, 391] width 272 height 40
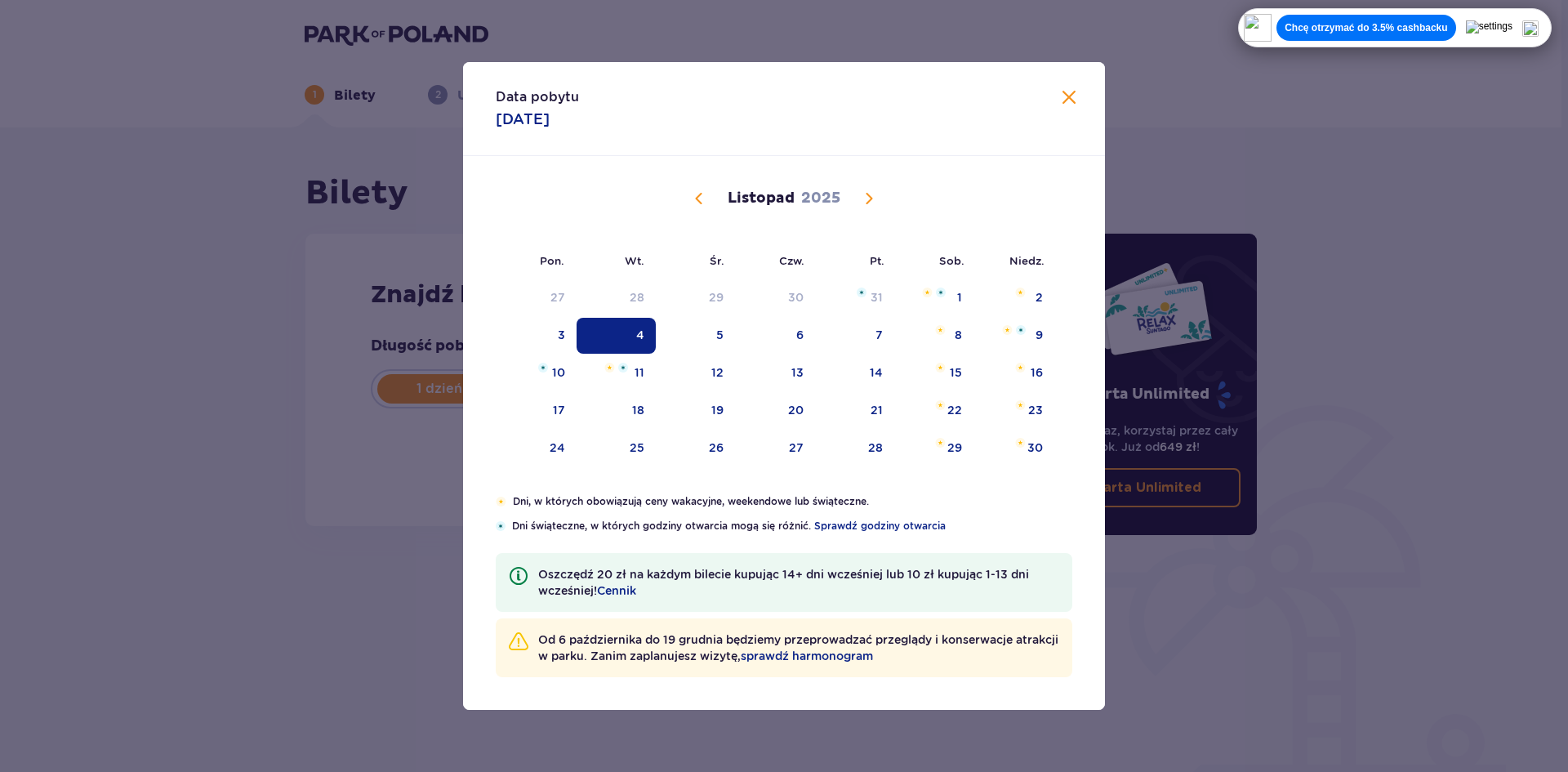
click at [281, 421] on div "Data pobytu [DATE] Pon. Wt. Śr. Czw. Pt. Sob. [GEOGRAPHIC_DATA]. [DATE] 29 30 1…" at bounding box center [784, 386] width 1568 height 772
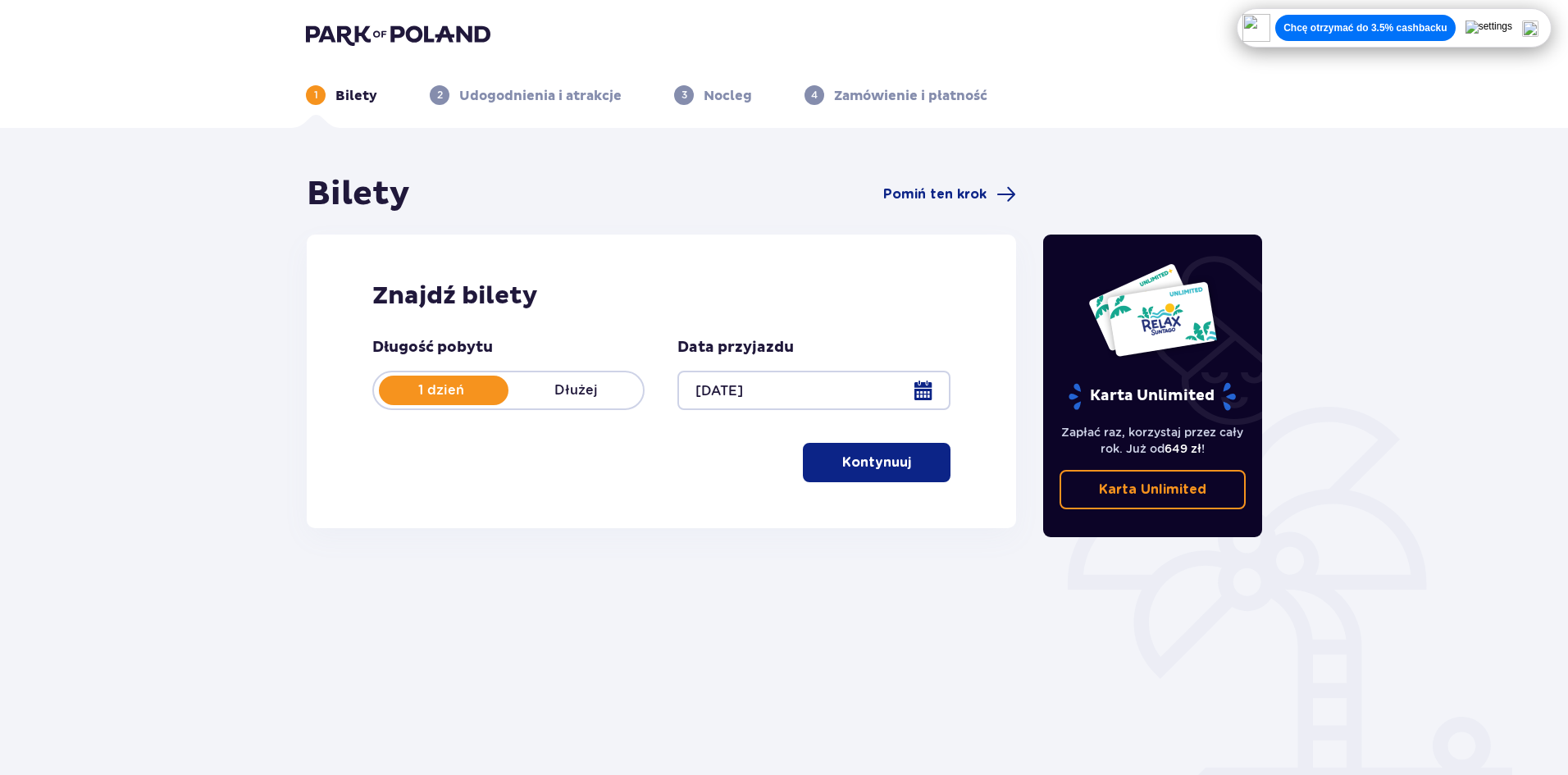
click at [869, 453] on p "Kontynuuj" at bounding box center [877, 462] width 69 height 18
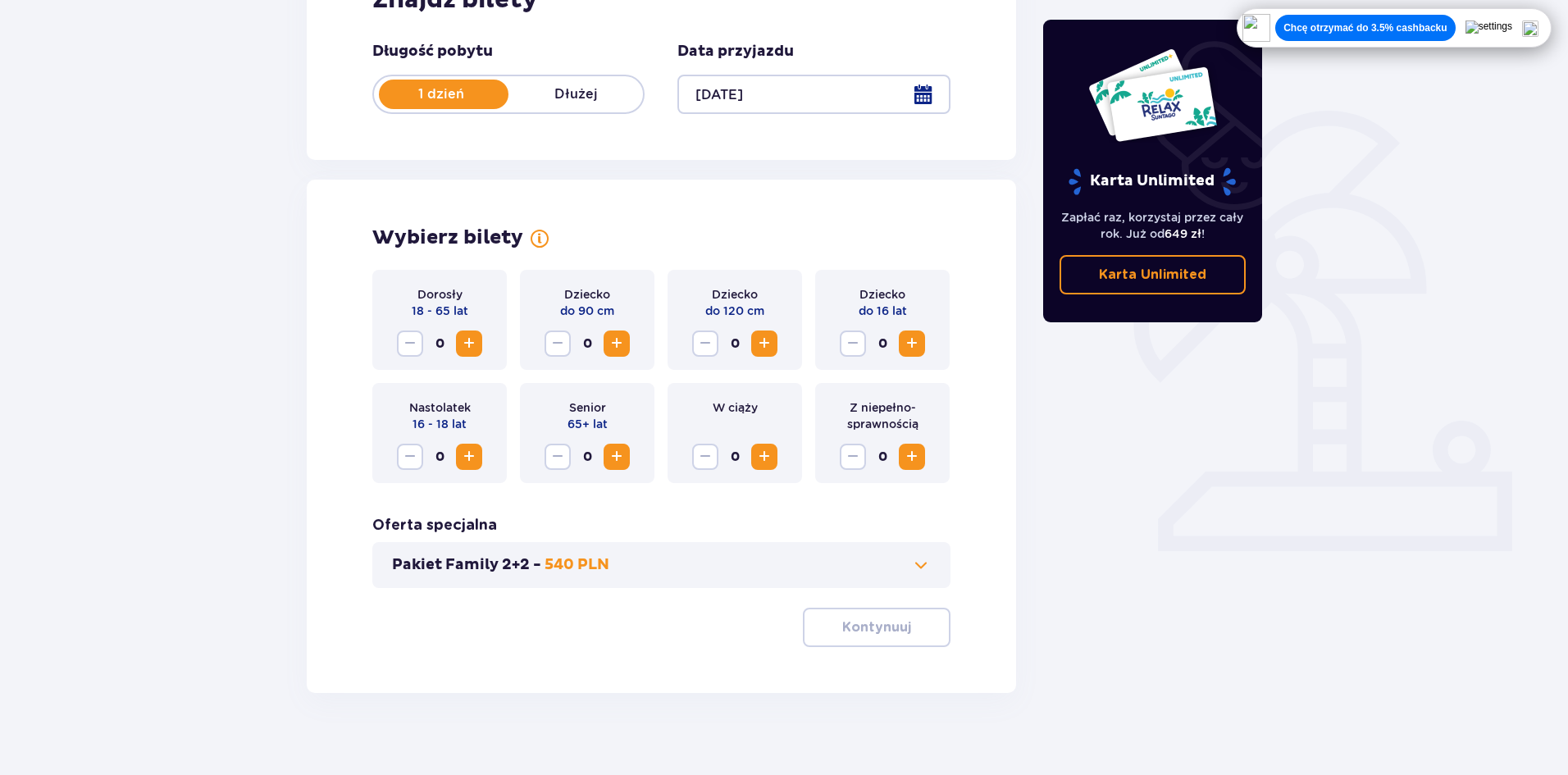
scroll to position [312, 0]
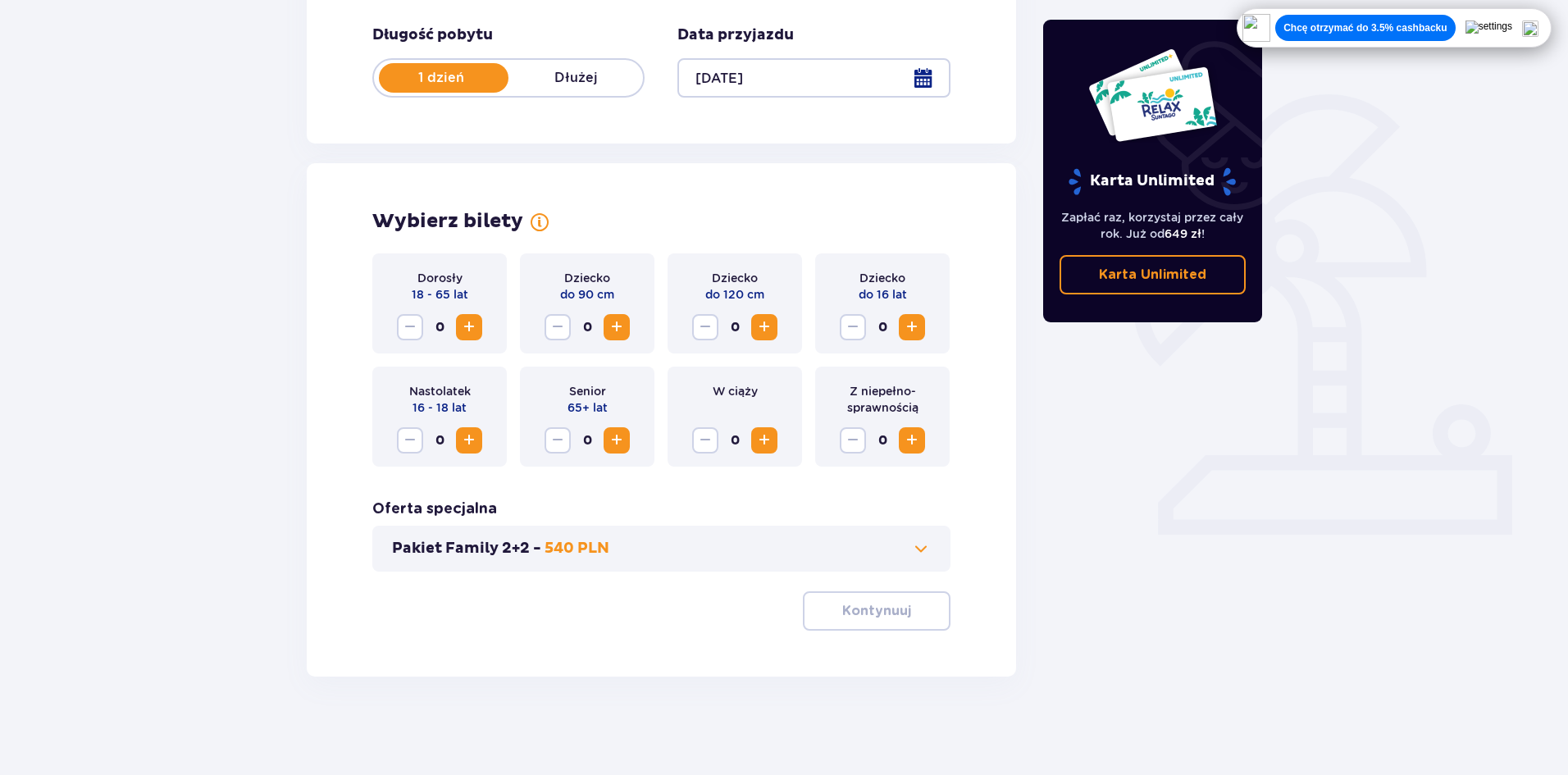
click at [469, 333] on span "Zwiększ" at bounding box center [469, 327] width 20 height 20
click at [412, 330] on span "Zmniejsz" at bounding box center [410, 327] width 20 height 20
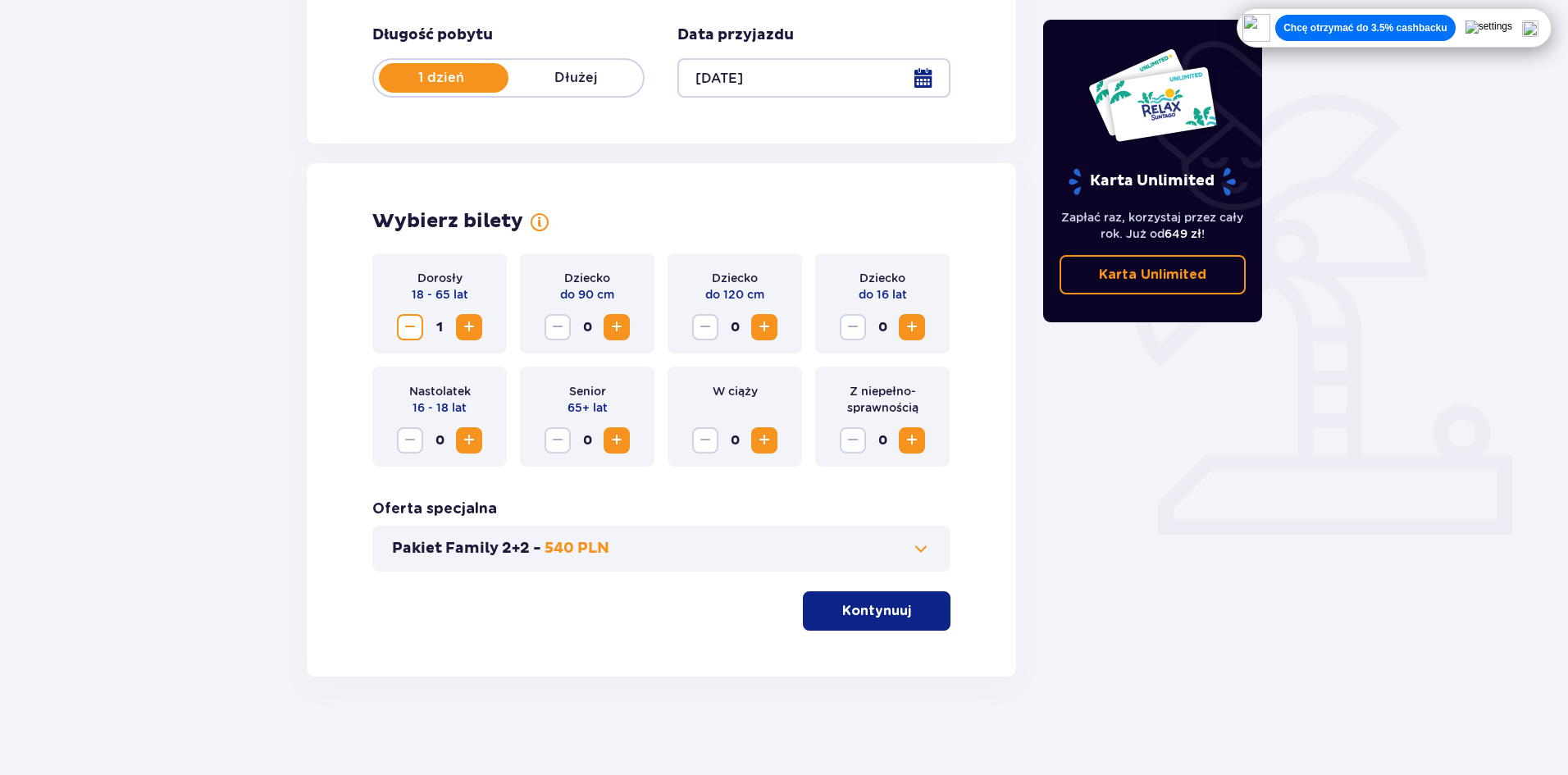
click at [843, 607] on p "Kontynuuj" at bounding box center [877, 610] width 69 height 18
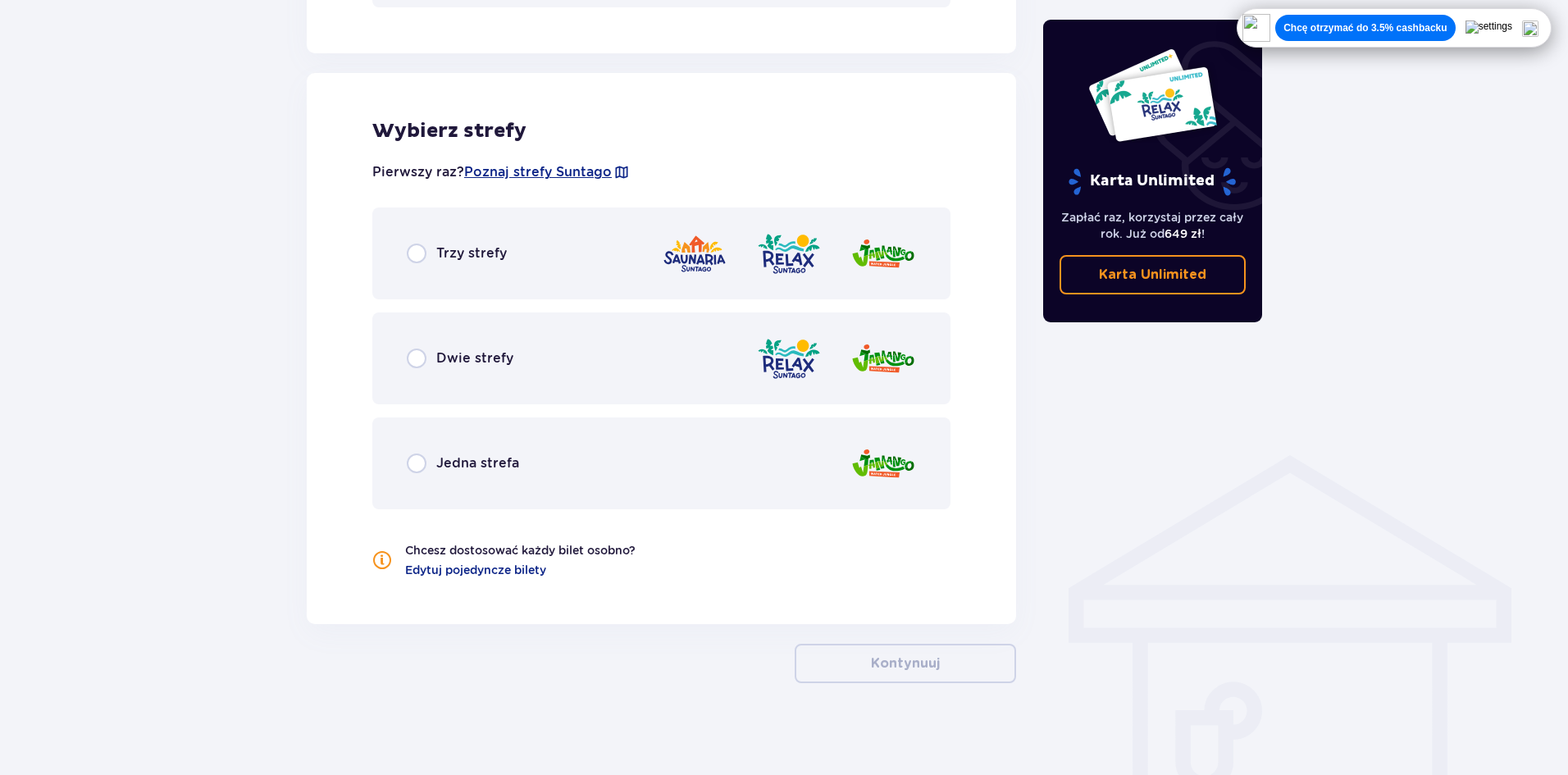
scroll to position [883, 0]
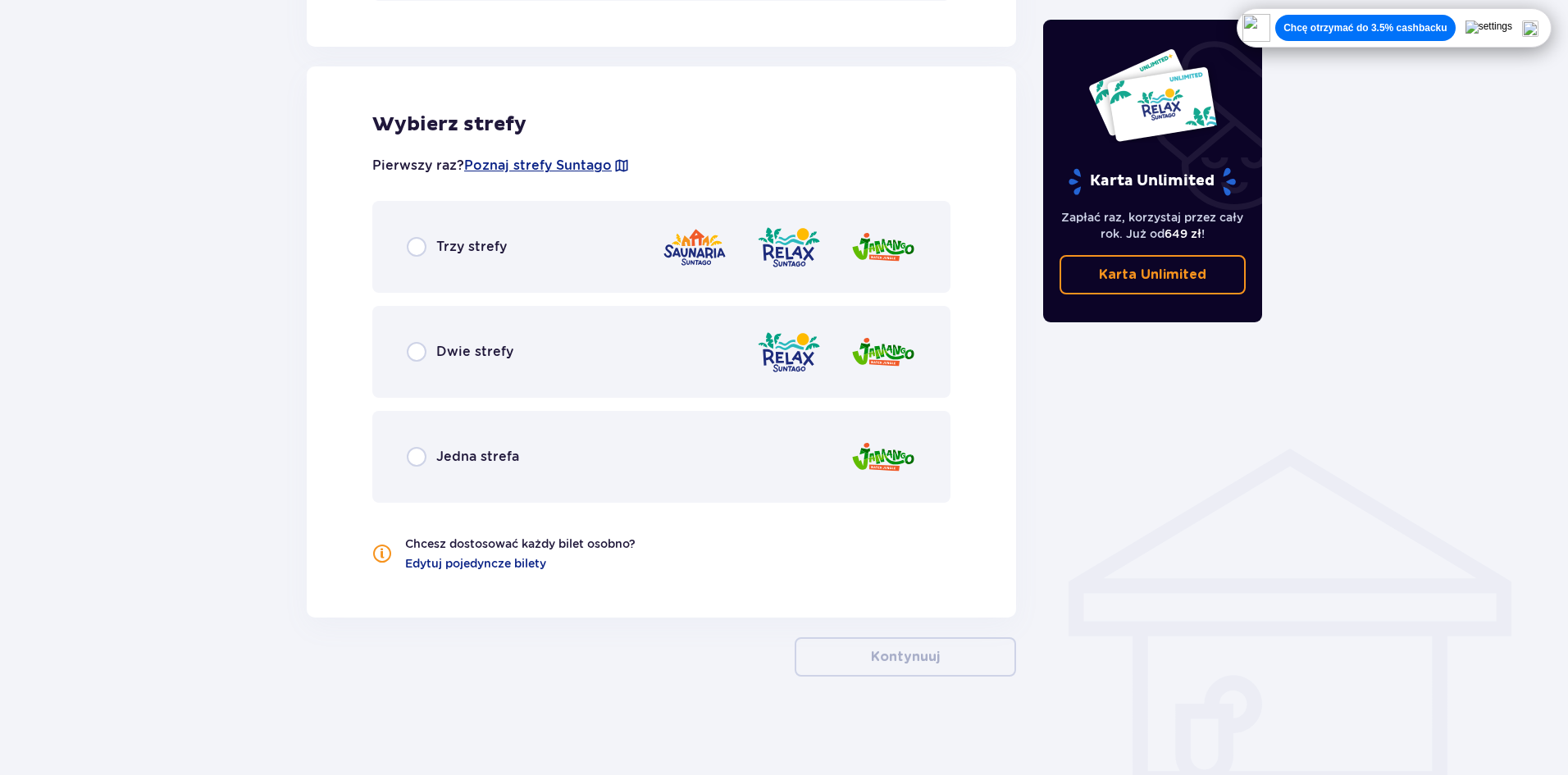
click at [476, 324] on div "Dwie strefy" at bounding box center [661, 351] width 578 height 91
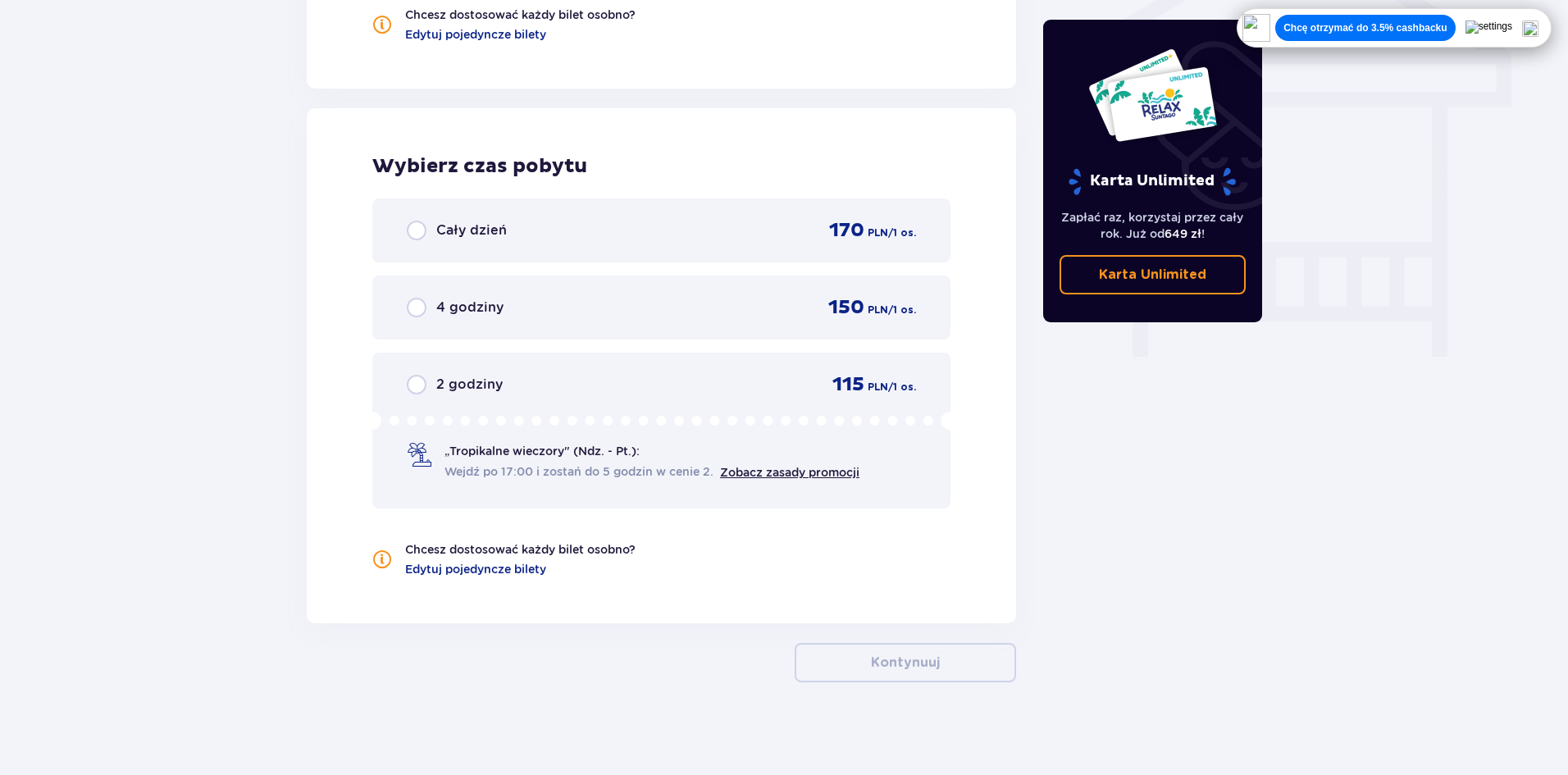
scroll to position [1418, 0]
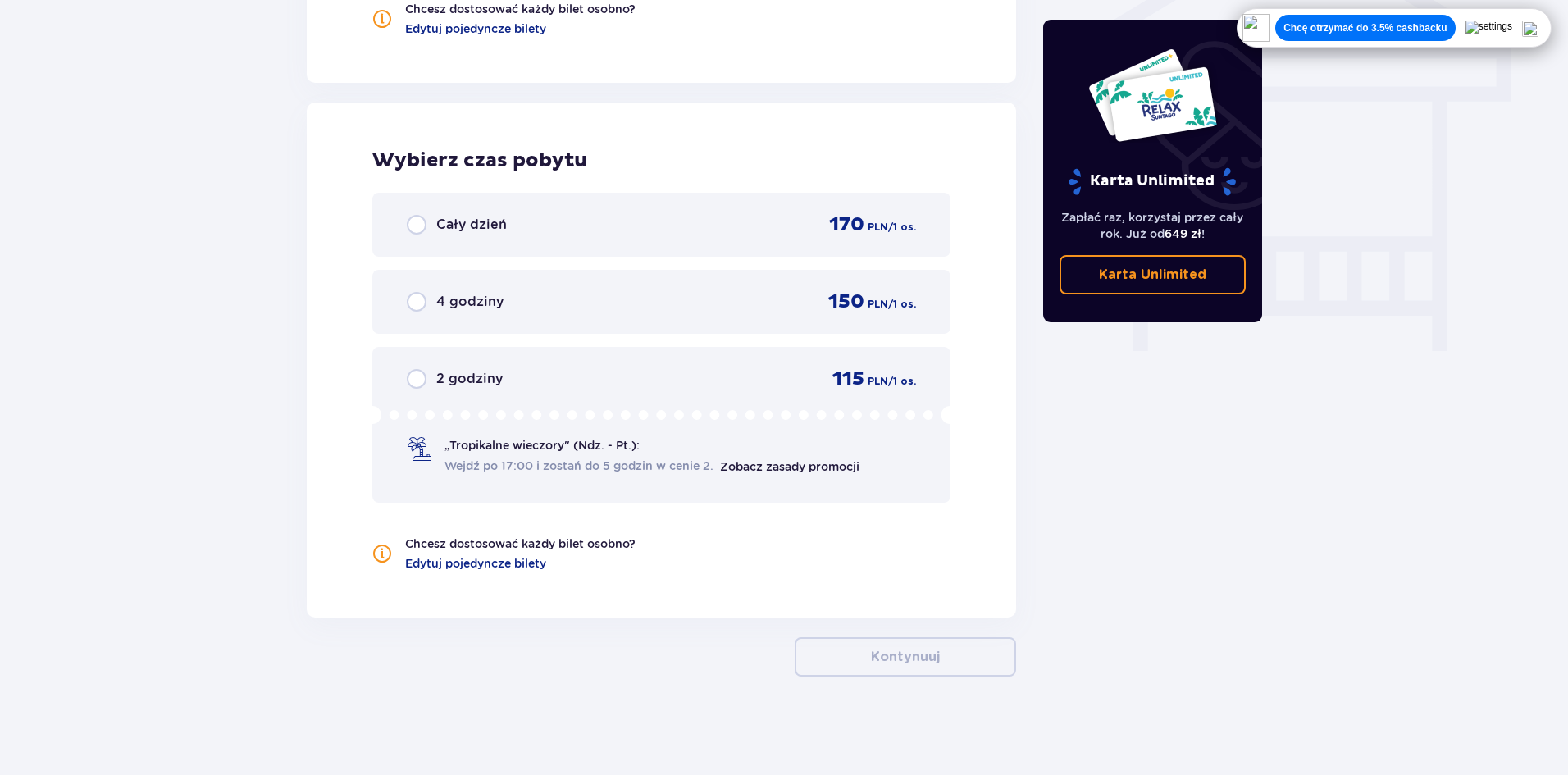
click at [574, 210] on div "Cały dzień 170 PLN / 1 os." at bounding box center [661, 224] width 578 height 64
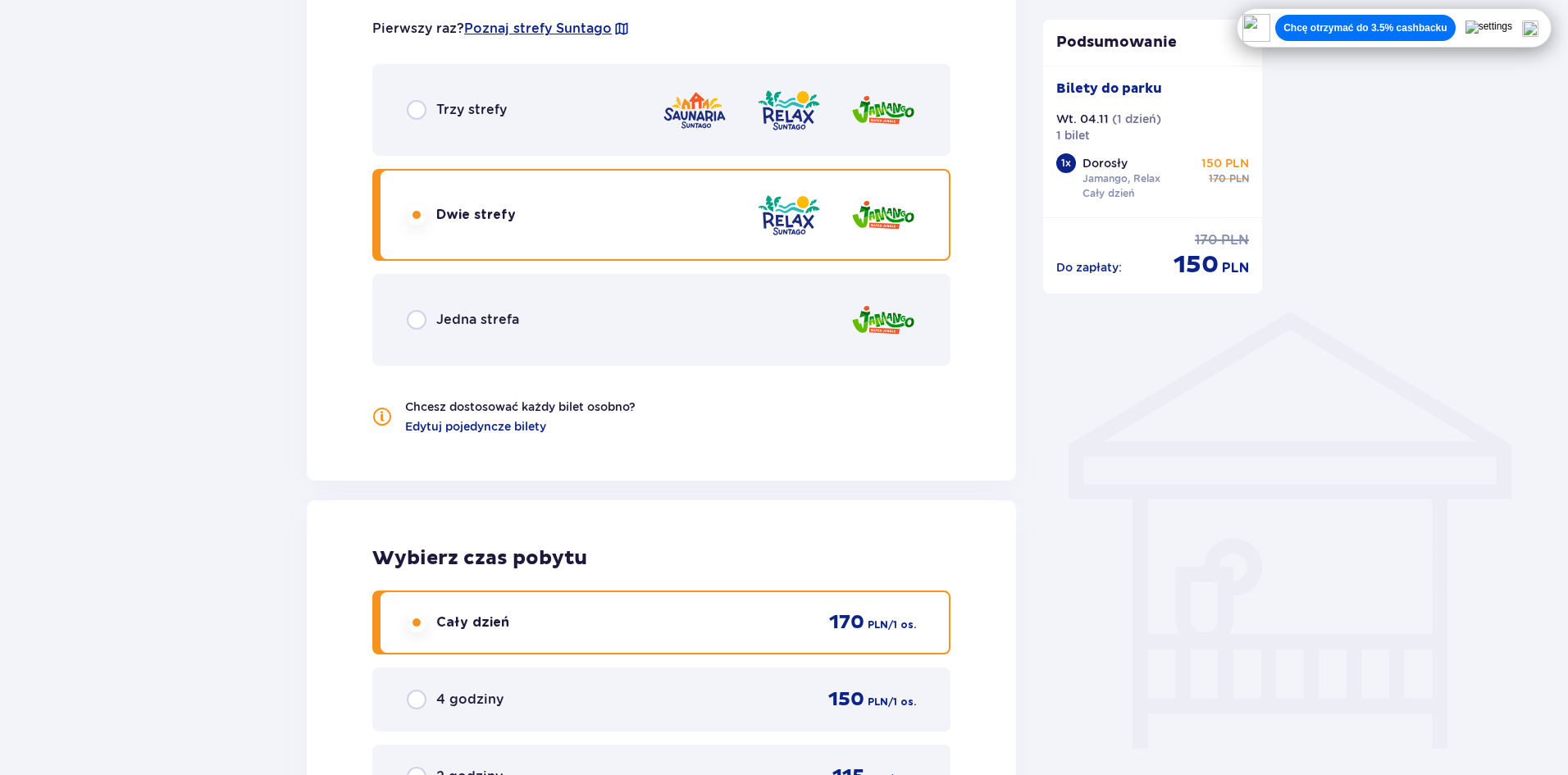
click at [493, 121] on div "Trzy strefy" at bounding box center [661, 110] width 578 height 91
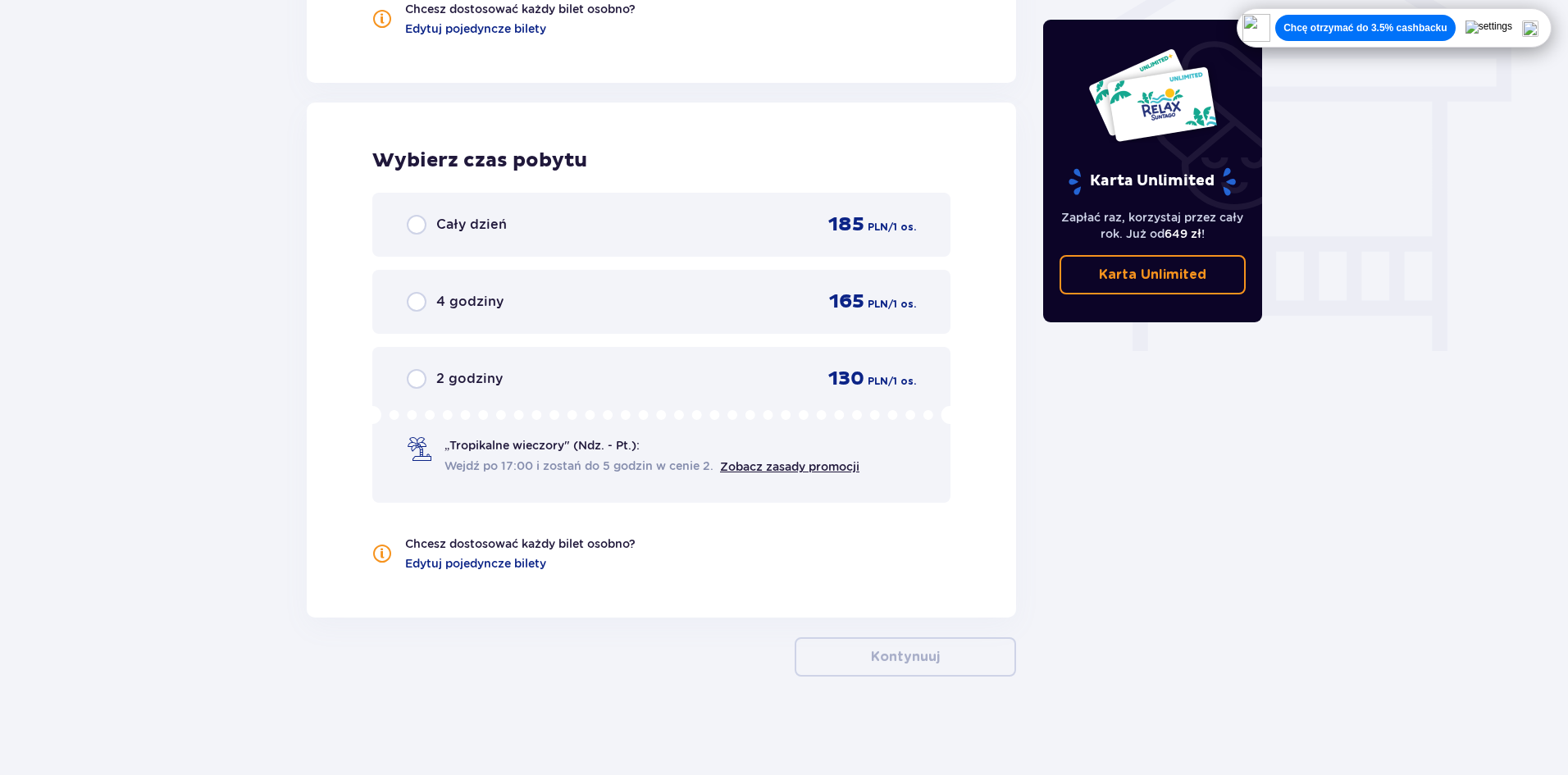
click at [535, 243] on div "Cały dzień 185 PLN / 1 os." at bounding box center [661, 224] width 578 height 64
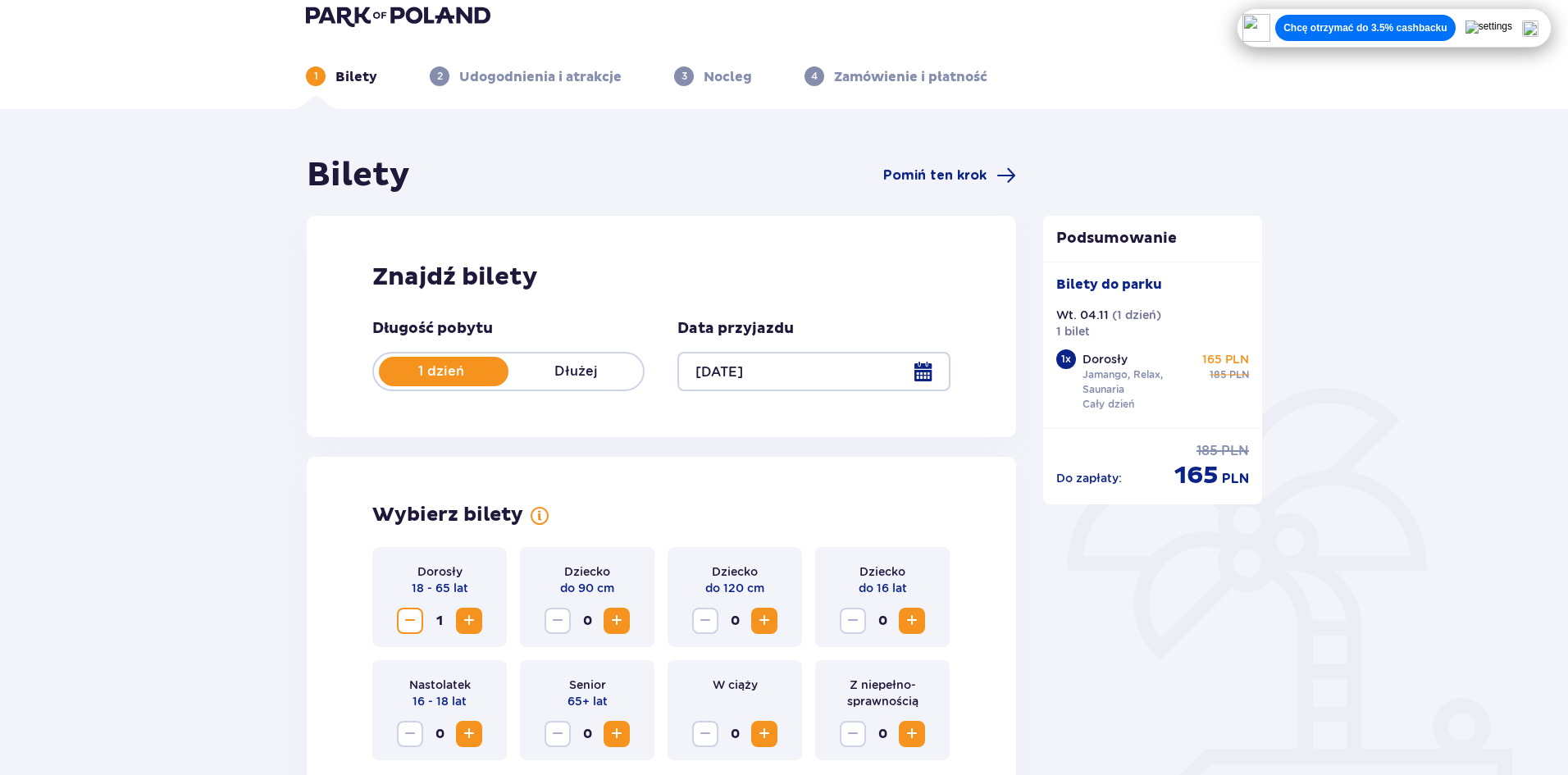
scroll to position [0, 0]
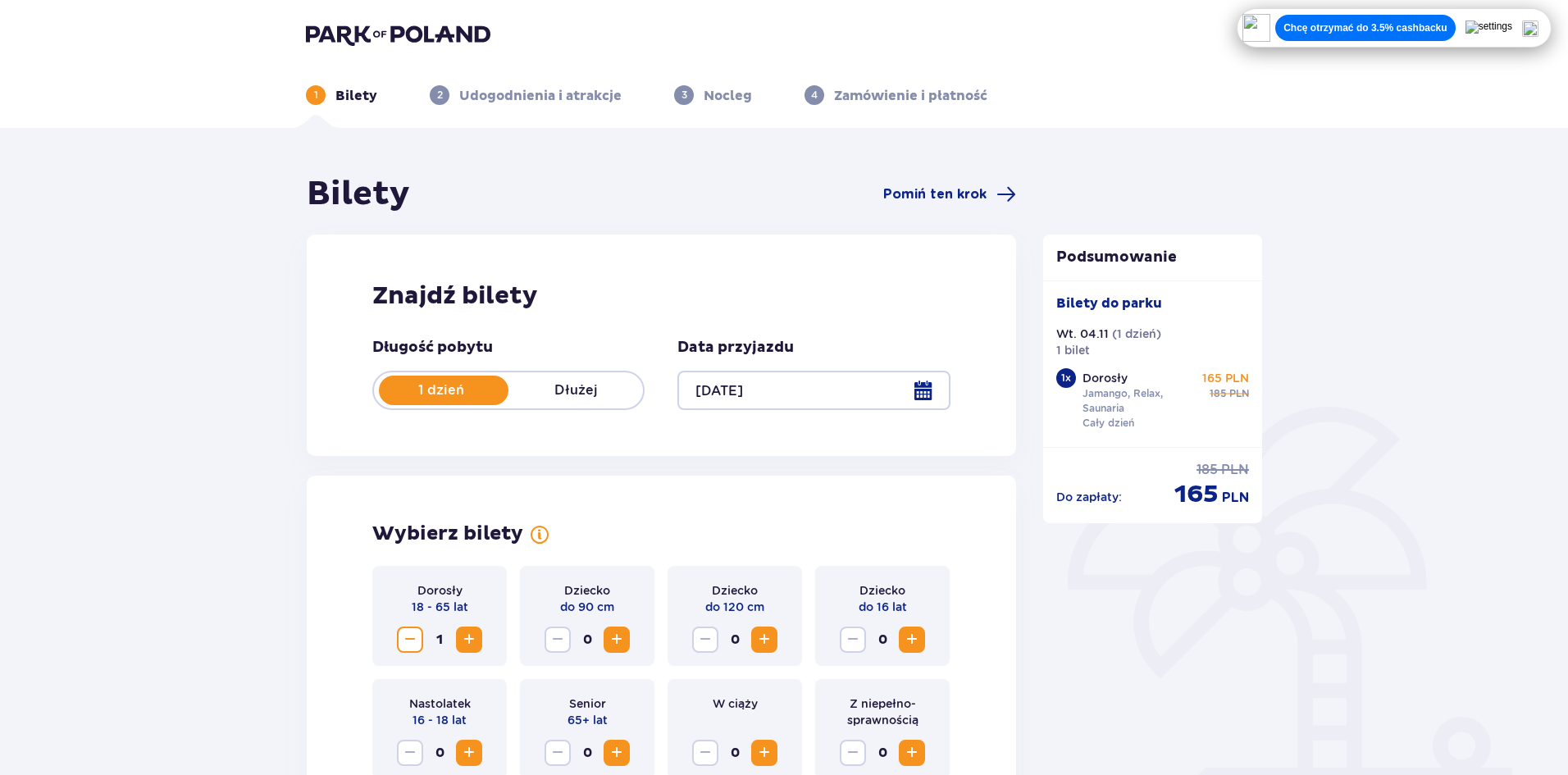
click at [406, 32] on img at bounding box center [398, 35] width 185 height 23
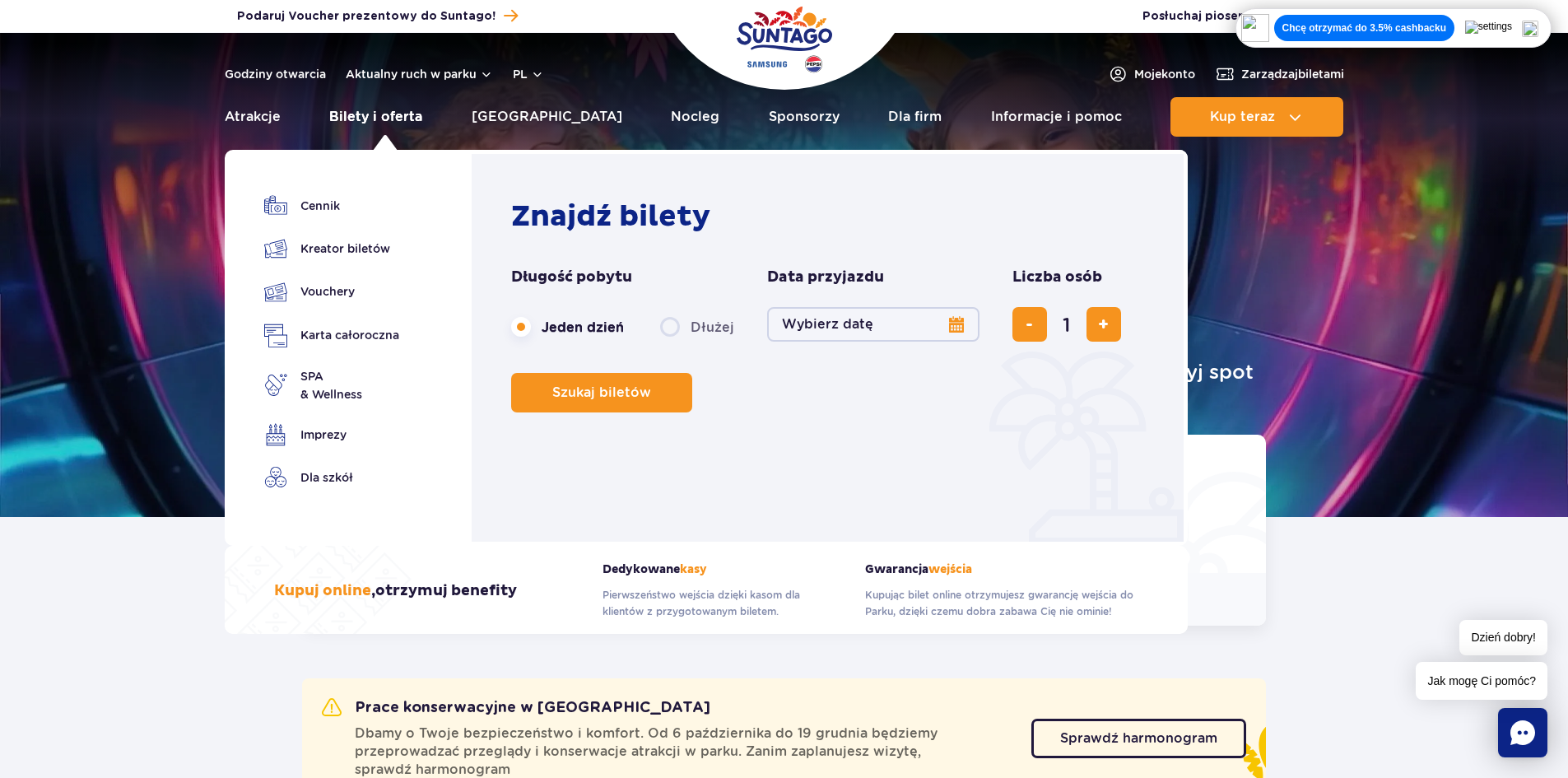
click at [417, 116] on link "Bilety i oferta" at bounding box center [375, 117] width 93 height 40
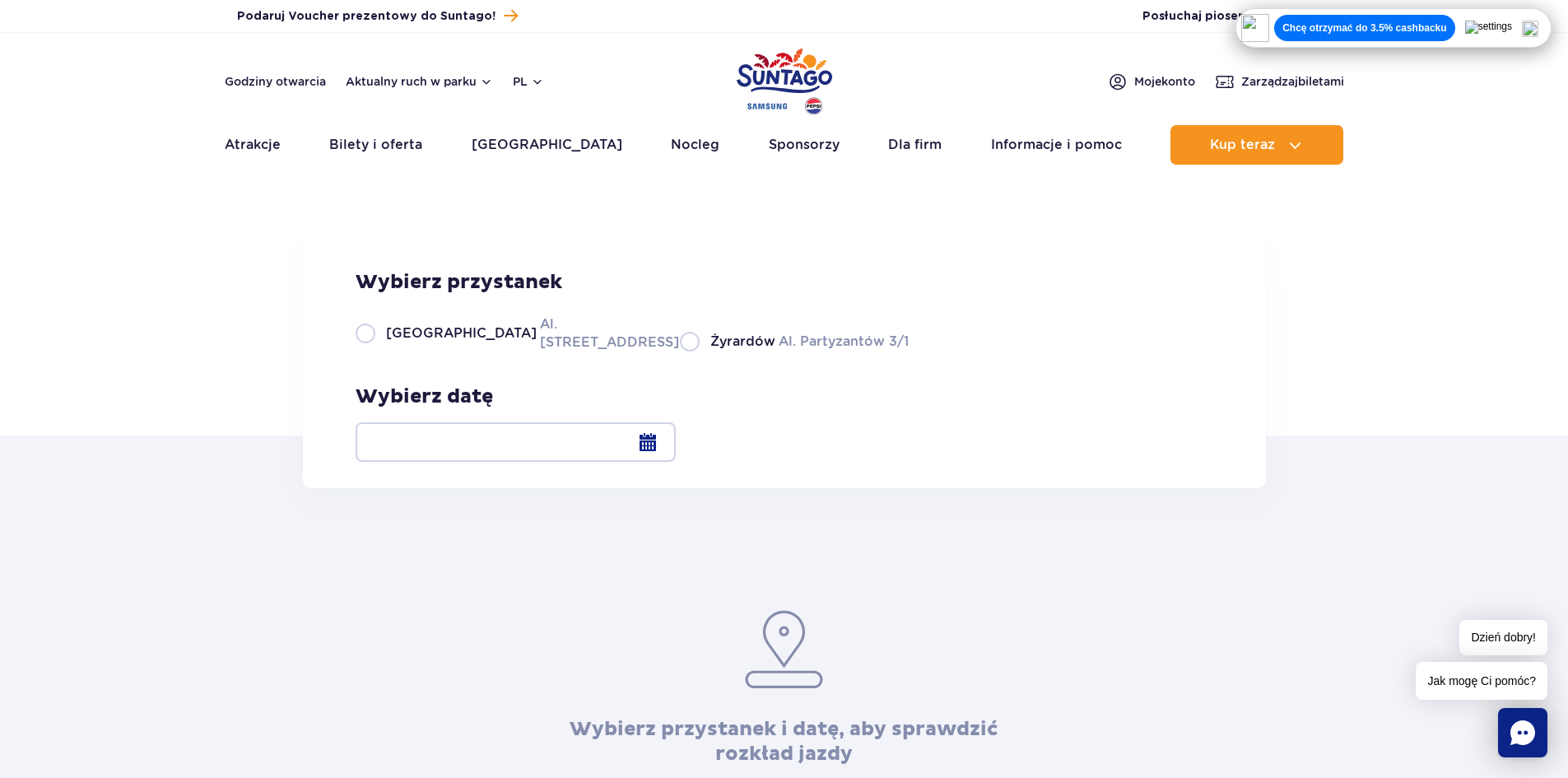
click at [413, 352] on label "Warszawa Al. [STREET_ADDRESS]" at bounding box center [509, 333] width 305 height 37
click at [373, 352] on input "Warszawa Al. [STREET_ADDRESS]" at bounding box center [365, 350] width 18 height 3
radio input "true"
click at [676, 438] on div at bounding box center [516, 442] width 321 height 40
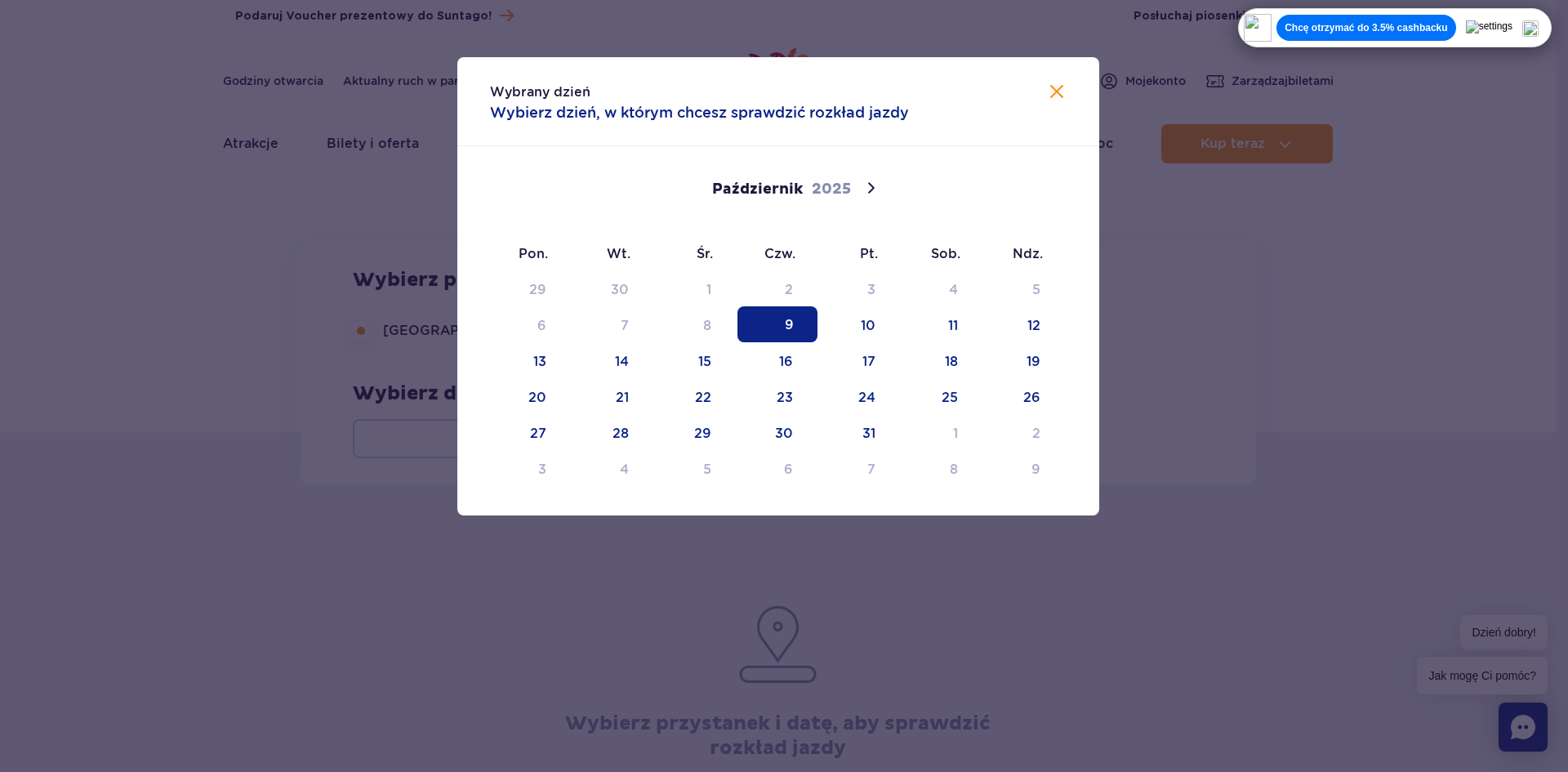
click at [1172, 434] on div at bounding box center [784, 386] width 1568 height 772
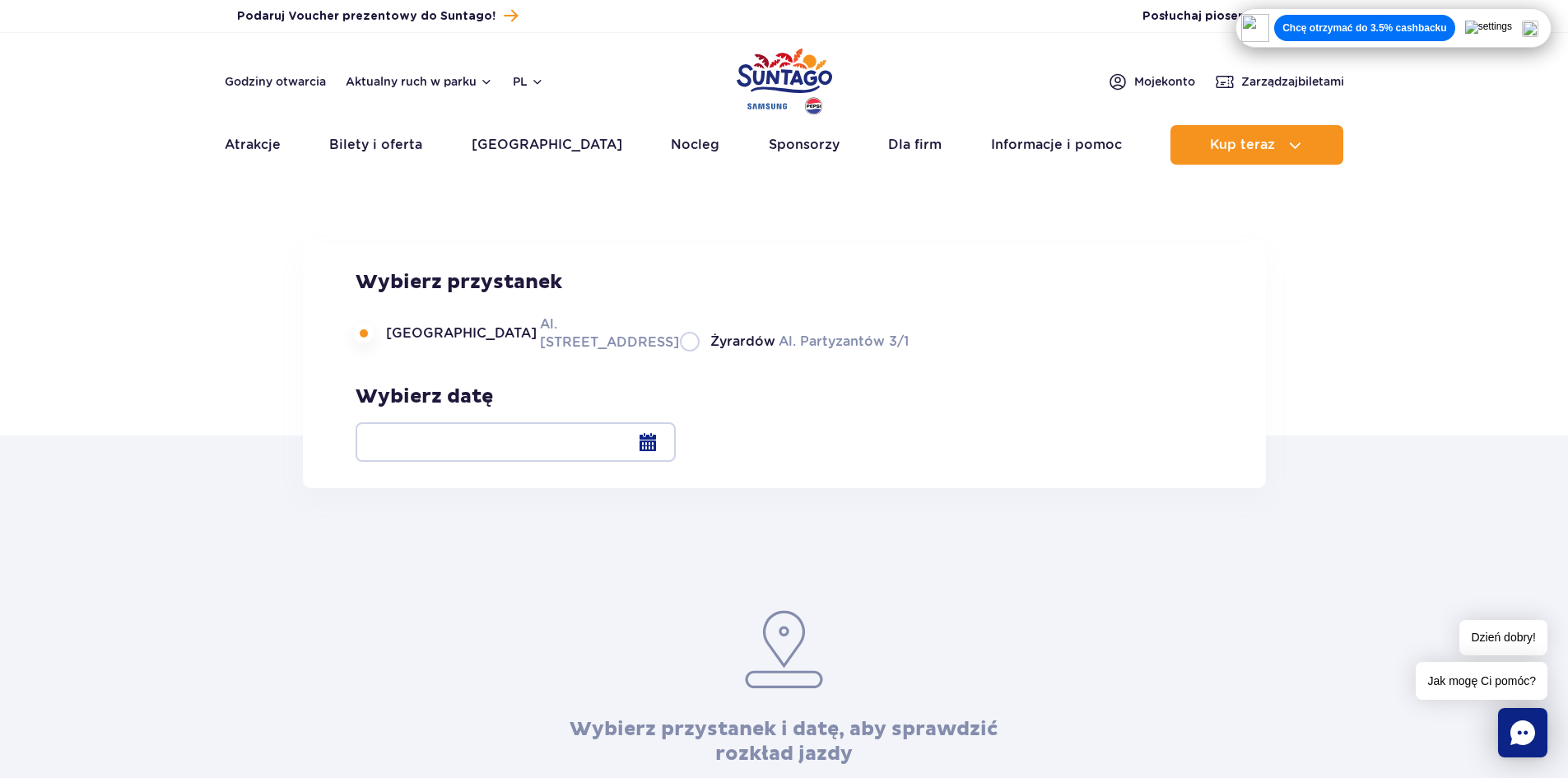
click at [676, 438] on div at bounding box center [516, 442] width 321 height 40
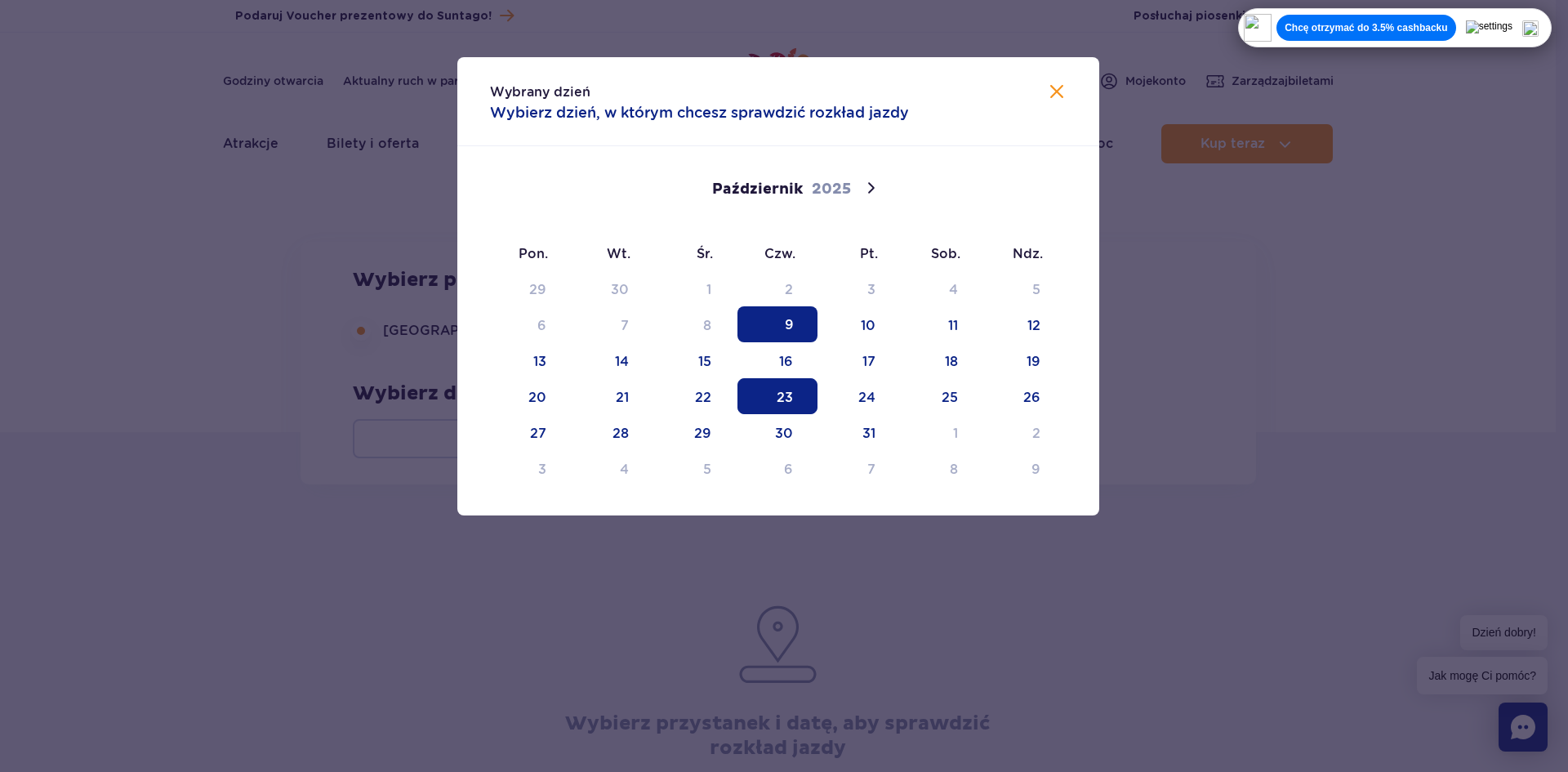
click at [747, 386] on span "23" at bounding box center [777, 396] width 80 height 36
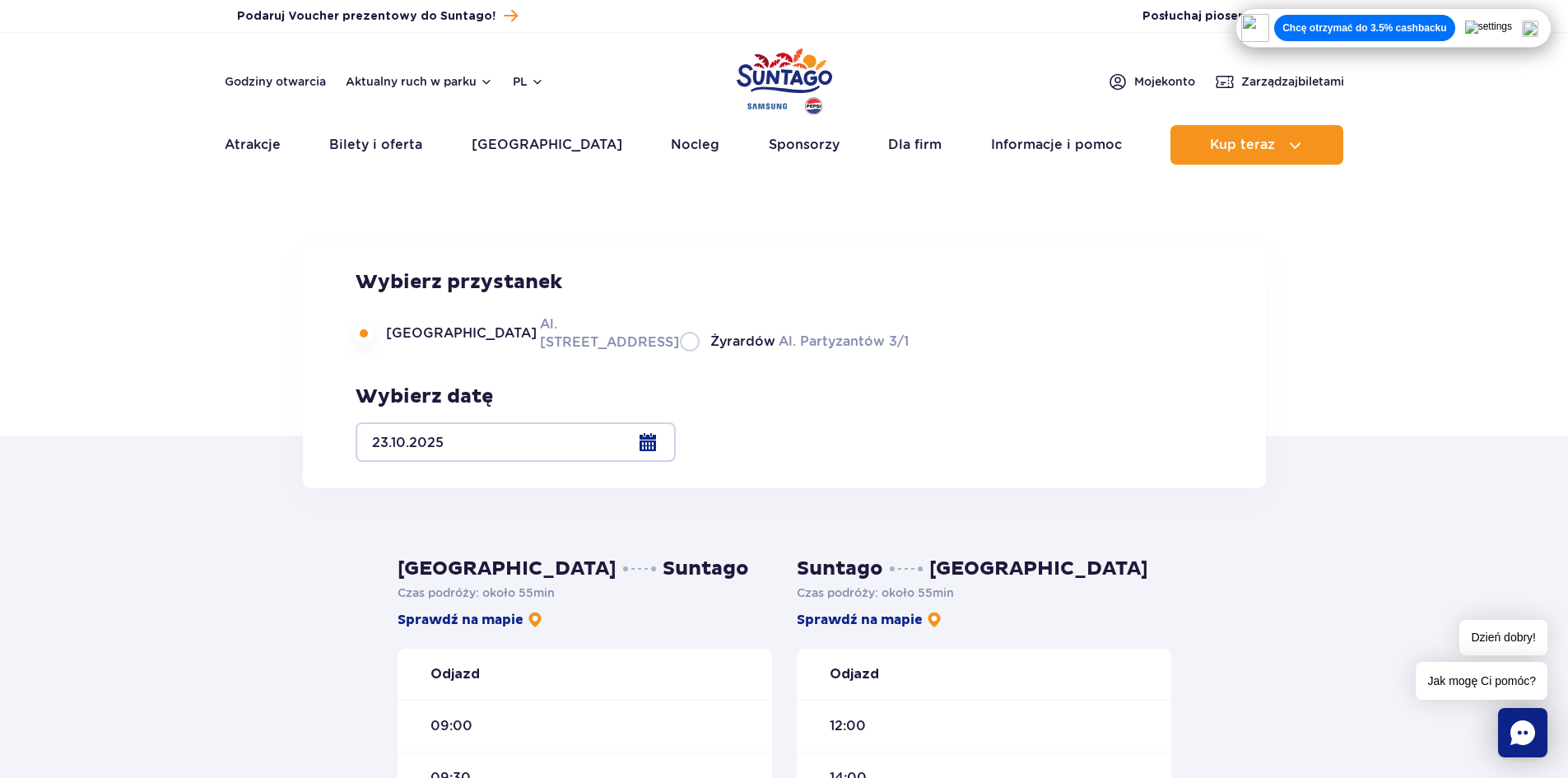
click at [736, 67] on img "Park of Poland" at bounding box center [784, 81] width 95 height 75
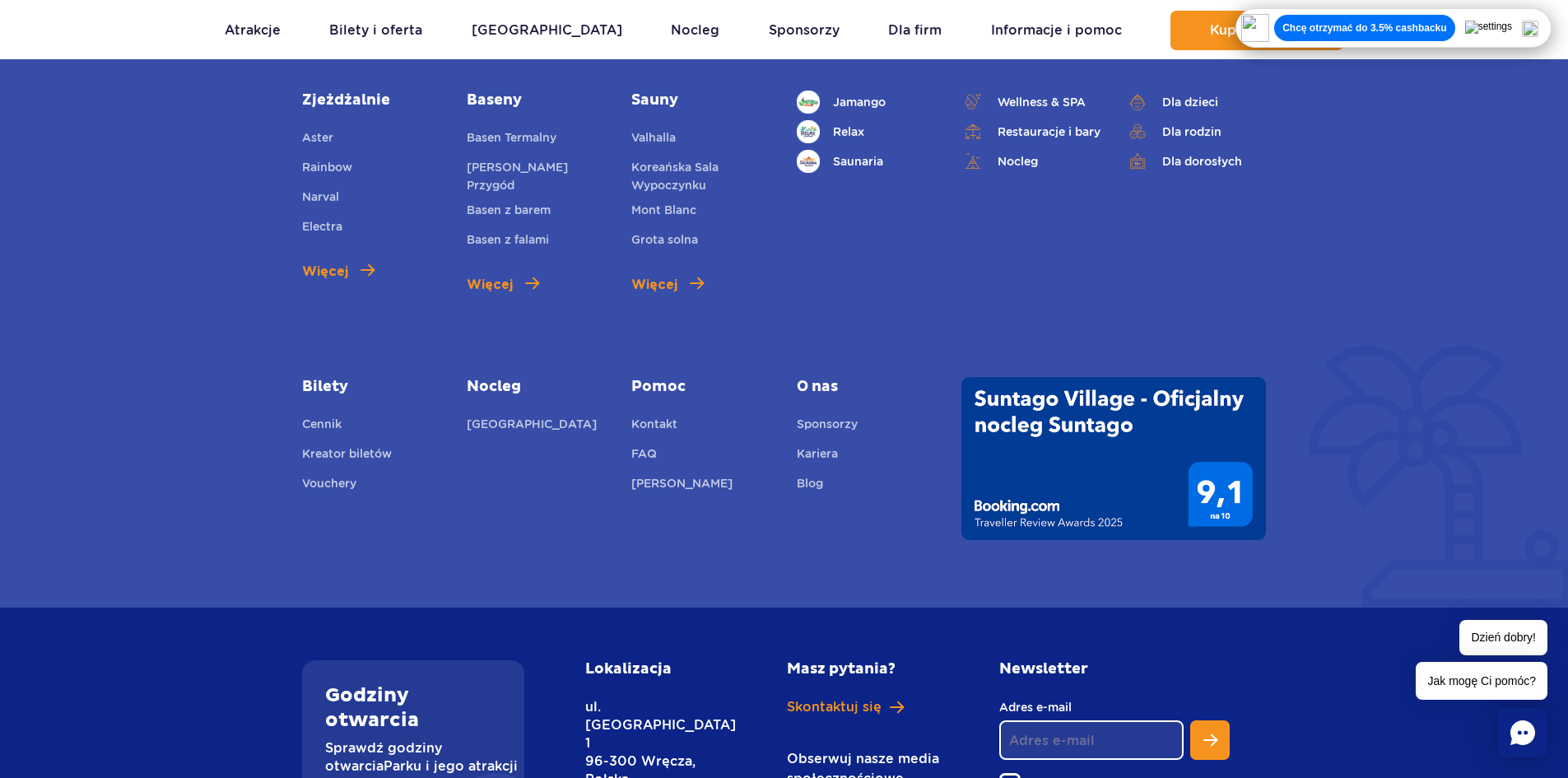
scroll to position [5796, 0]
